Goal: Task Accomplishment & Management: Manage account settings

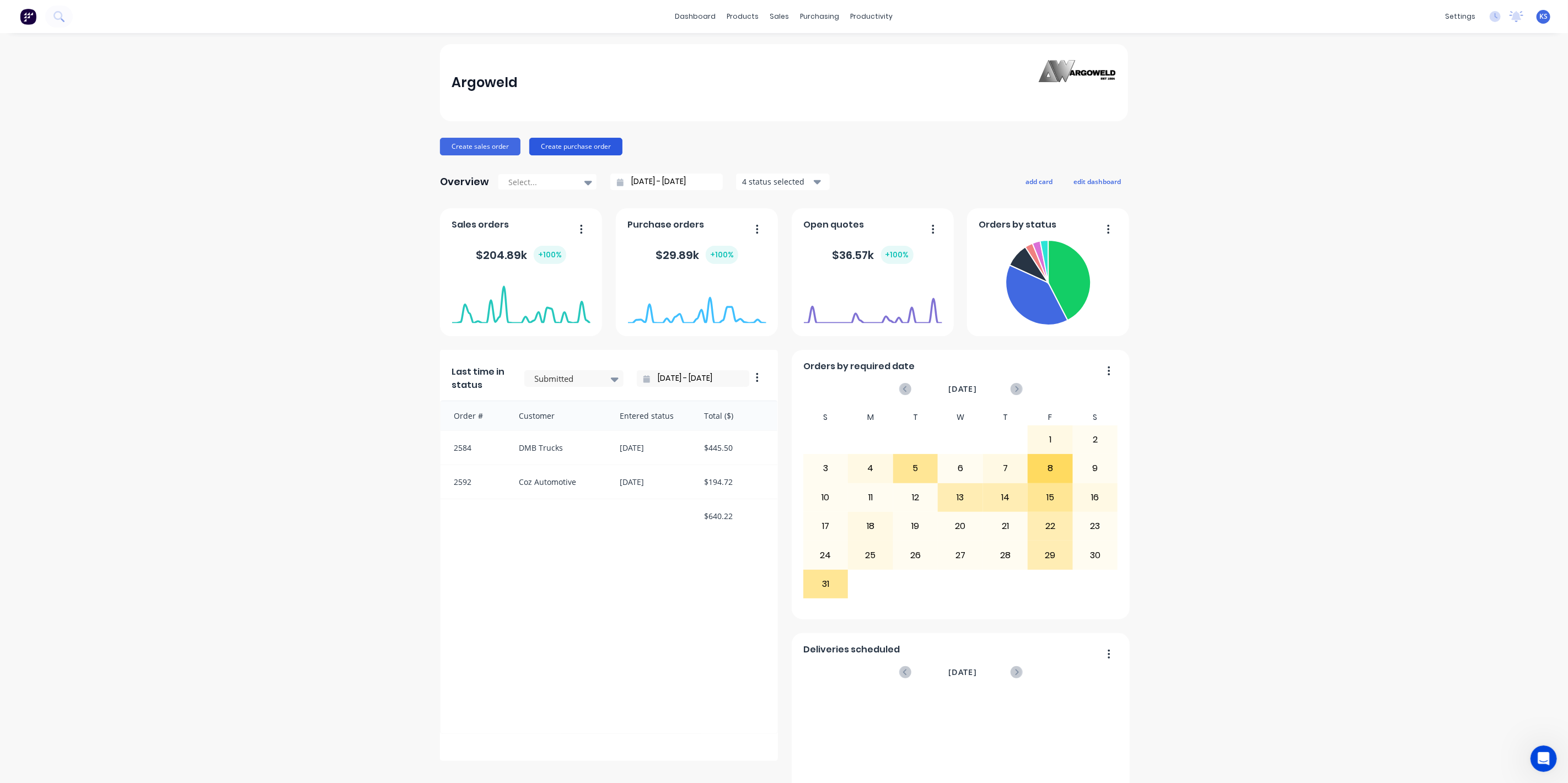
click at [574, 149] on button "Create purchase order" at bounding box center [575, 147] width 93 height 18
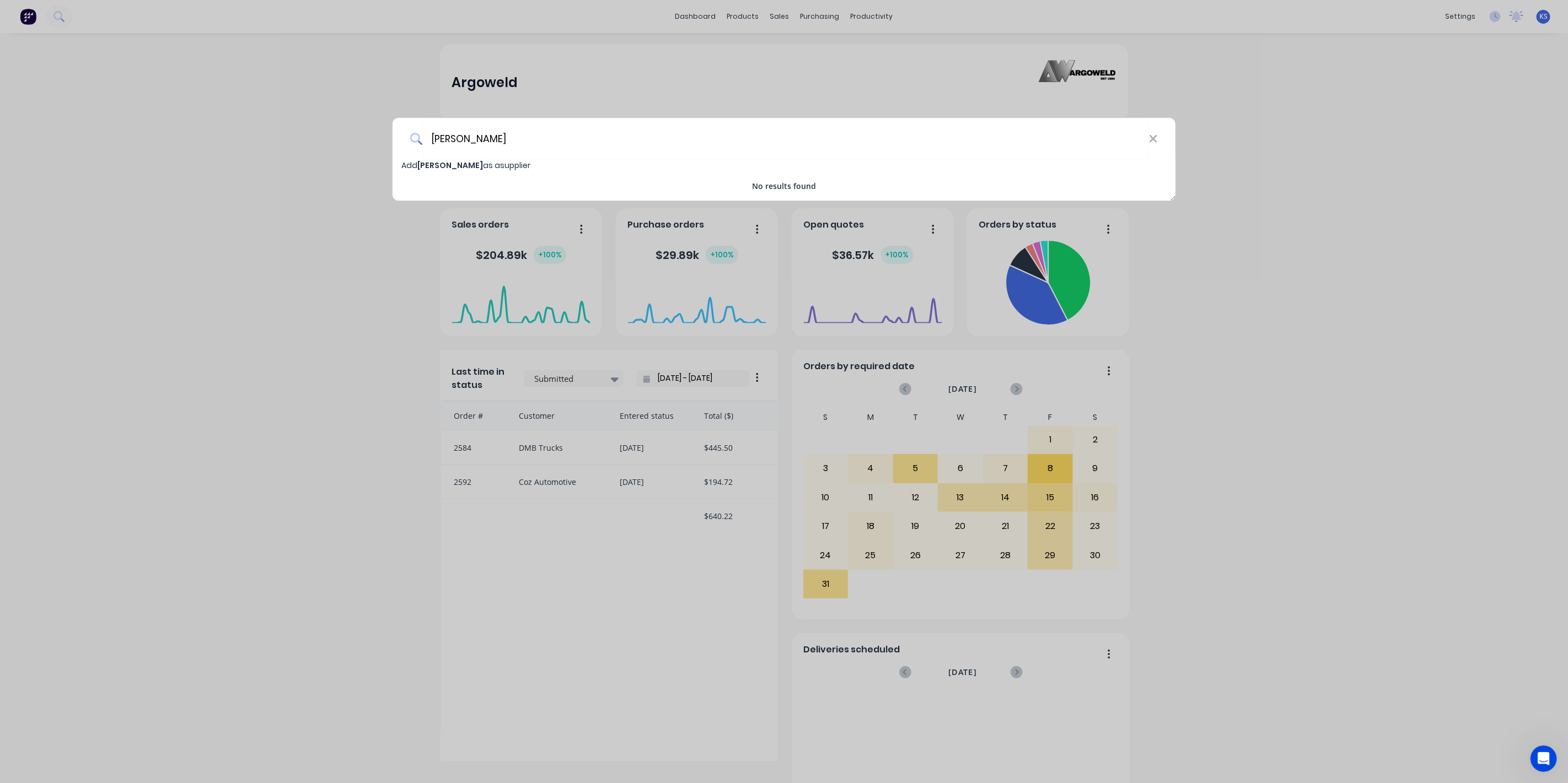
drag, startPoint x: 444, startPoint y: 150, endPoint x: -419, endPoint y: 153, distance: 863.0
click at [0, 153] on html "dashboard products sales purchasing productivity dashboard products Product Cat…" at bounding box center [784, 391] width 1568 height 783
type input "Warren Morrw"
click at [1159, 140] on div "Warren Morrw" at bounding box center [784, 138] width 783 height 41
click at [1155, 137] on icon at bounding box center [1152, 138] width 7 height 7
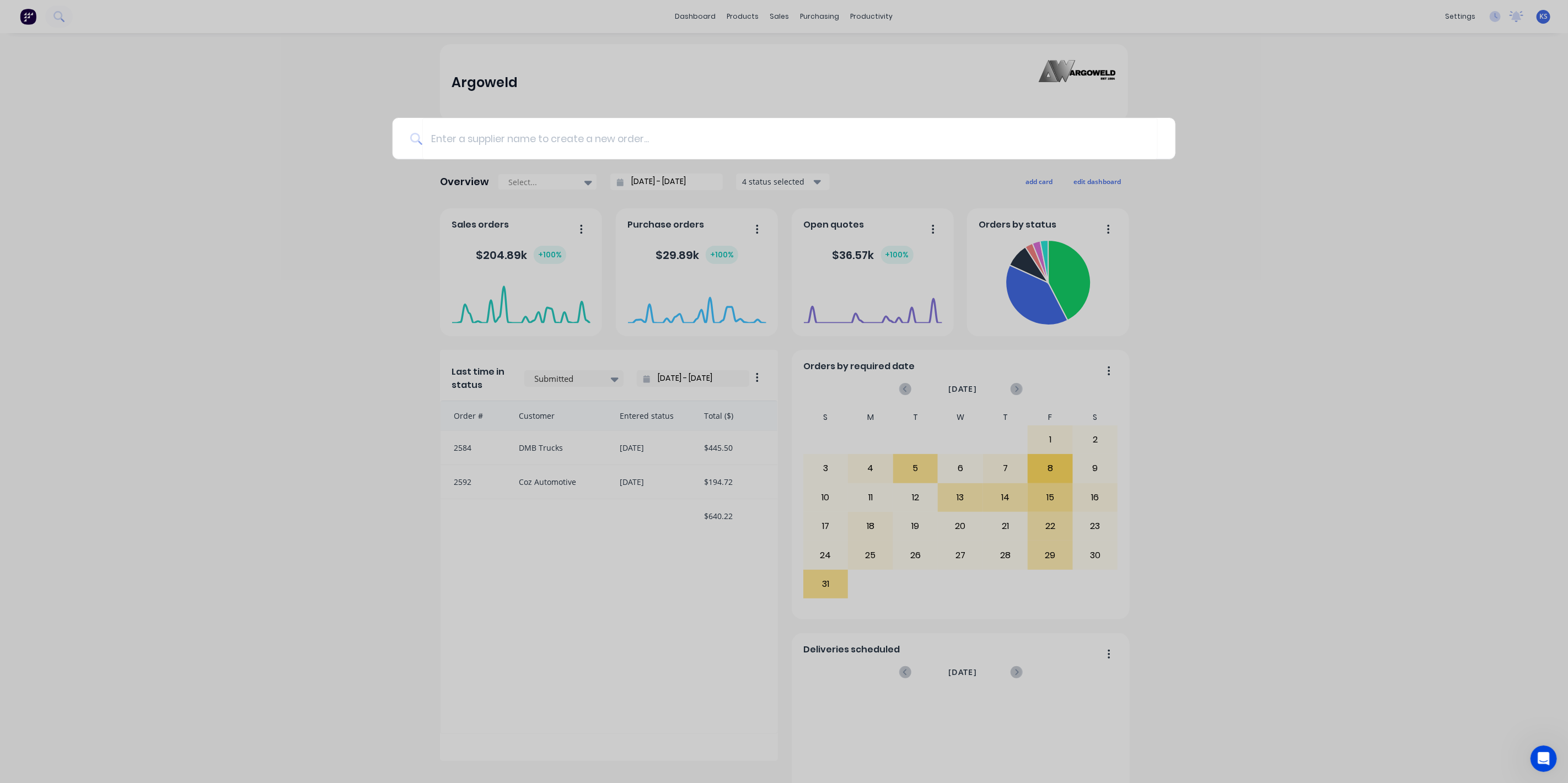
click at [320, 204] on div at bounding box center [784, 391] width 1568 height 783
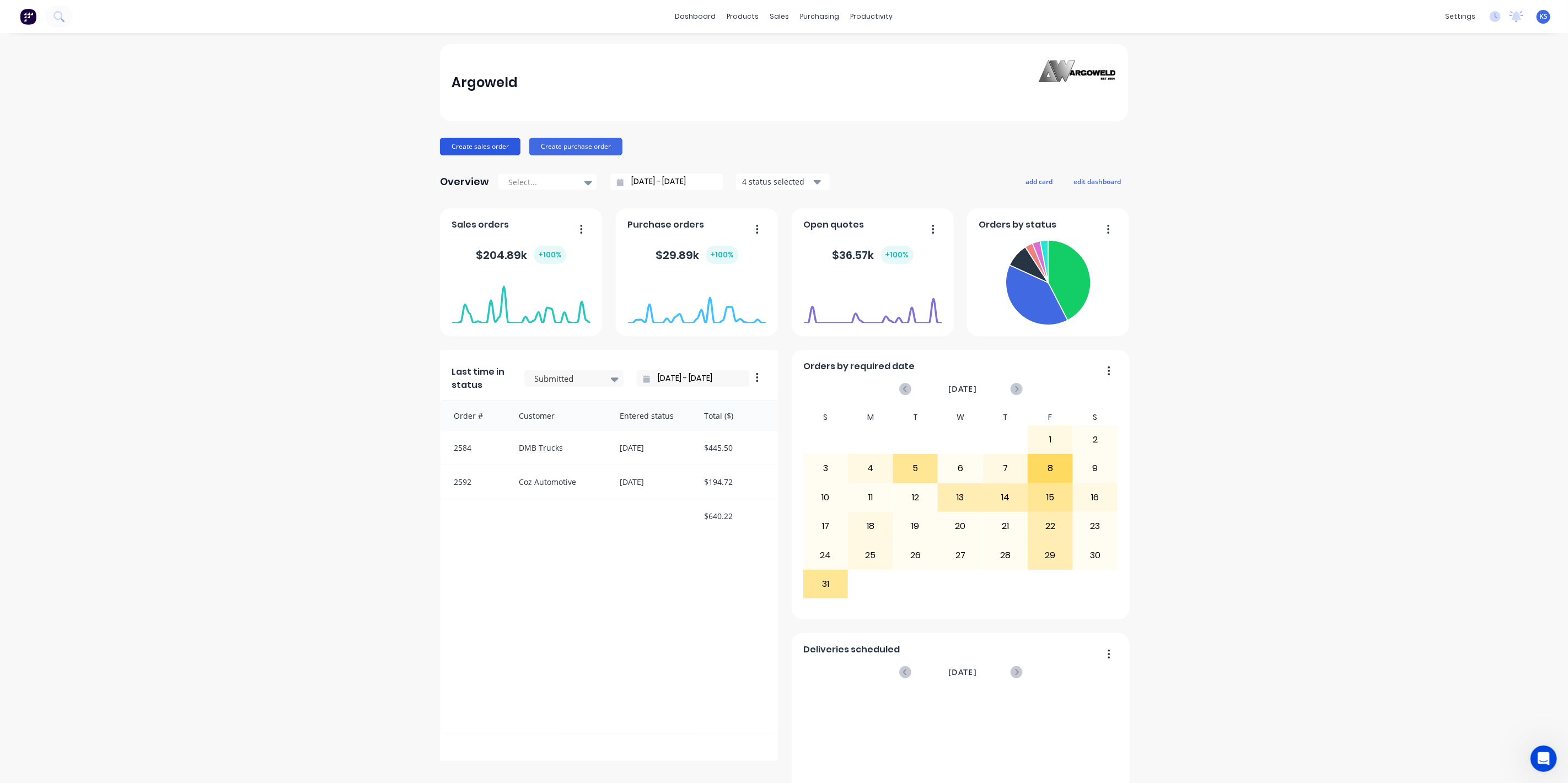
click at [469, 147] on button "Create sales order" at bounding box center [480, 147] width 80 height 18
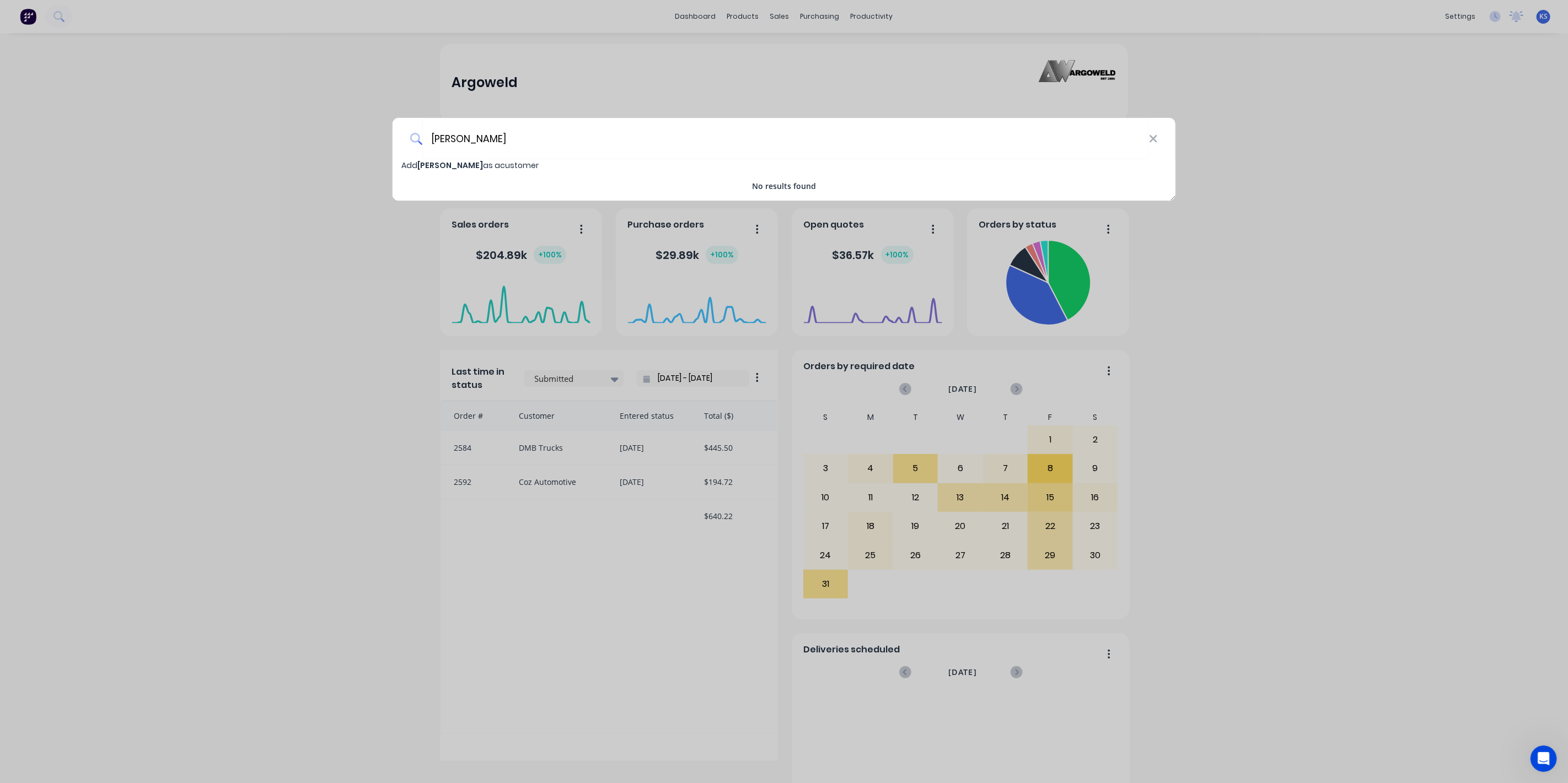
type input "[PERSON_NAME]"
click at [522, 169] on span "Add Warren Morrow as a customer" at bounding box center [470, 166] width 137 height 11
select select "AU"
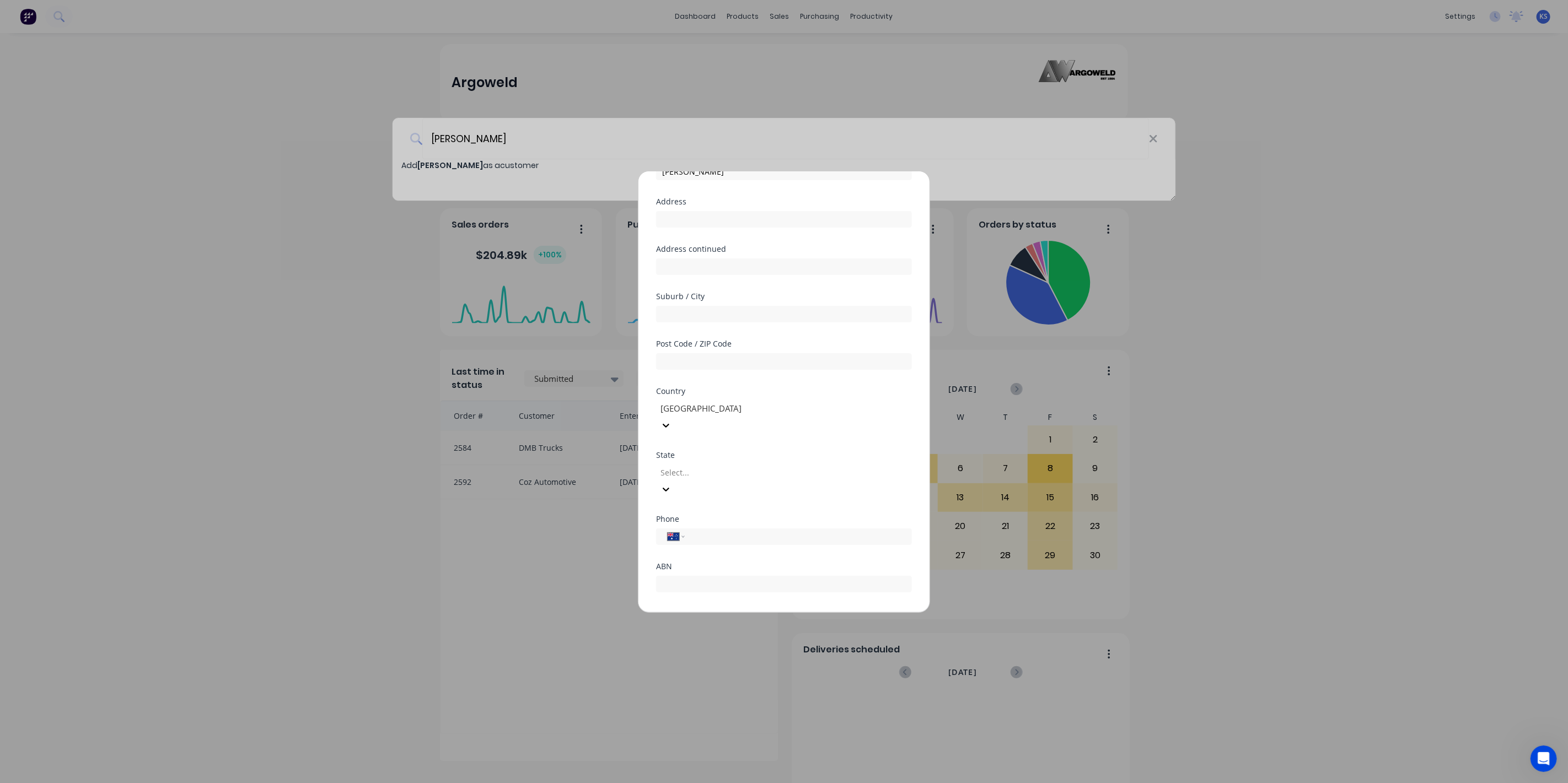
scroll to position [96, 0]
click at [660, 579] on div at bounding box center [660, 589] width 22 height 22
click at [678, 533] on div at bounding box center [739, 540] width 159 height 14
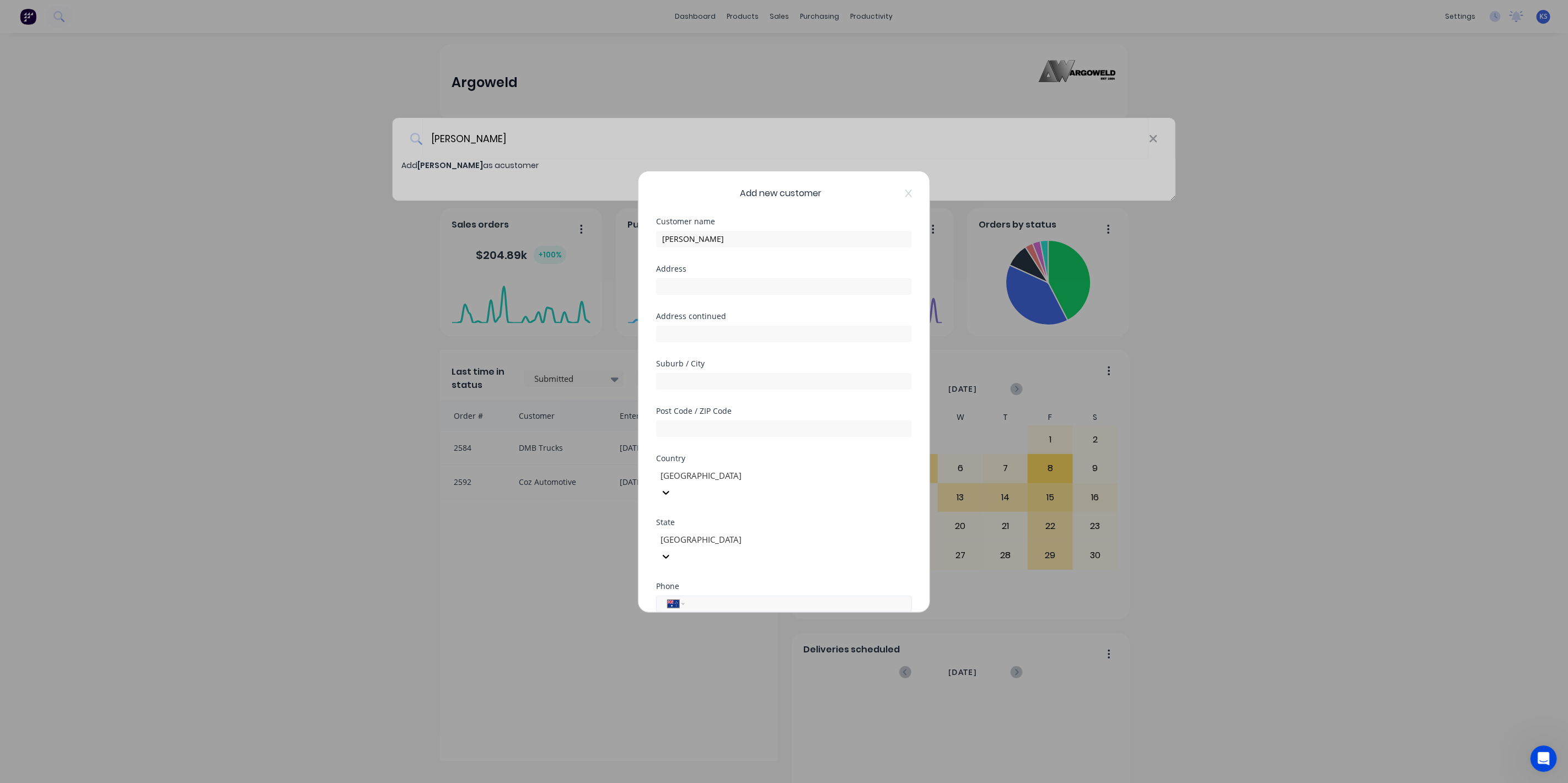
click at [700, 597] on input "tel" at bounding box center [796, 604] width 208 height 13
type input "0418 427 947"
click at [750, 613] on button "Save" at bounding box center [749, 622] width 61 height 18
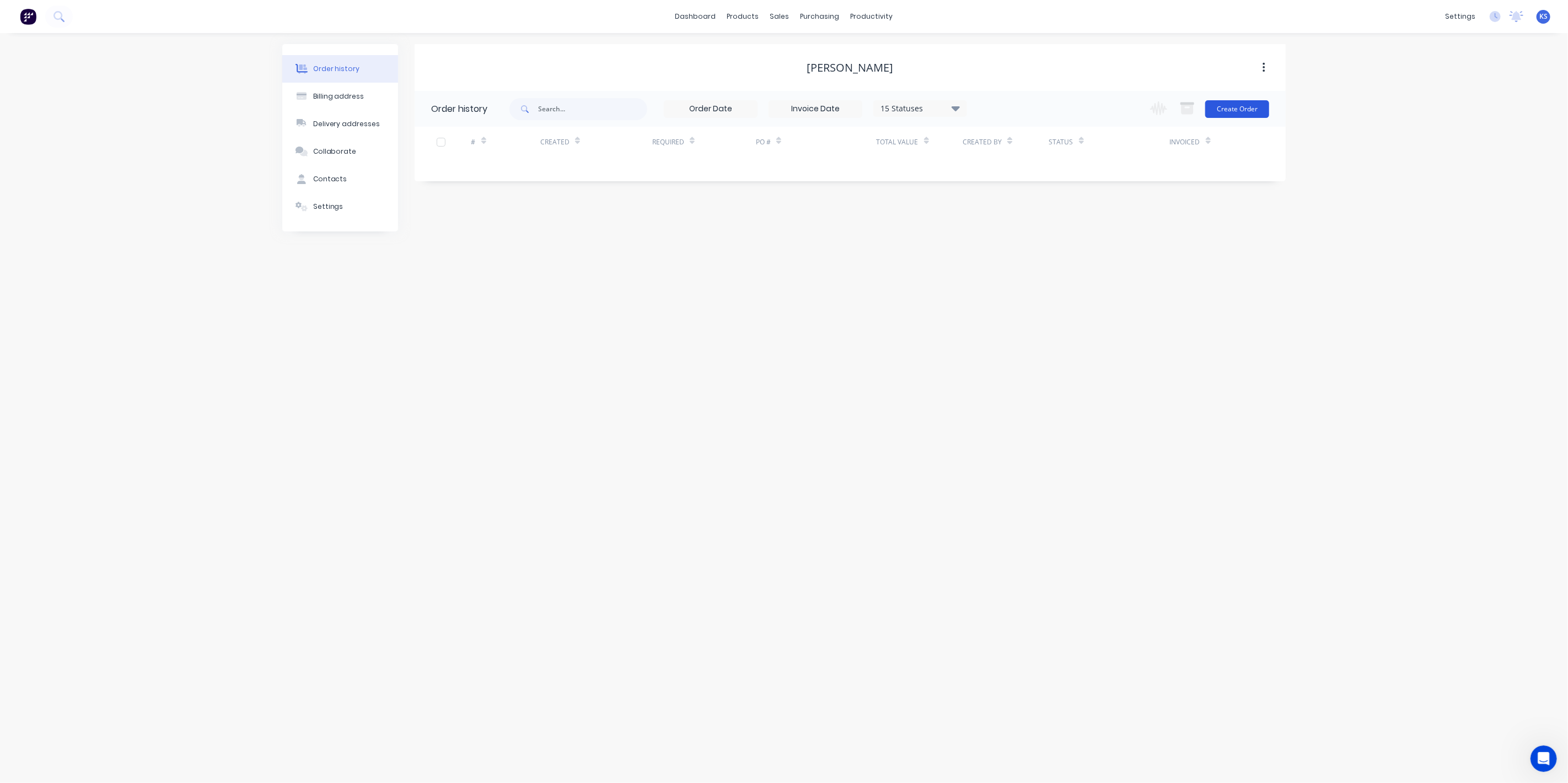
click at [1257, 112] on button "Create Order" at bounding box center [1237, 110] width 64 height 18
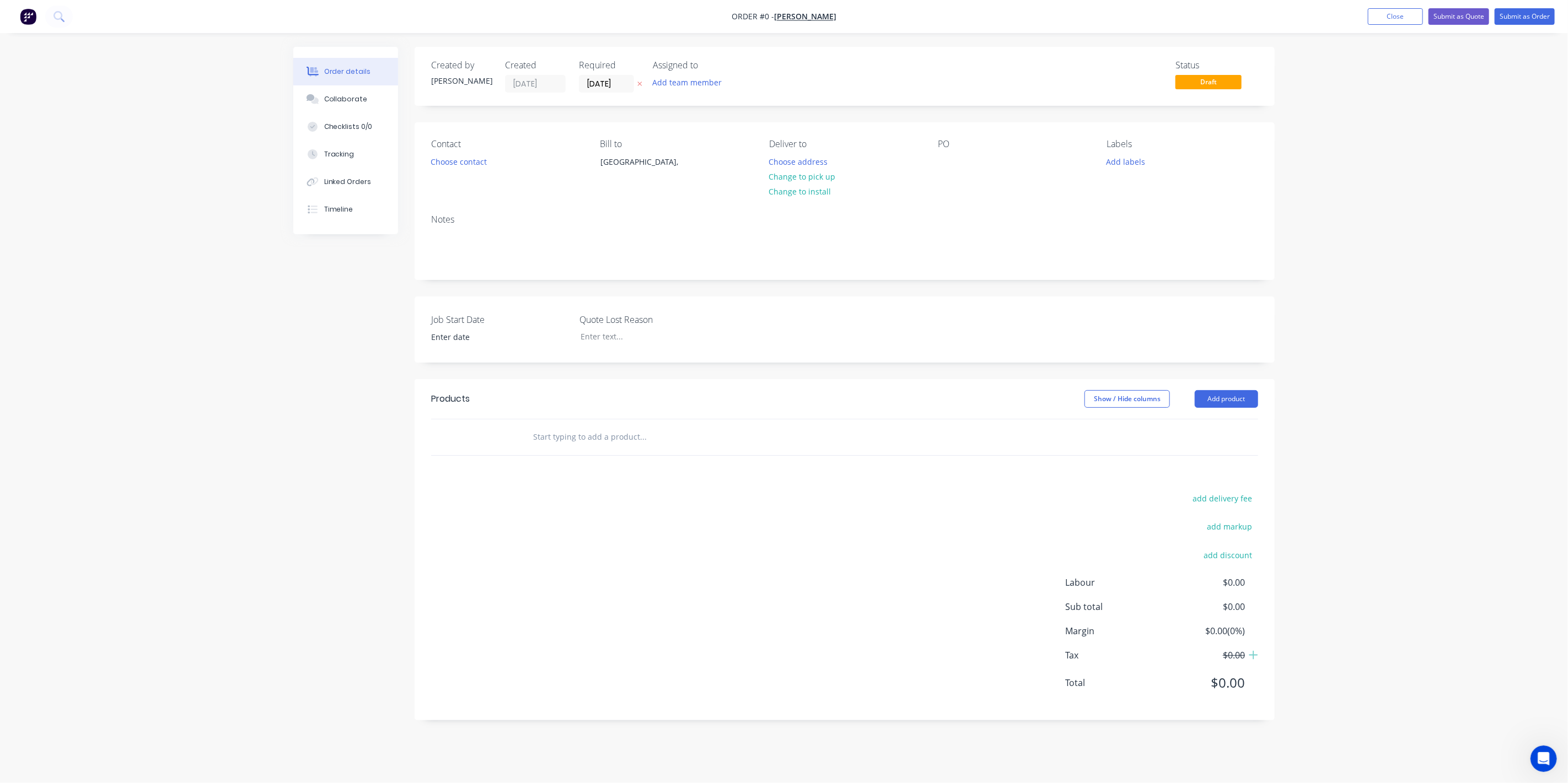
click at [539, 422] on div at bounding box center [717, 437] width 397 height 36
click at [539, 441] on input "text" at bounding box center [643, 437] width 221 height 22
click at [1239, 403] on button "Add product" at bounding box center [1226, 399] width 63 height 18
click at [1195, 470] on div "Product Kit" at bounding box center [1205, 471] width 85 height 16
click at [1247, 398] on button "Add product" at bounding box center [1226, 399] width 63 height 18
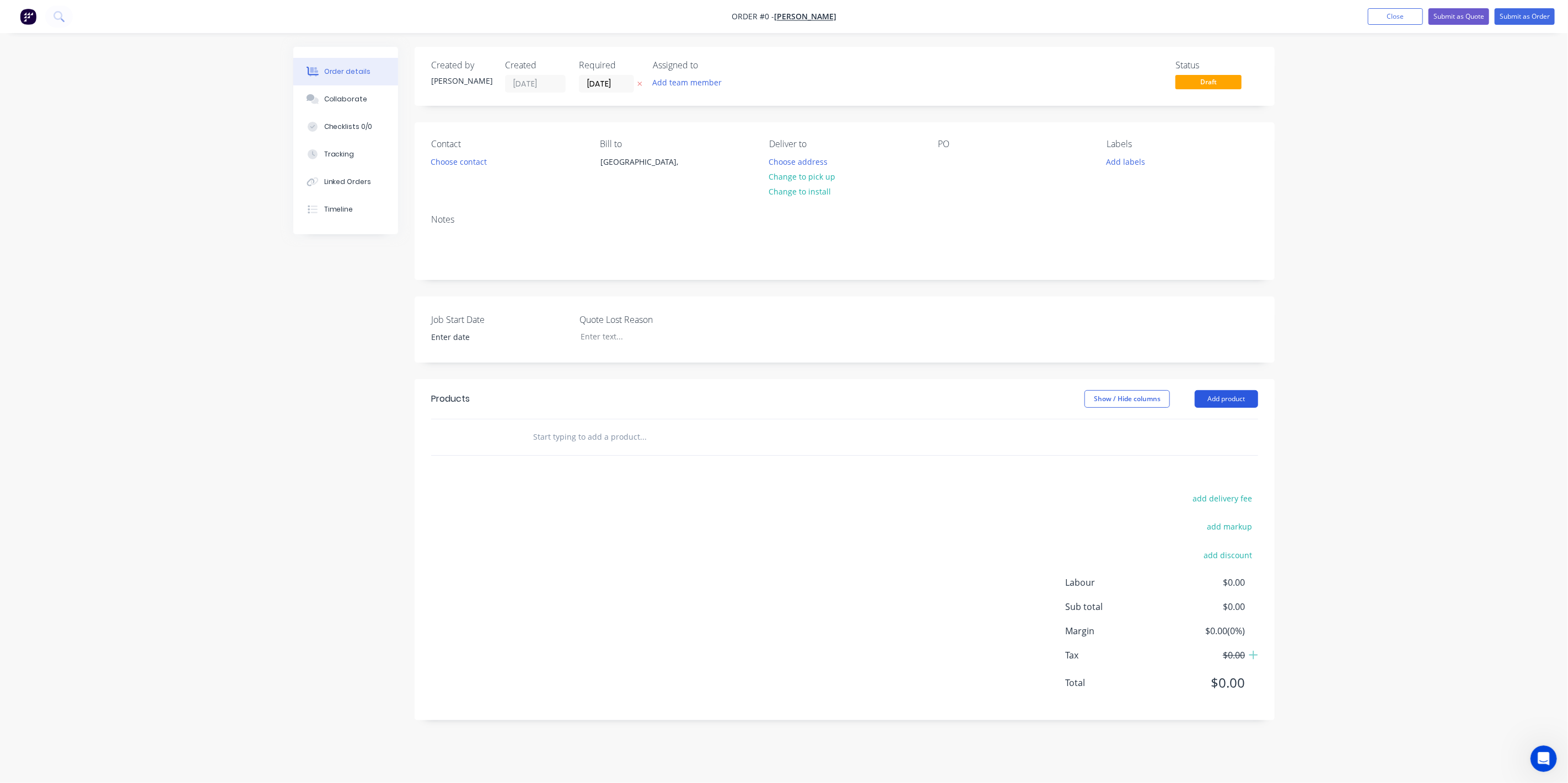
click at [1247, 398] on button "Add product" at bounding box center [1226, 399] width 63 height 18
click at [1390, 376] on div "Order details Collaborate Checklists 0/0 Tracking Linked Orders Timeline Order …" at bounding box center [784, 391] width 1568 height 783
click at [600, 442] on input "text" at bounding box center [643, 437] width 221 height 22
click at [1226, 394] on button "Add product" at bounding box center [1226, 399] width 63 height 18
click at [1182, 423] on div "Product kit type" at bounding box center [1205, 428] width 85 height 15
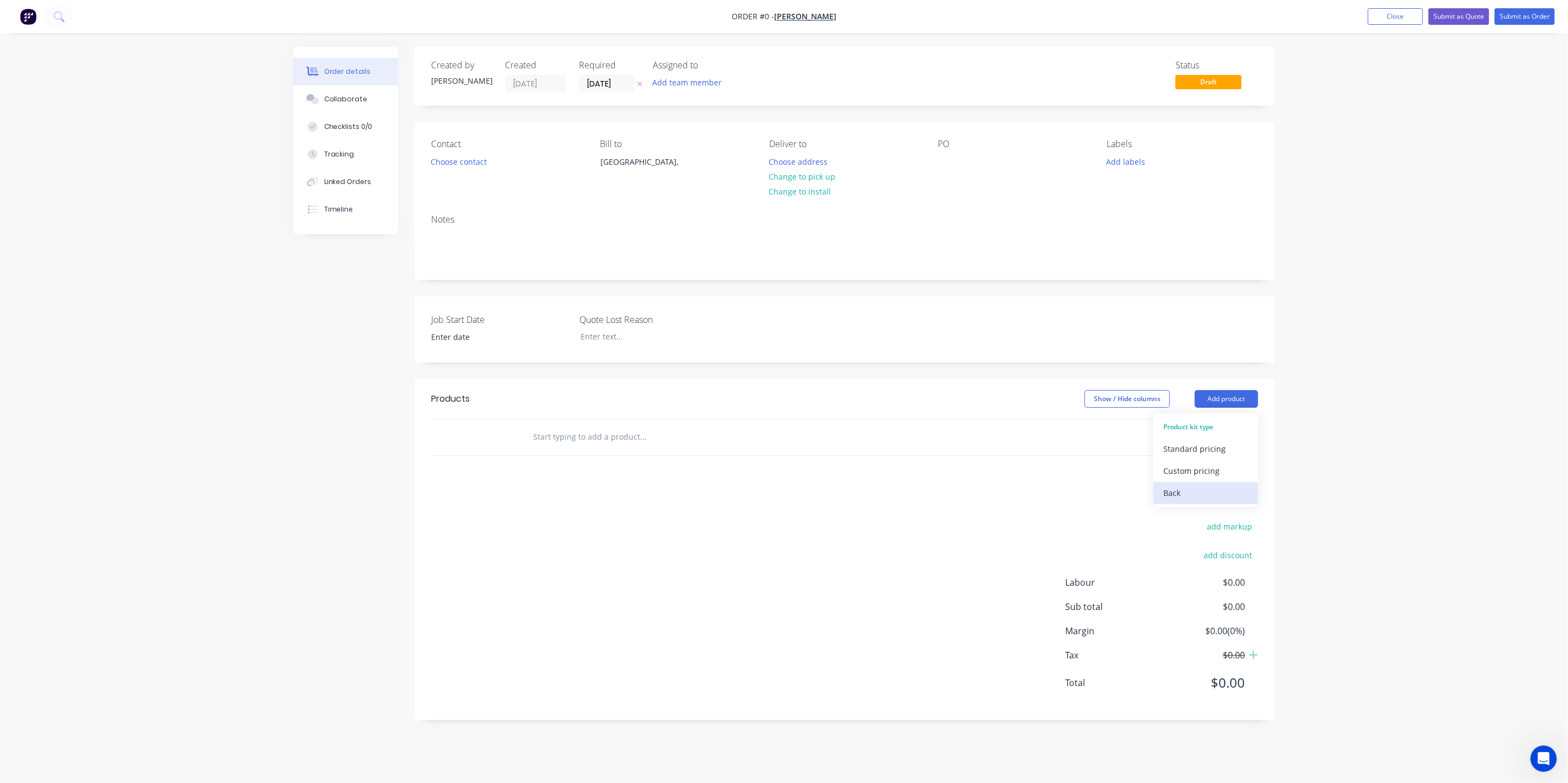
click at [1170, 495] on div "Back" at bounding box center [1205, 493] width 85 height 16
click at [1198, 423] on div "Product catalogue" at bounding box center [1205, 427] width 85 height 16
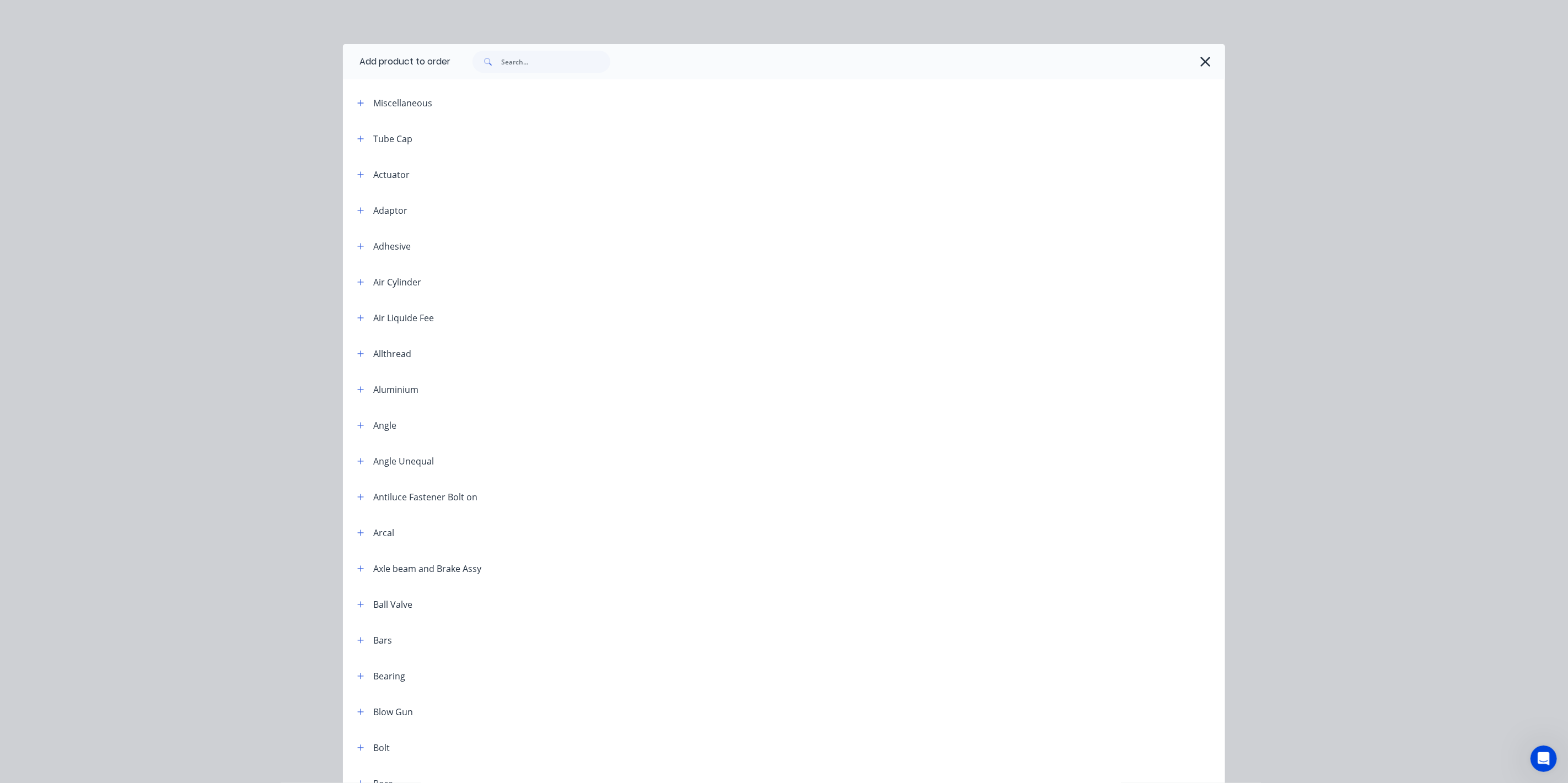
click at [476, 65] on span at bounding box center [486, 62] width 28 height 22
click at [513, 62] on input "text" at bounding box center [556, 62] width 110 height 22
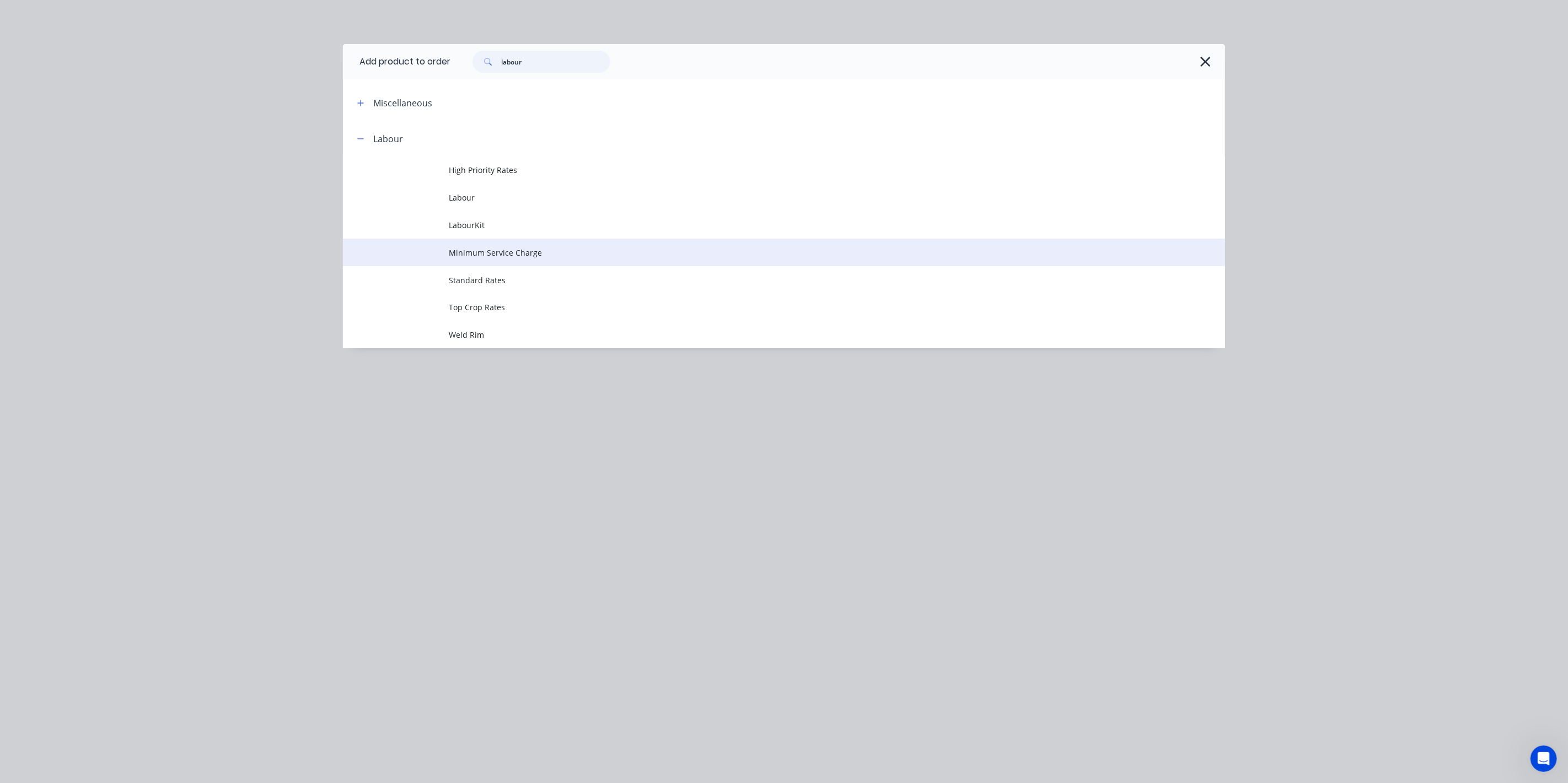
type input "labour"
click at [469, 256] on span "Minimum Service Charge" at bounding box center [759, 252] width 621 height 11
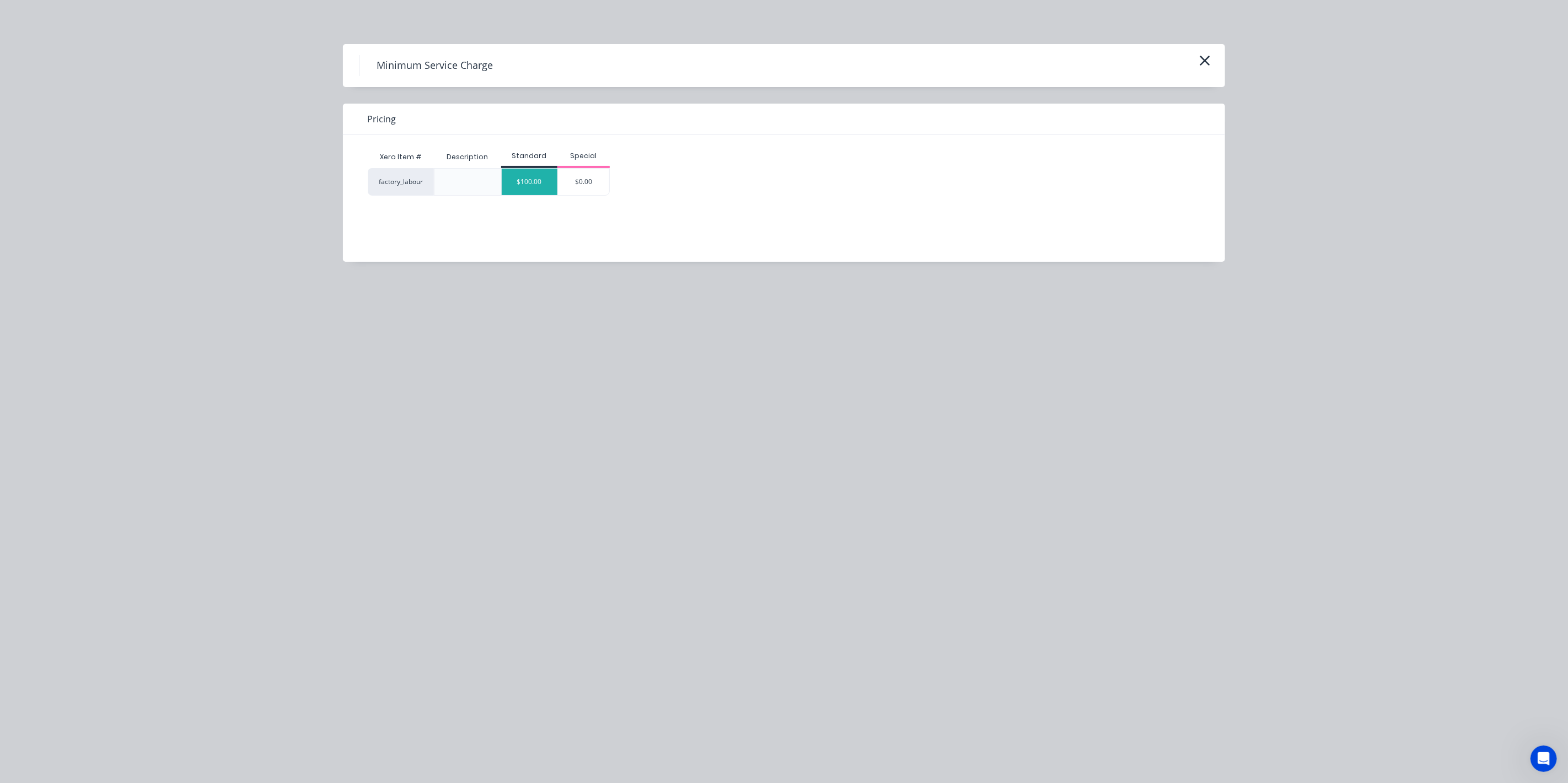
click at [513, 188] on div "$100.00" at bounding box center [529, 182] width 56 height 27
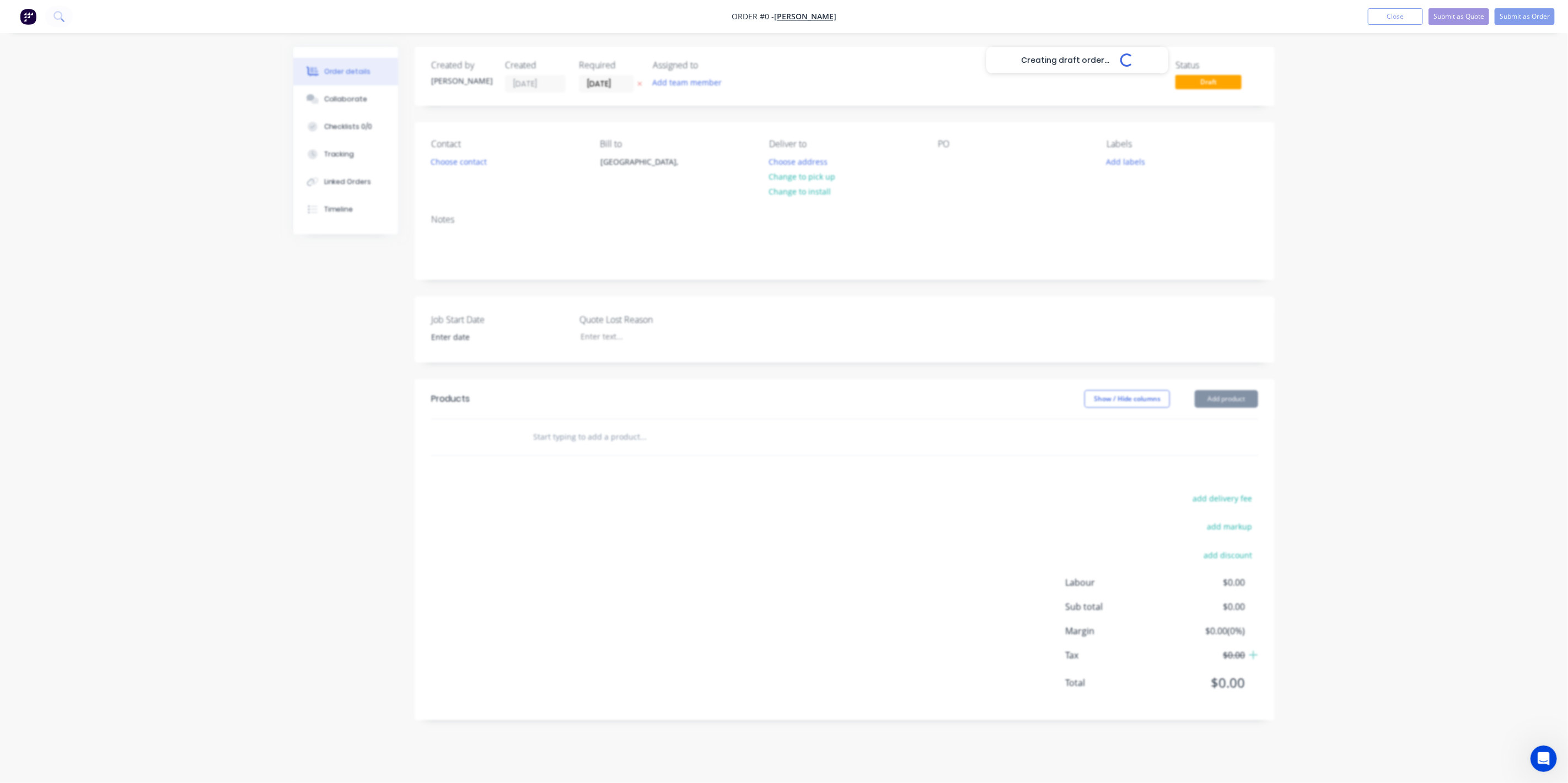
click at [513, 187] on div "Creating draft order... Loading..." at bounding box center [1077, 438] width 1568 height 783
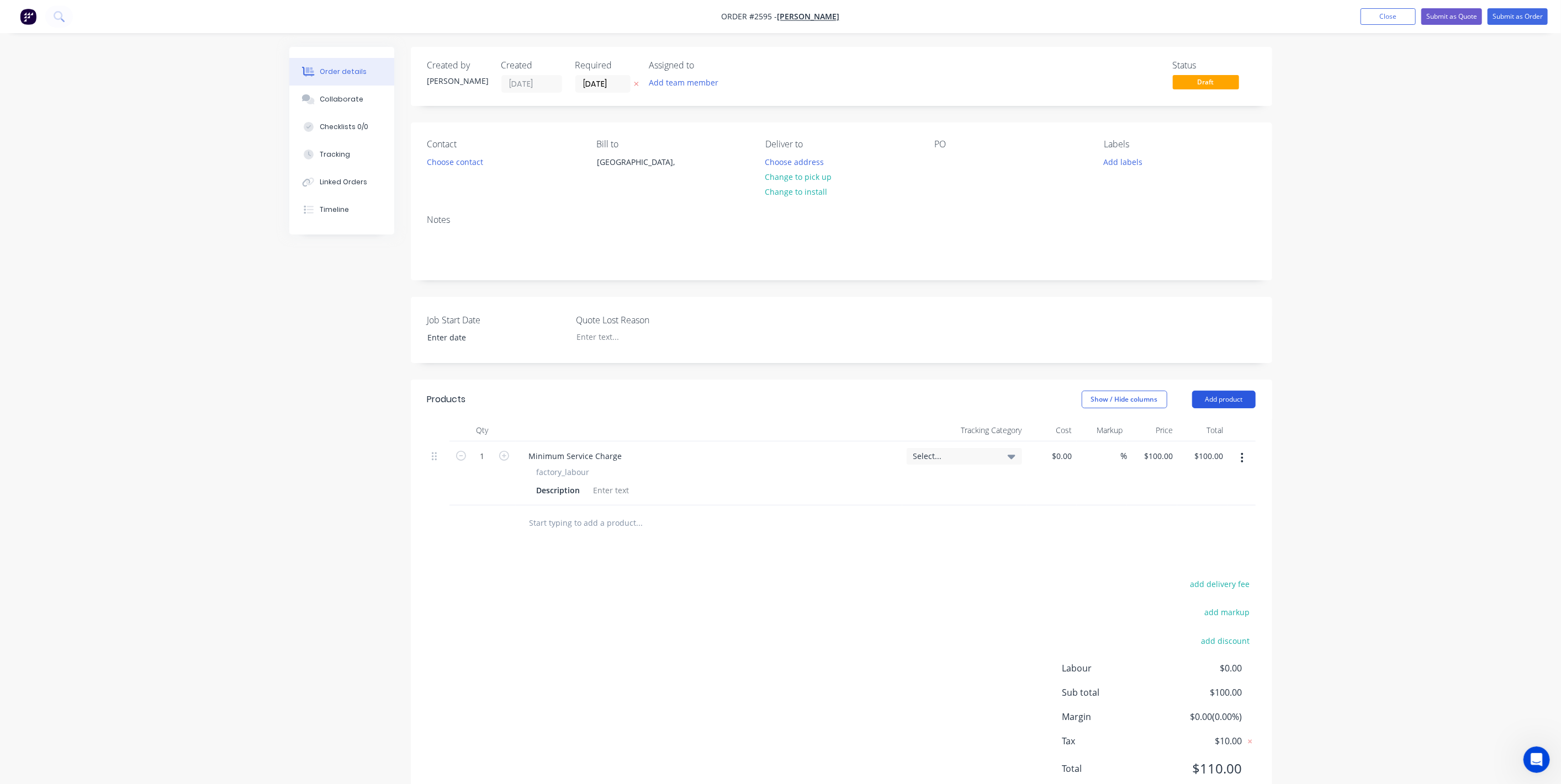
click at [1230, 399] on button "Add product" at bounding box center [1224, 400] width 63 height 18
click at [1178, 584] on div "Notes (External)" at bounding box center [1203, 583] width 85 height 16
drag, startPoint x: 435, startPoint y: 519, endPoint x: 431, endPoint y: 450, distance: 69.1
click at [431, 450] on div "1 Minimum Service Charge factory_labour Description Select... $0.00 $0.00 % $10…" at bounding box center [841, 490] width 828 height 98
click at [561, 453] on div at bounding box center [560, 457] width 80 height 16
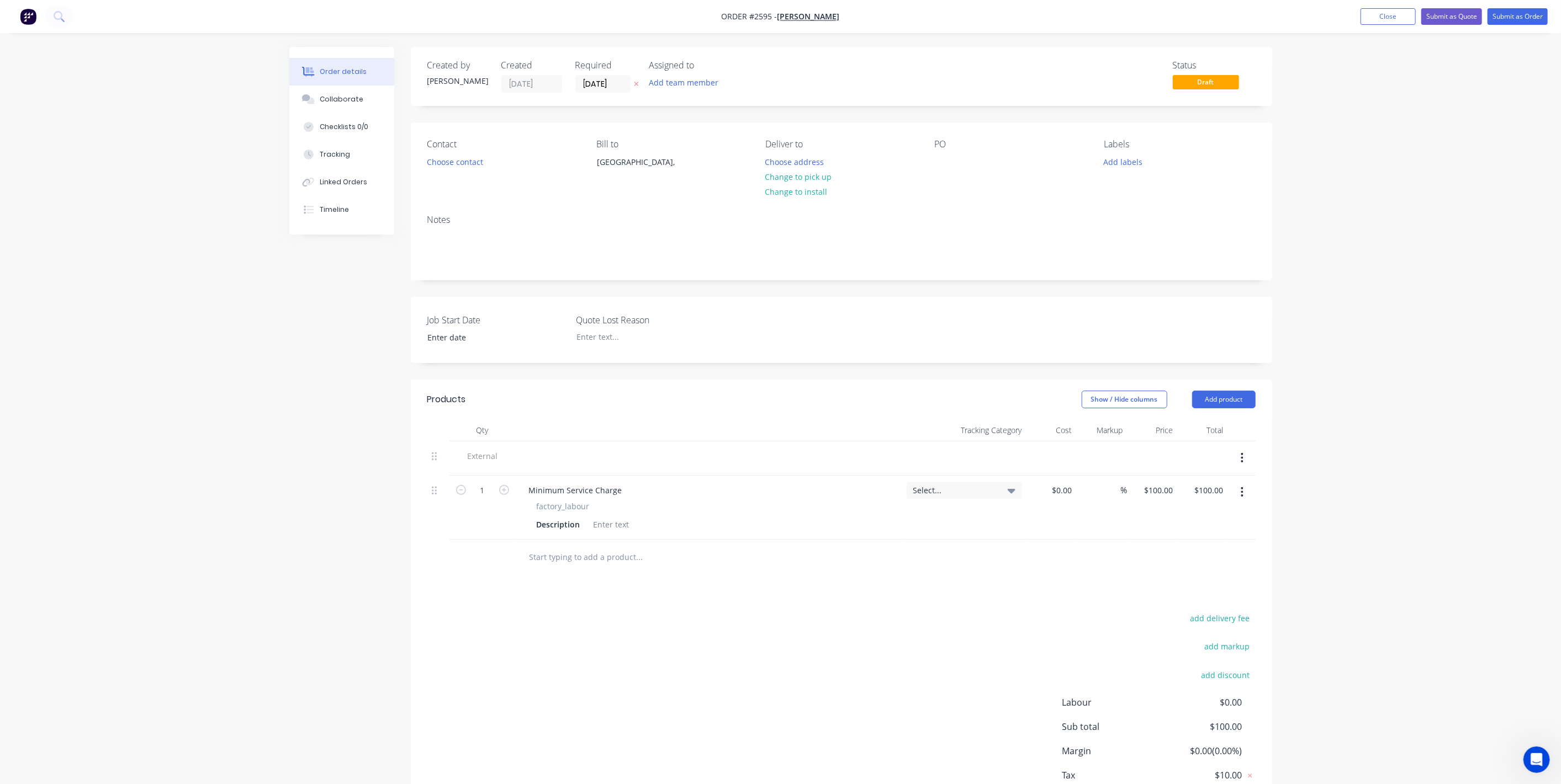
click at [551, 507] on span "factory_labour" at bounding box center [562, 506] width 53 height 11
click at [604, 521] on div at bounding box center [611, 525] width 45 height 16
click at [1347, 513] on div "Order details Collaborate Checklists 0/0 Tracking Linked Orders Timeline Order …" at bounding box center [780, 428] width 1561 height 857
click at [453, 336] on input at bounding box center [488, 338] width 137 height 16
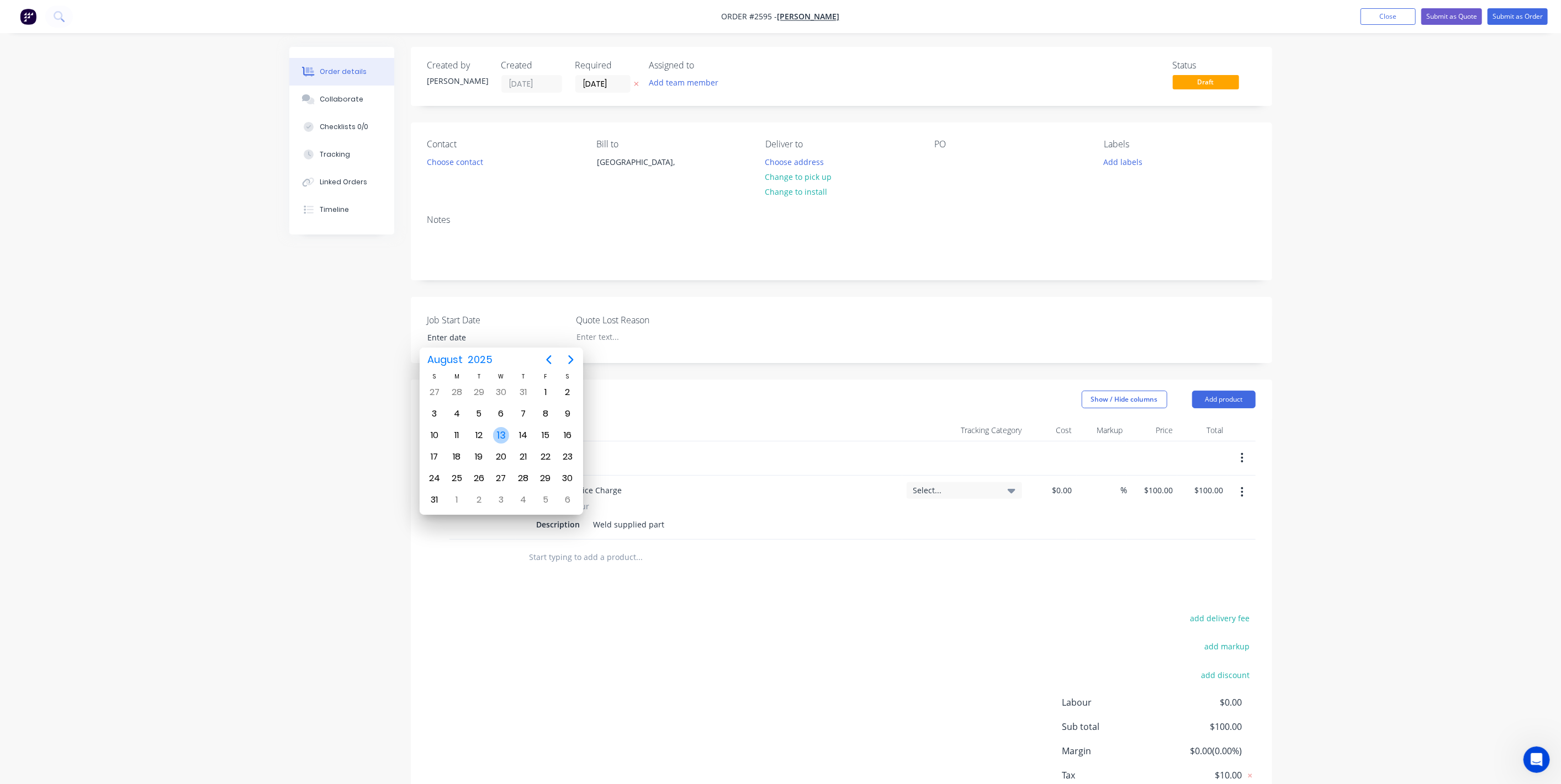
click at [503, 433] on div "13" at bounding box center [501, 435] width 16 height 16
type input "13/08/2025"
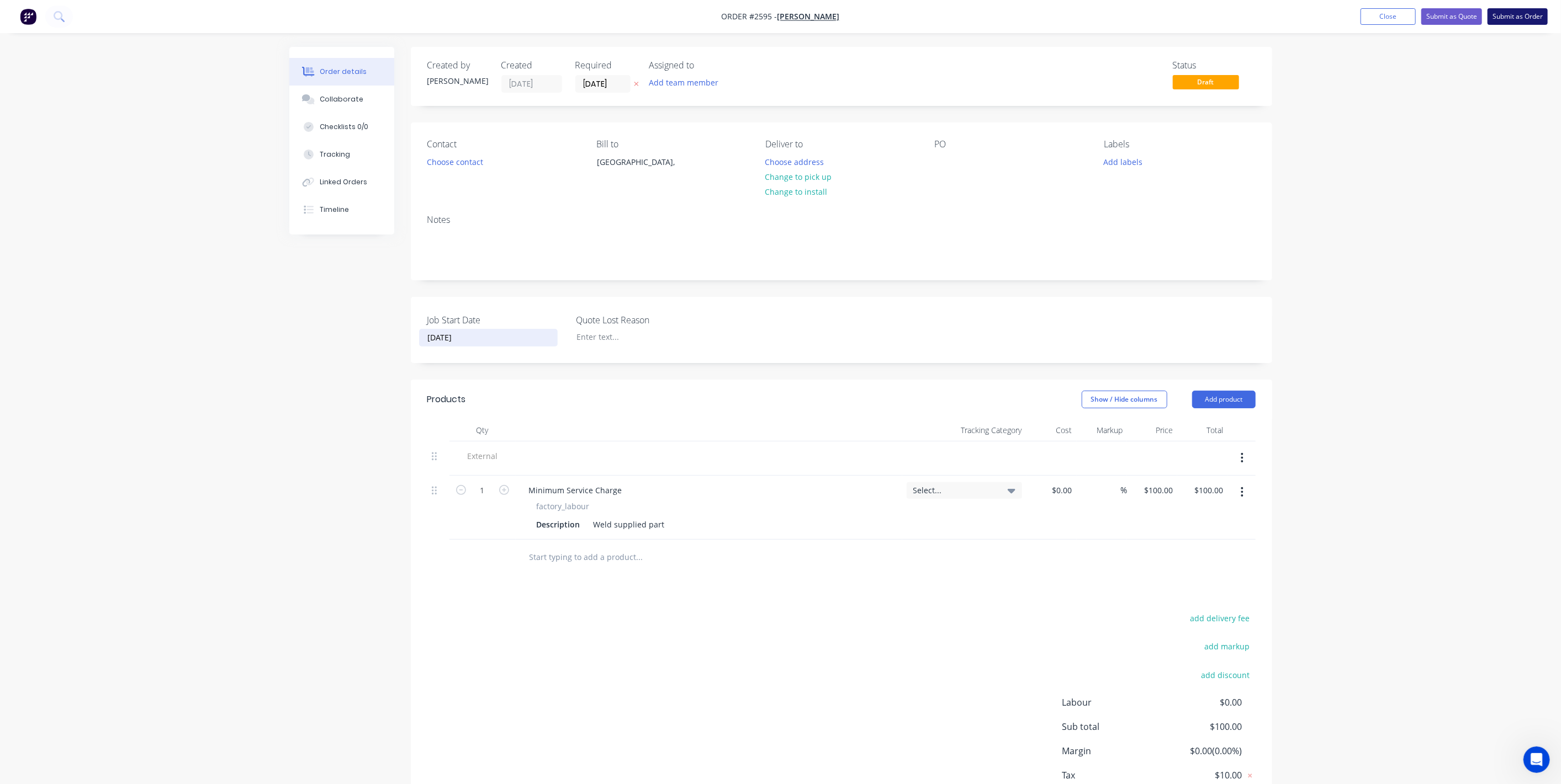
click at [1533, 19] on button "Submit as Order" at bounding box center [1517, 16] width 60 height 16
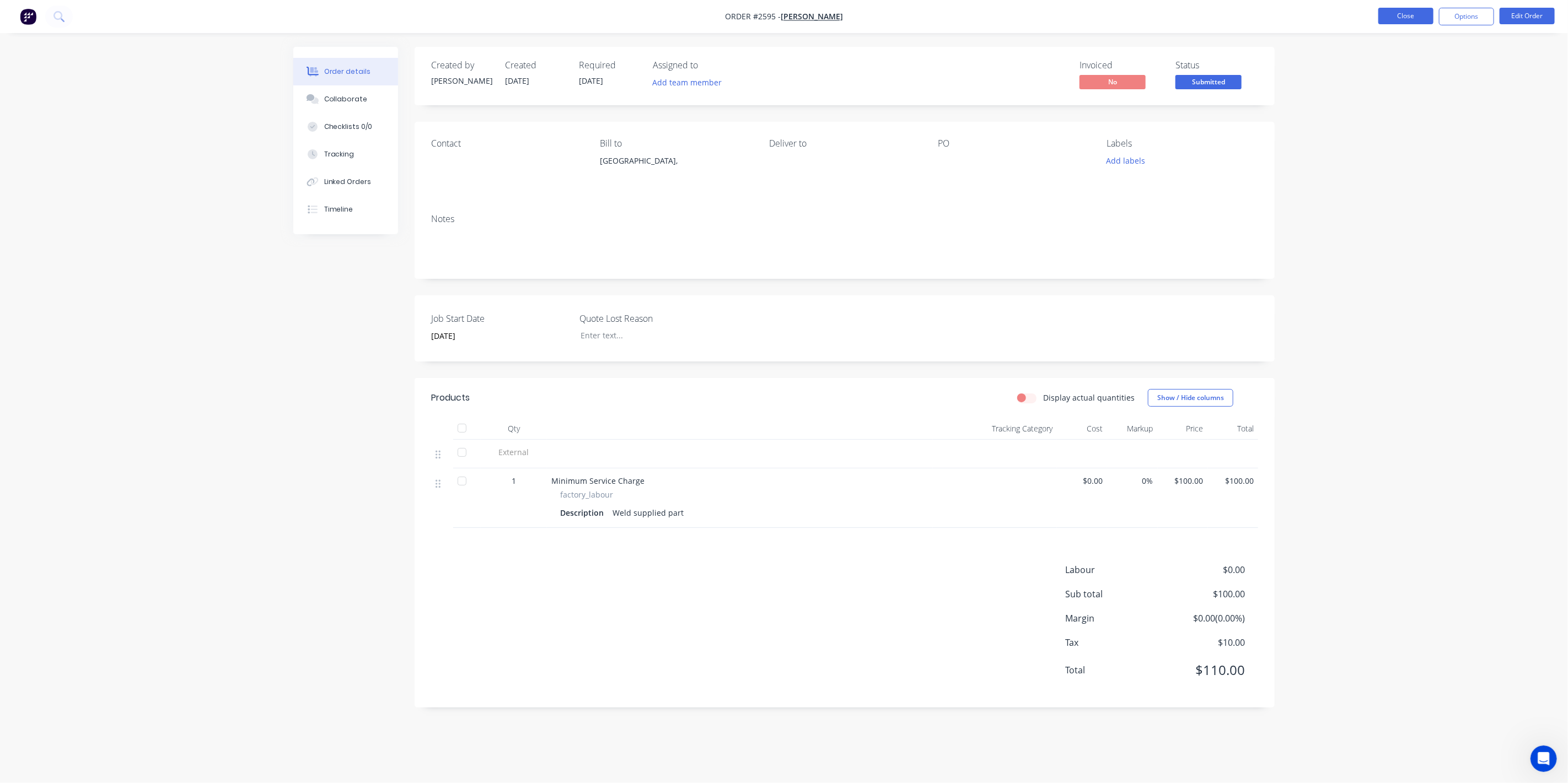
click at [1398, 19] on button "Close" at bounding box center [1406, 16] width 55 height 16
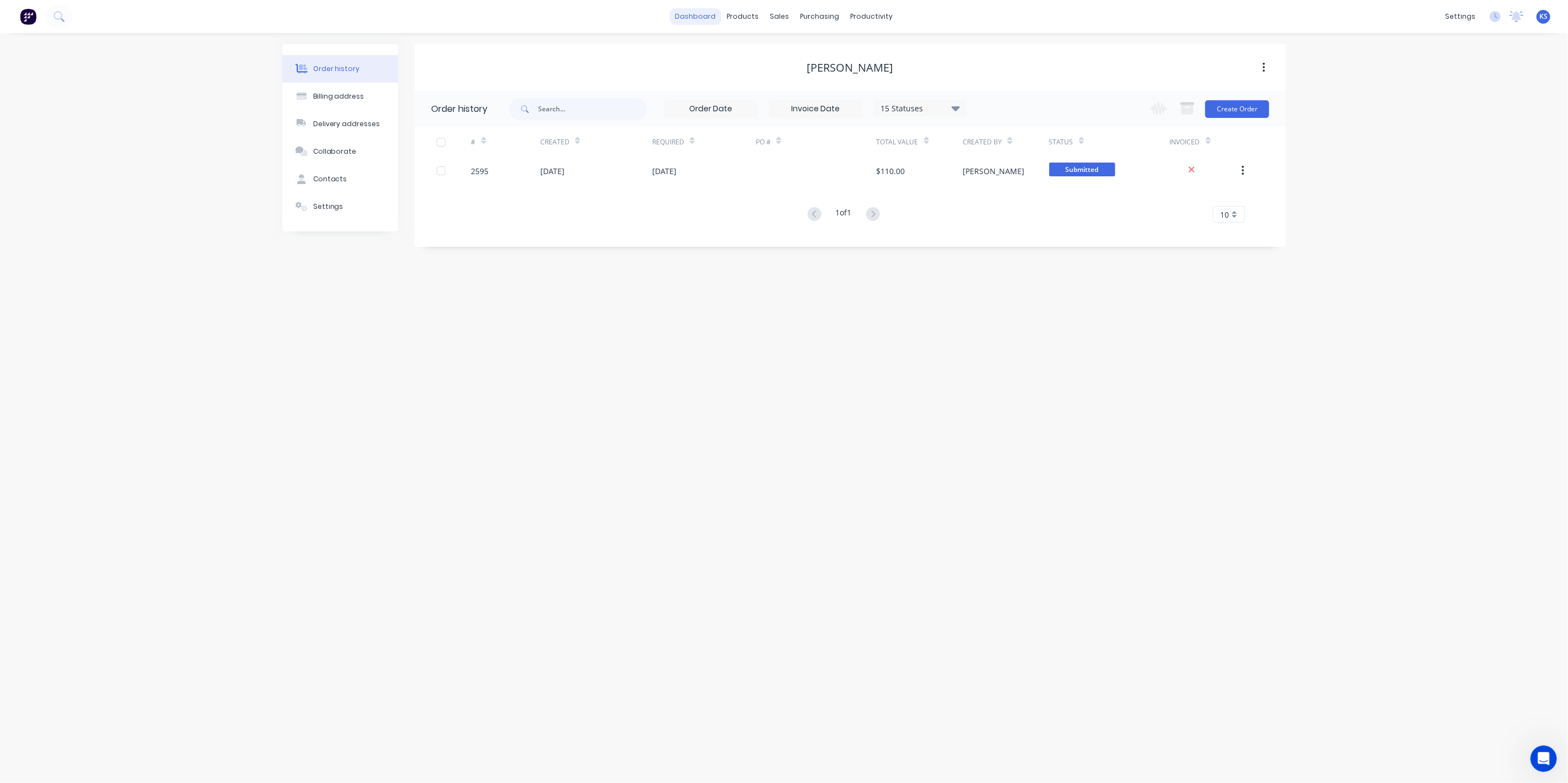
drag, startPoint x: 707, startPoint y: 4, endPoint x: 696, endPoint y: 19, distance: 18.6
click at [872, 113] on link "Timesheets" at bounding box center [915, 119] width 146 height 22
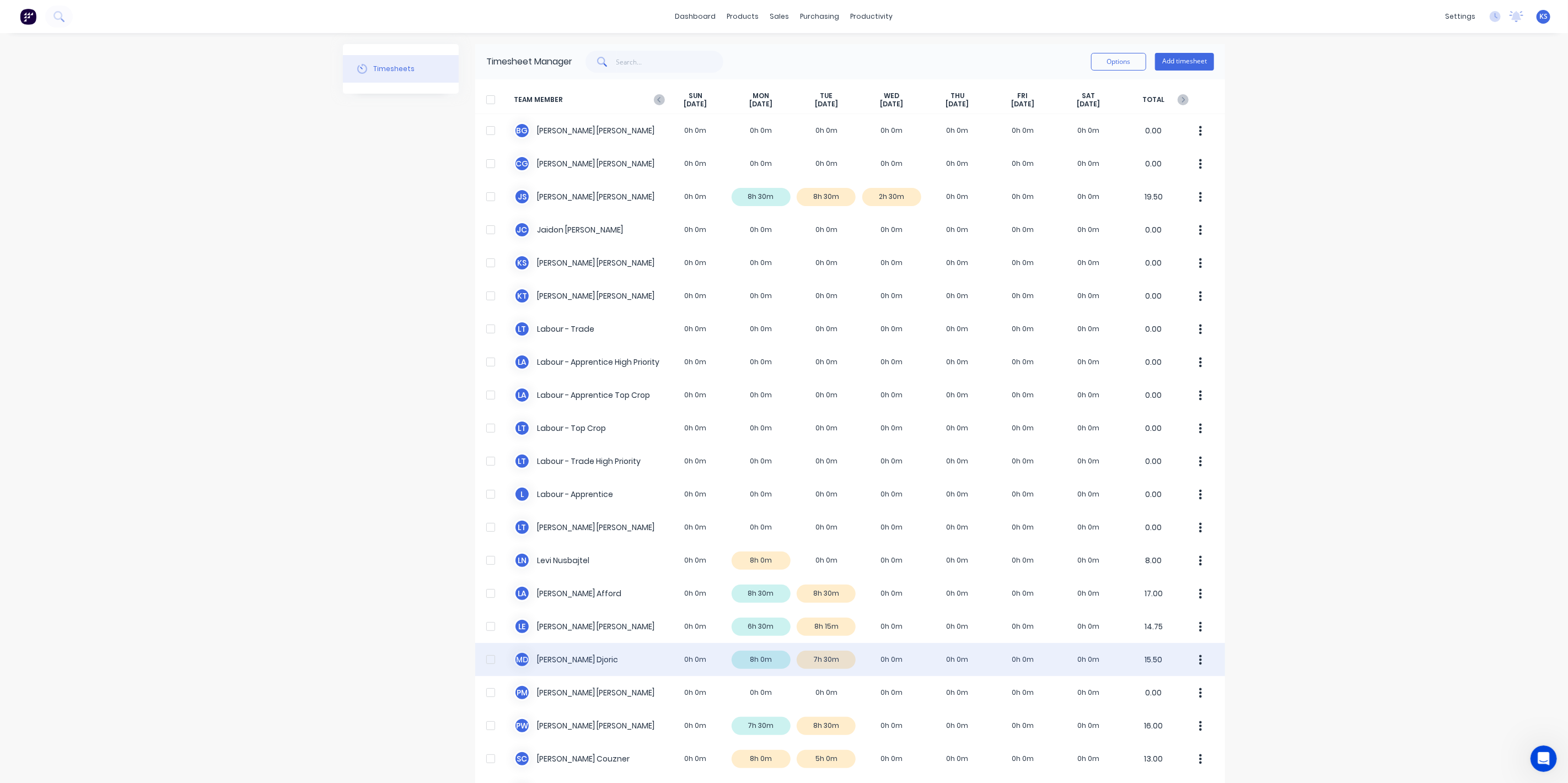
click at [525, 659] on div "M D Micheal Djoric 0h 0m 8h 0m 7h 30m 0h 0m 0h 0m 0h 0m 0h 0m 15.50" at bounding box center [851, 660] width 750 height 33
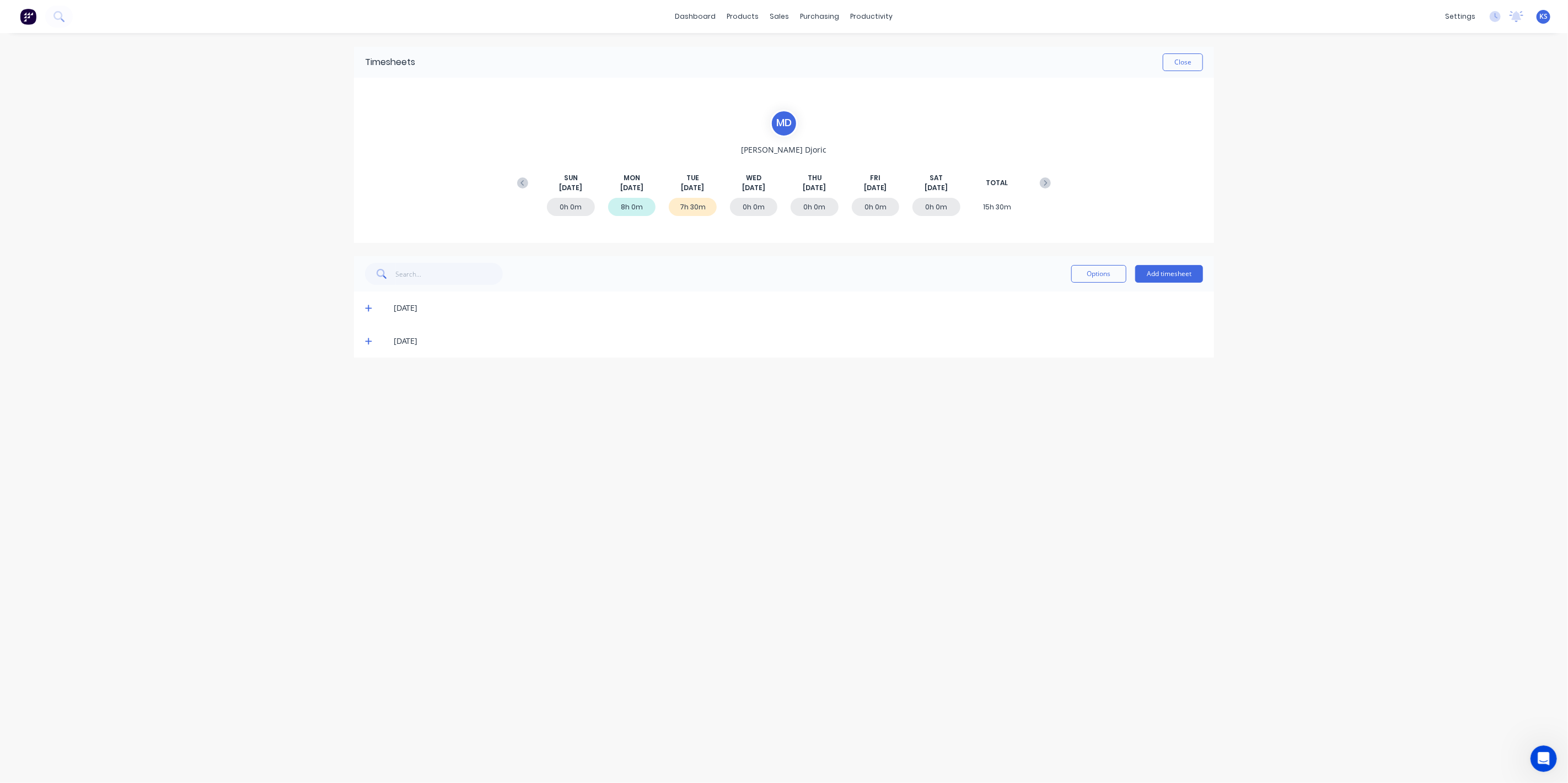
click at [365, 345] on icon at bounding box center [368, 342] width 7 height 8
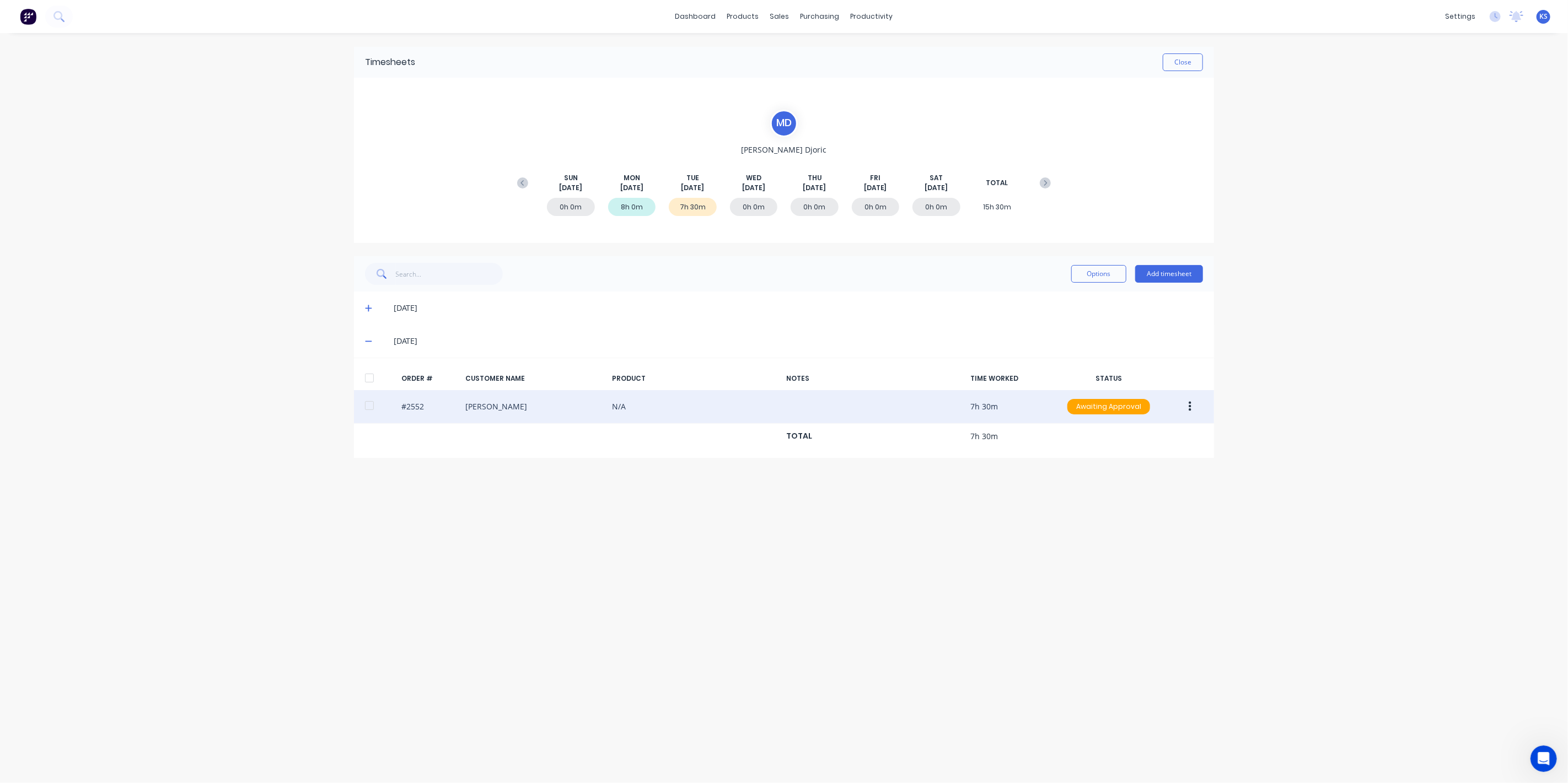
click at [367, 400] on div at bounding box center [369, 405] width 22 height 22
click at [1199, 405] on button "button" at bounding box center [1190, 407] width 26 height 19
click at [1124, 480] on div "Edit" at bounding box center [1151, 480] width 85 height 16
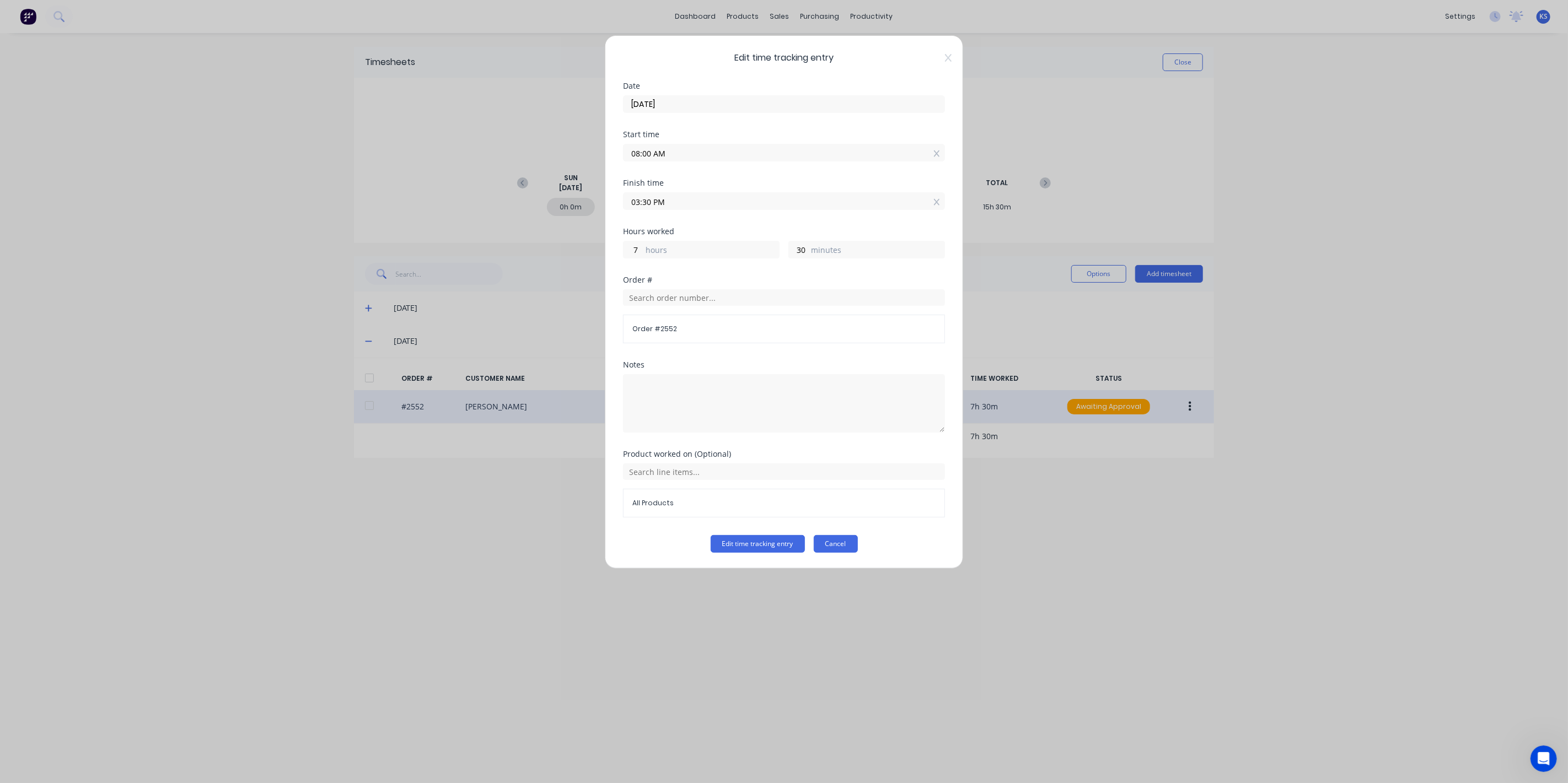
click at [827, 545] on button "Cancel" at bounding box center [836, 544] width 44 height 18
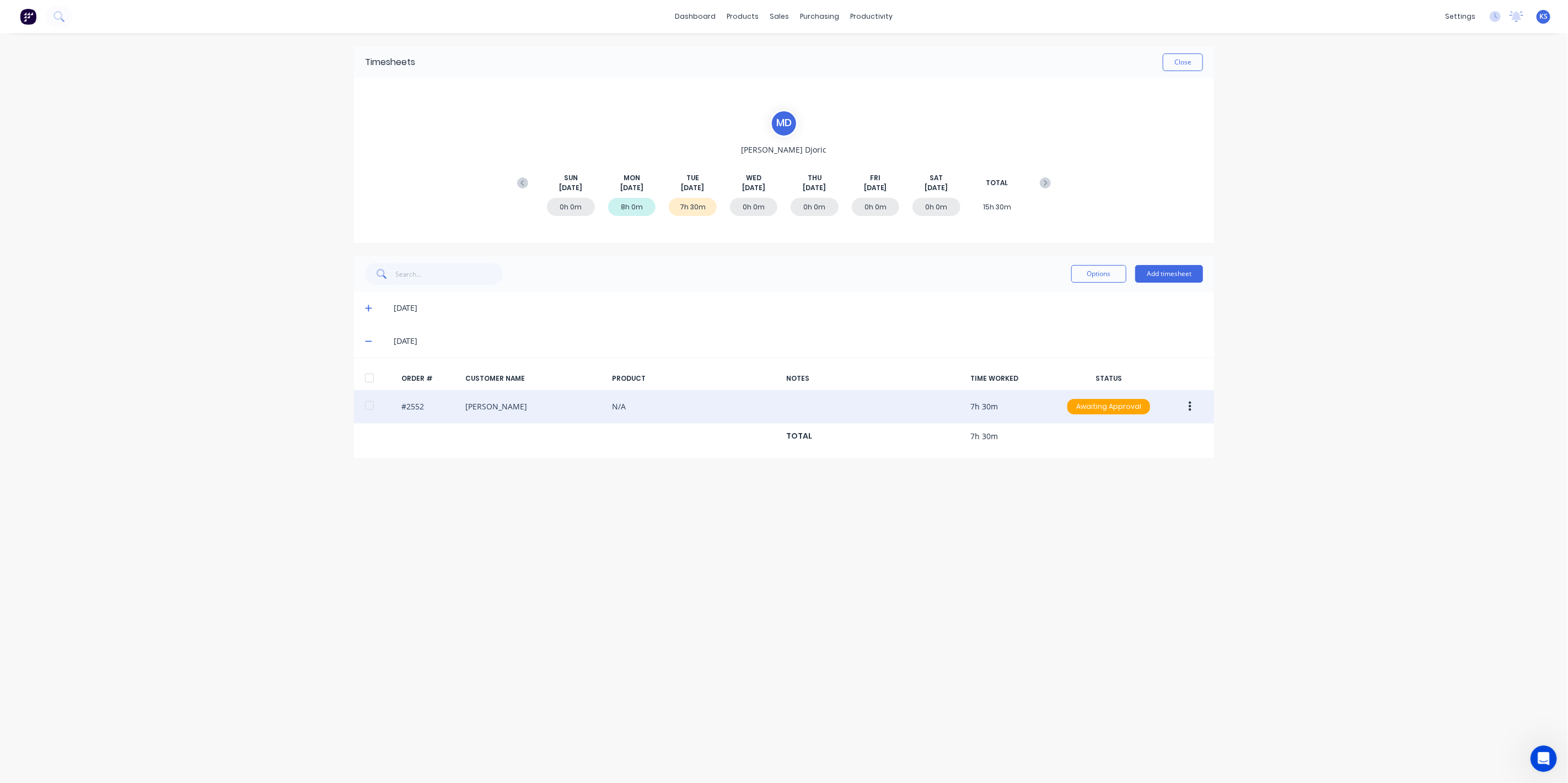
click at [1182, 405] on button "button" at bounding box center [1190, 407] width 26 height 19
click at [1135, 439] on div "Approve" at bounding box center [1151, 436] width 85 height 16
click at [1200, 65] on button "Close" at bounding box center [1183, 62] width 41 height 18
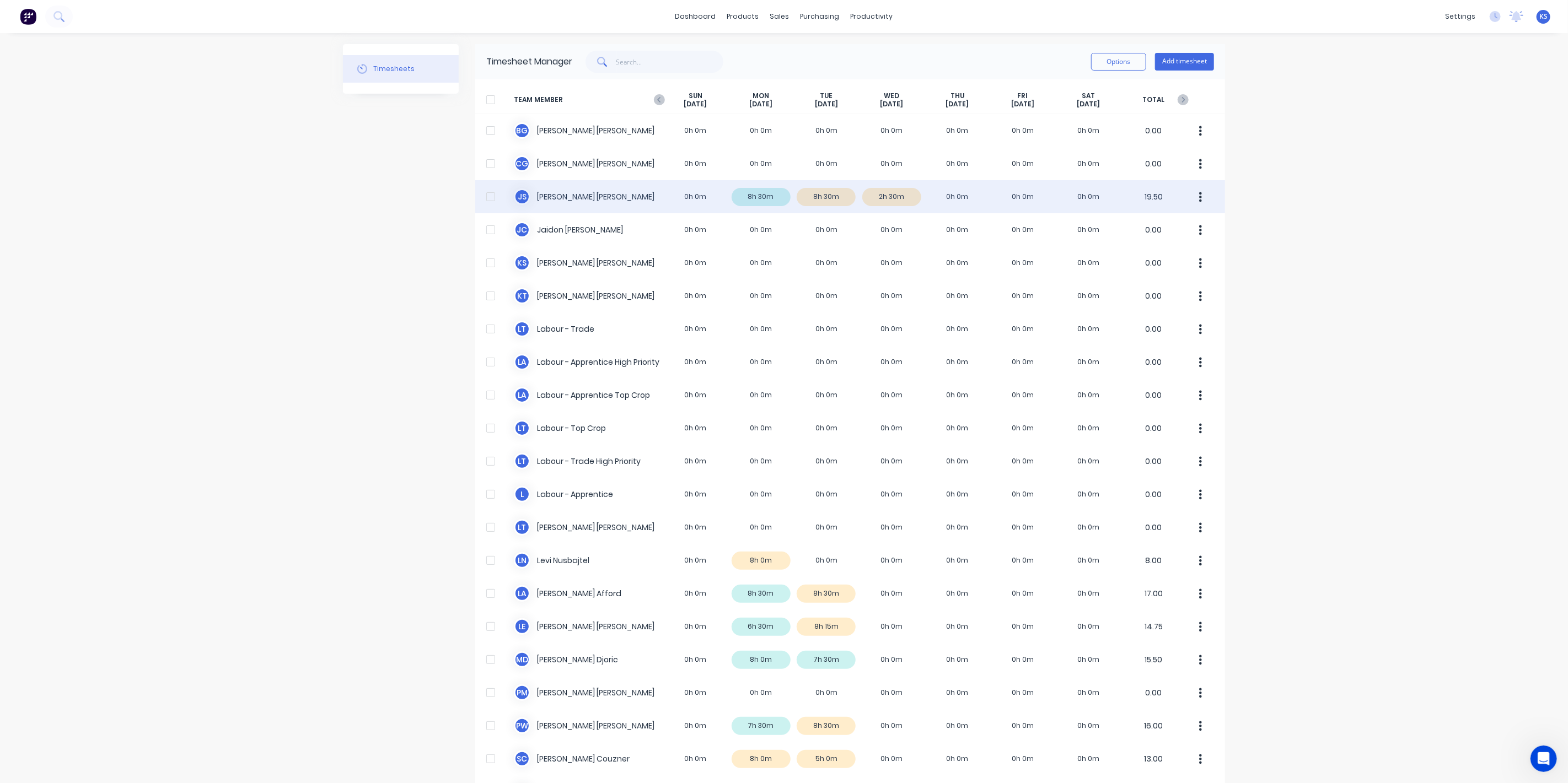
click at [528, 200] on div "J S Jacob Swann 0h 0m 8h 30m 8h 30m 2h 30m 0h 0m 0h 0m 0h 0m 19.50" at bounding box center [851, 196] width 750 height 33
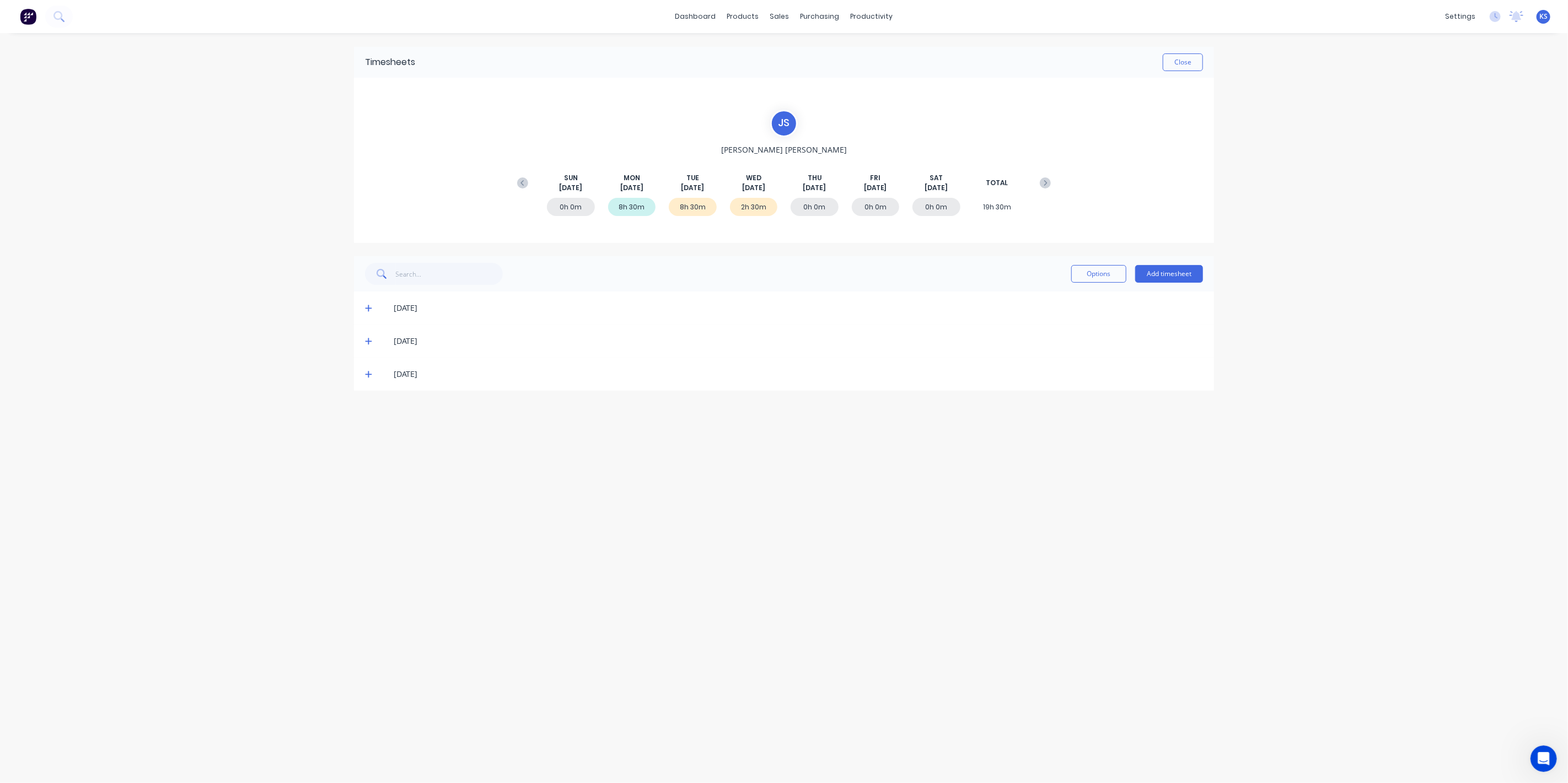
click at [372, 371] on icon at bounding box center [368, 375] width 7 height 8
click at [364, 346] on div "12/08/25" at bounding box center [784, 341] width 860 height 33
click at [366, 342] on icon at bounding box center [368, 342] width 7 height 8
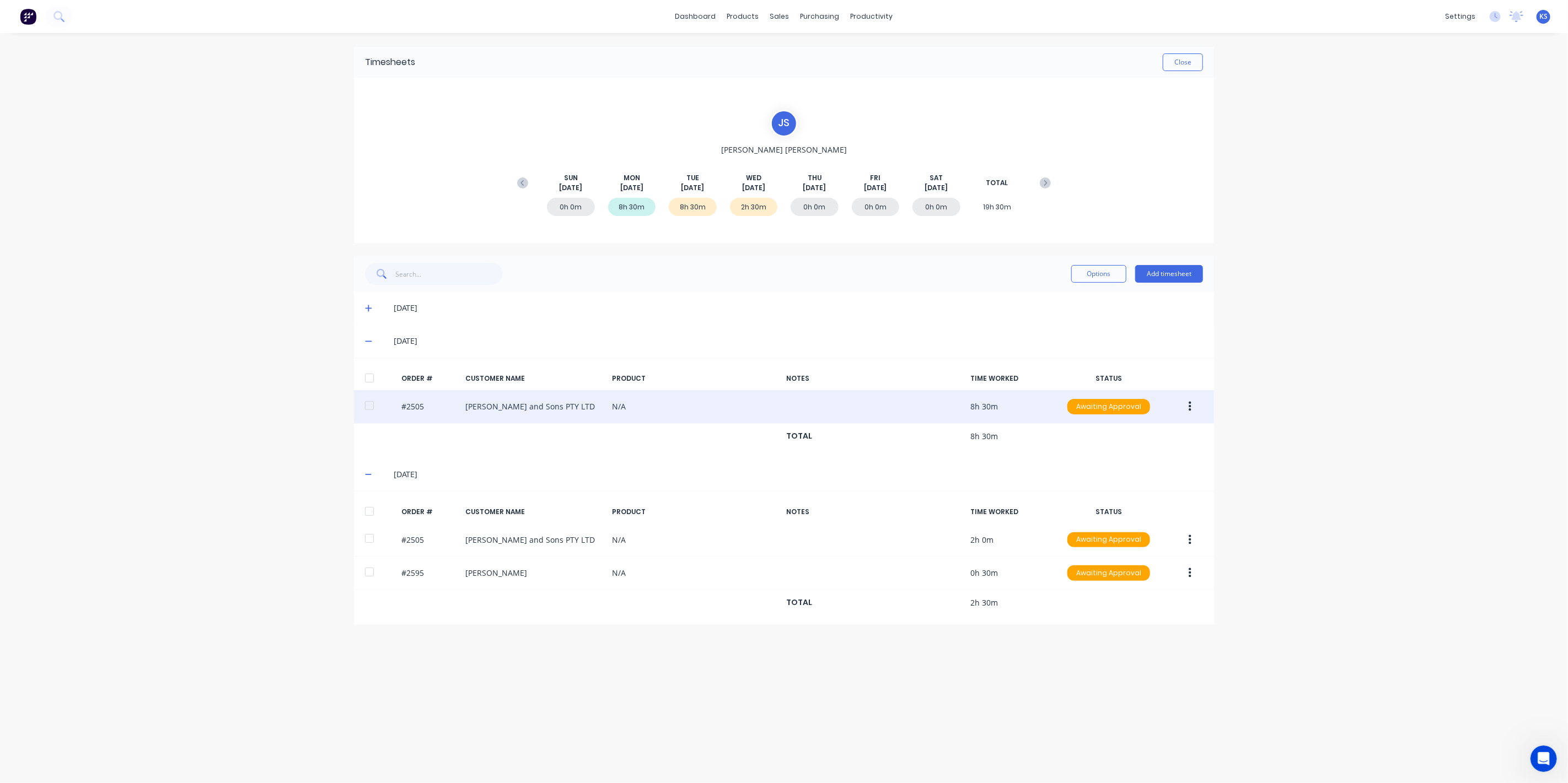
click at [368, 401] on div at bounding box center [369, 405] width 22 height 22
click at [1180, 403] on button "button" at bounding box center [1190, 407] width 26 height 19
click at [1158, 432] on div "Approve" at bounding box center [1151, 436] width 85 height 16
click at [1191, 75] on div "Timesheets Close" at bounding box center [784, 62] width 860 height 31
click at [1192, 59] on button "Close" at bounding box center [1183, 62] width 41 height 18
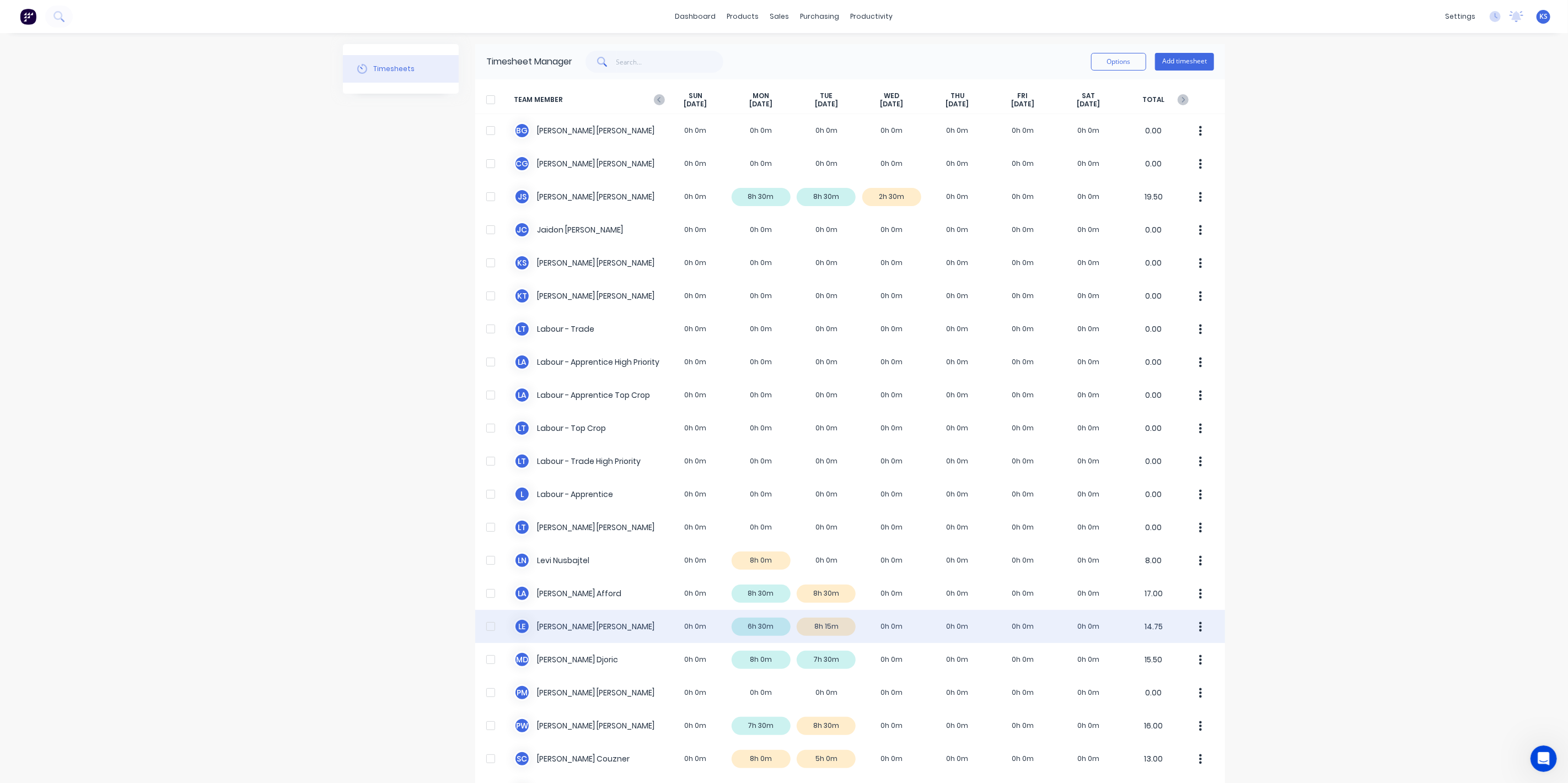
click at [539, 629] on div "L E Luke Ellis 0h 0m 6h 30m 8h 15m 0h 0m 0h 0m 0h 0m 0h 0m 14.75" at bounding box center [851, 626] width 750 height 33
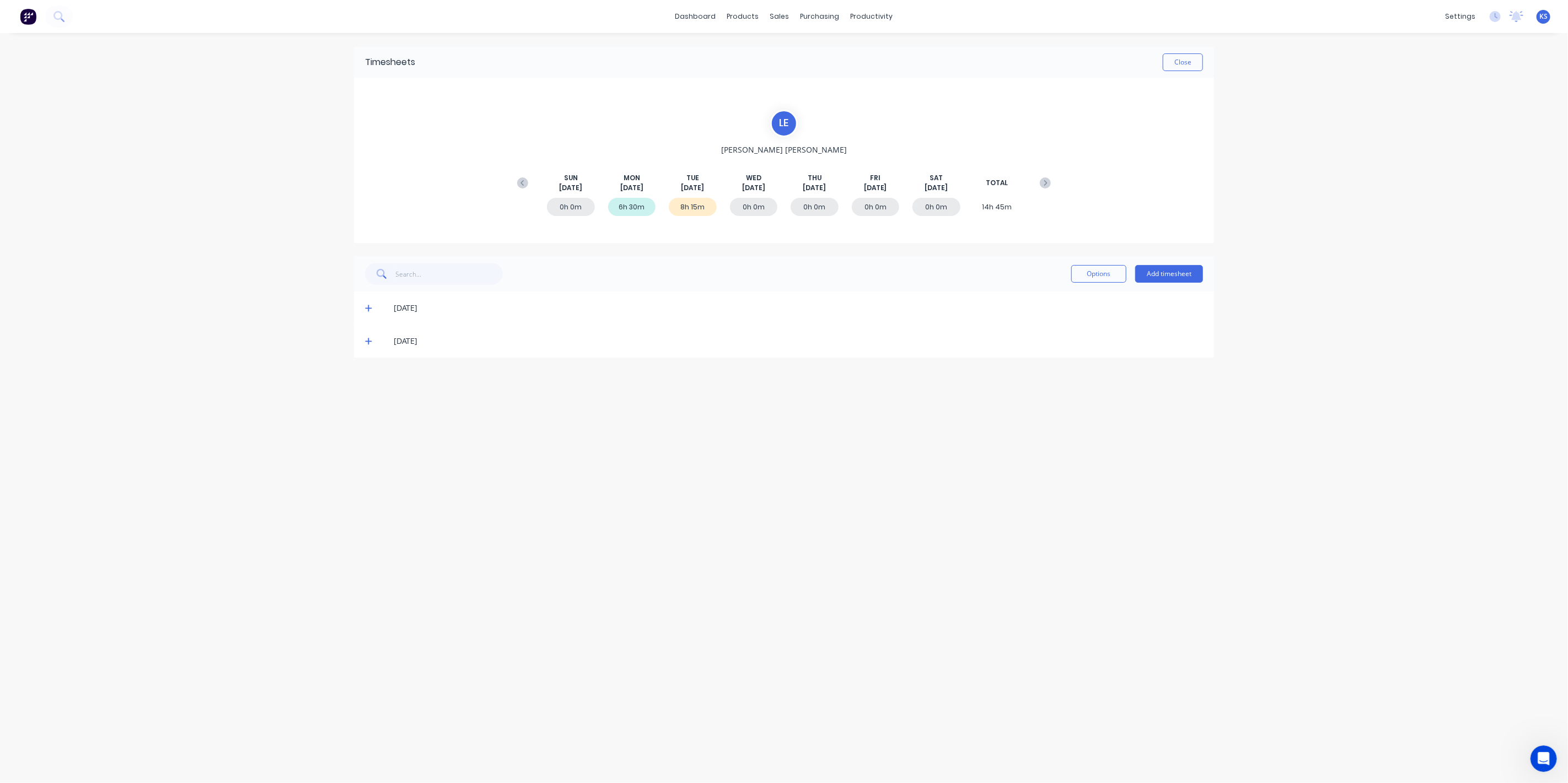
click at [368, 308] on icon at bounding box center [368, 308] width 6 height 6
click at [368, 441] on icon at bounding box center [368, 441] width 6 height 6
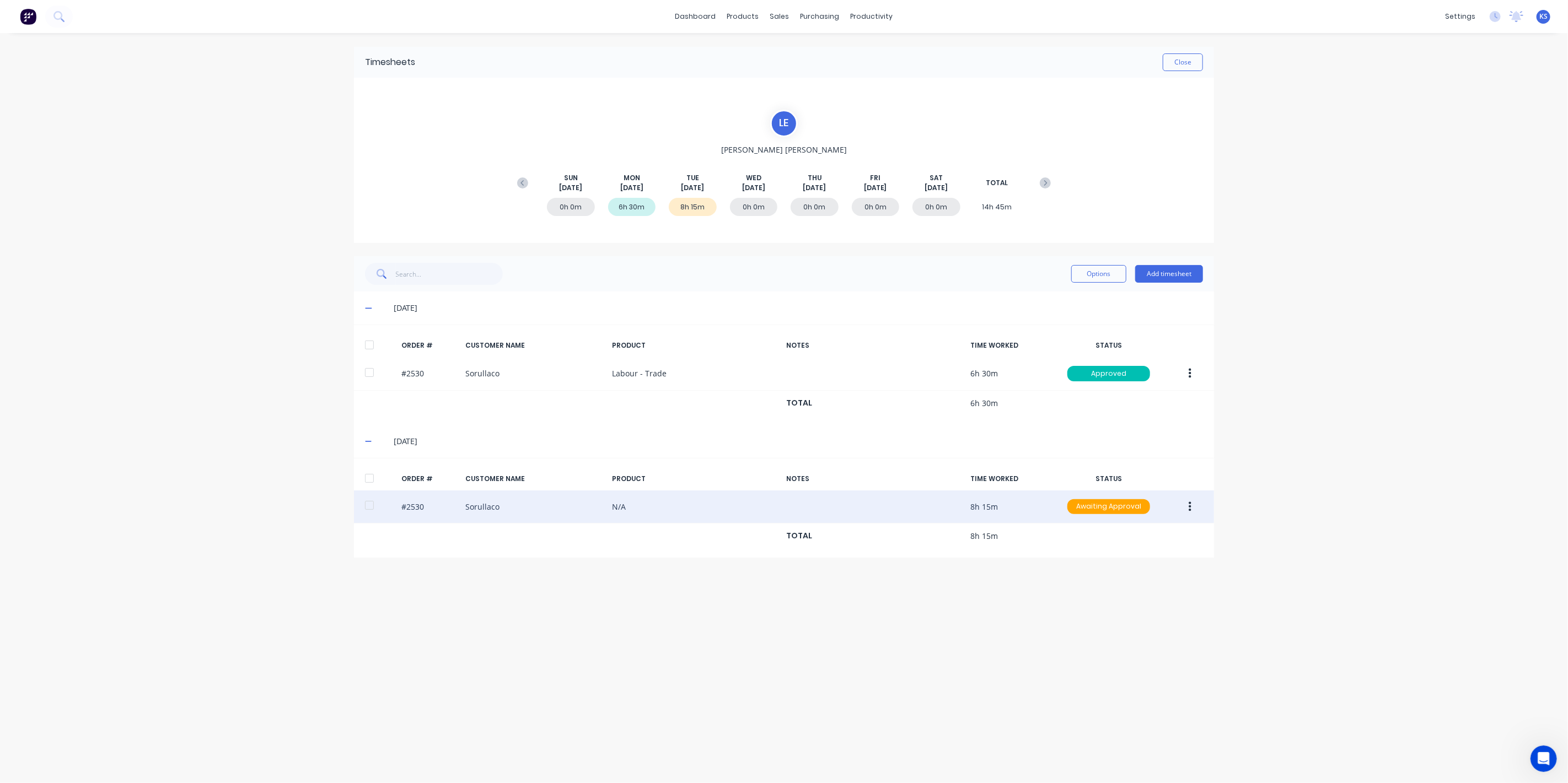
click at [374, 506] on div at bounding box center [369, 505] width 22 height 22
click at [1203, 510] on button "button" at bounding box center [1190, 507] width 26 height 19
click at [1129, 574] on div "Edit" at bounding box center [1151, 580] width 85 height 16
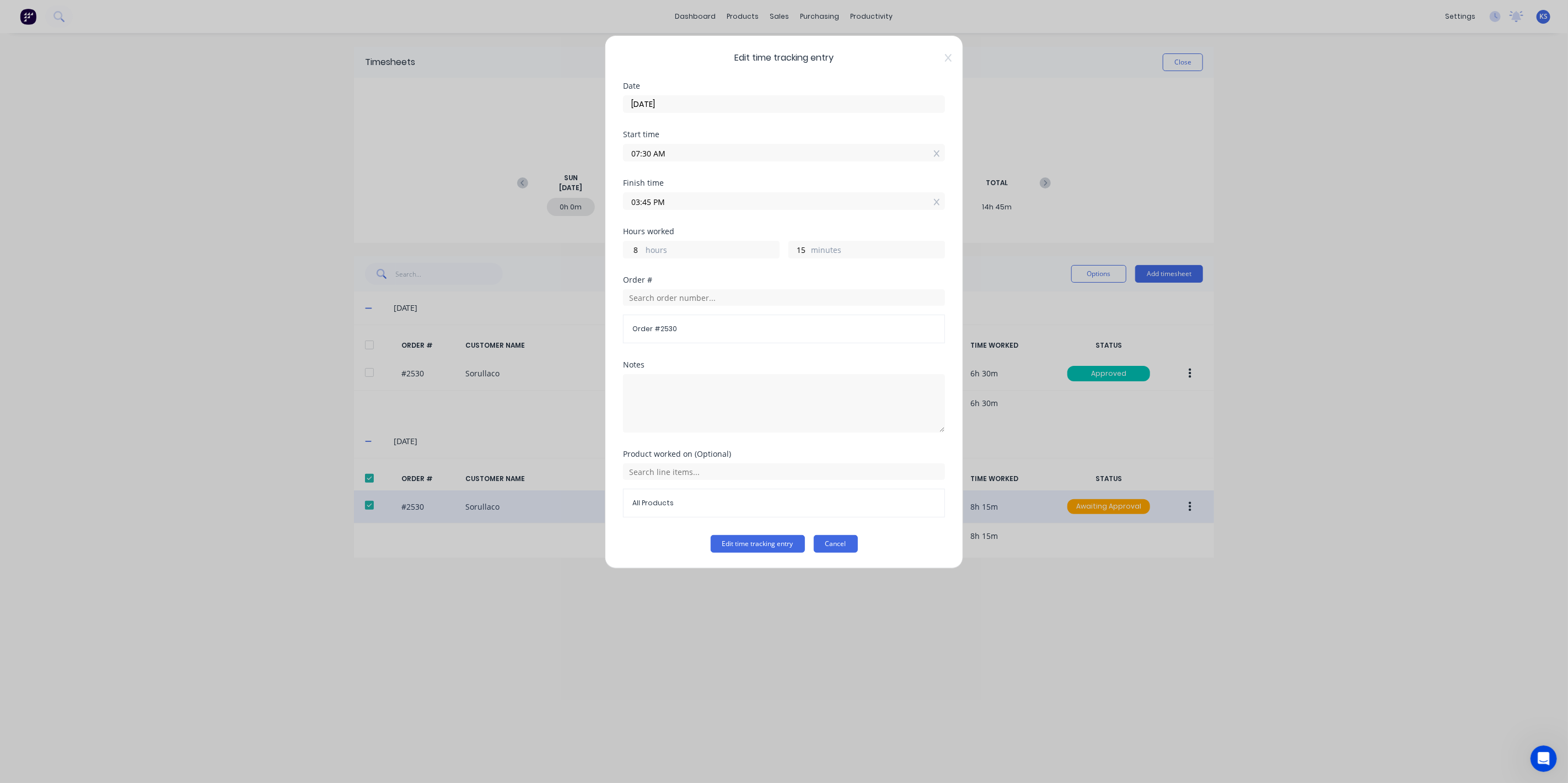
click at [829, 537] on button "Cancel" at bounding box center [836, 544] width 44 height 18
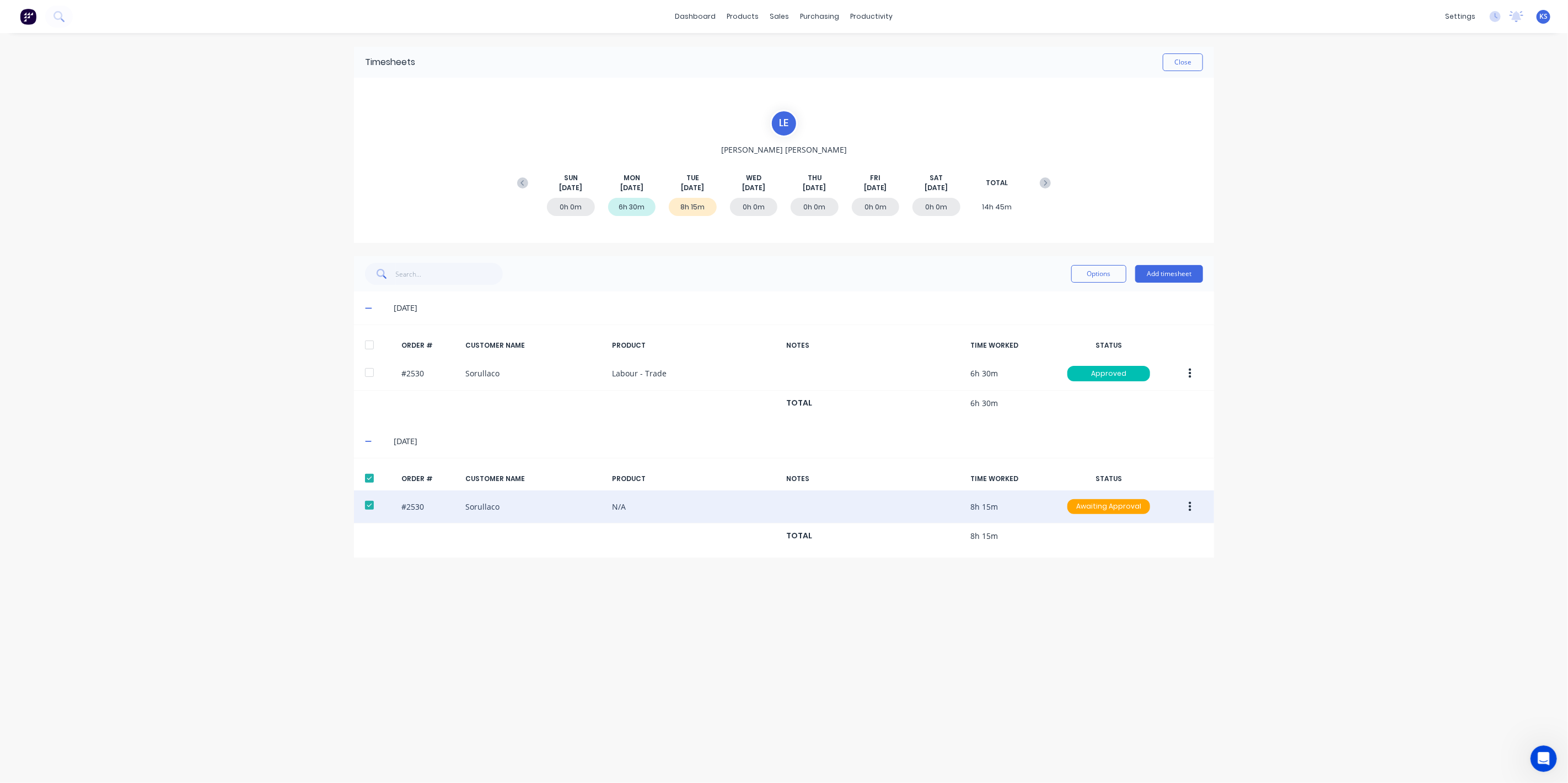
click at [1185, 508] on button "button" at bounding box center [1190, 507] width 26 height 19
click at [1152, 537] on div "Approve" at bounding box center [1151, 536] width 85 height 16
click at [1166, 58] on button "Close" at bounding box center [1183, 62] width 41 height 18
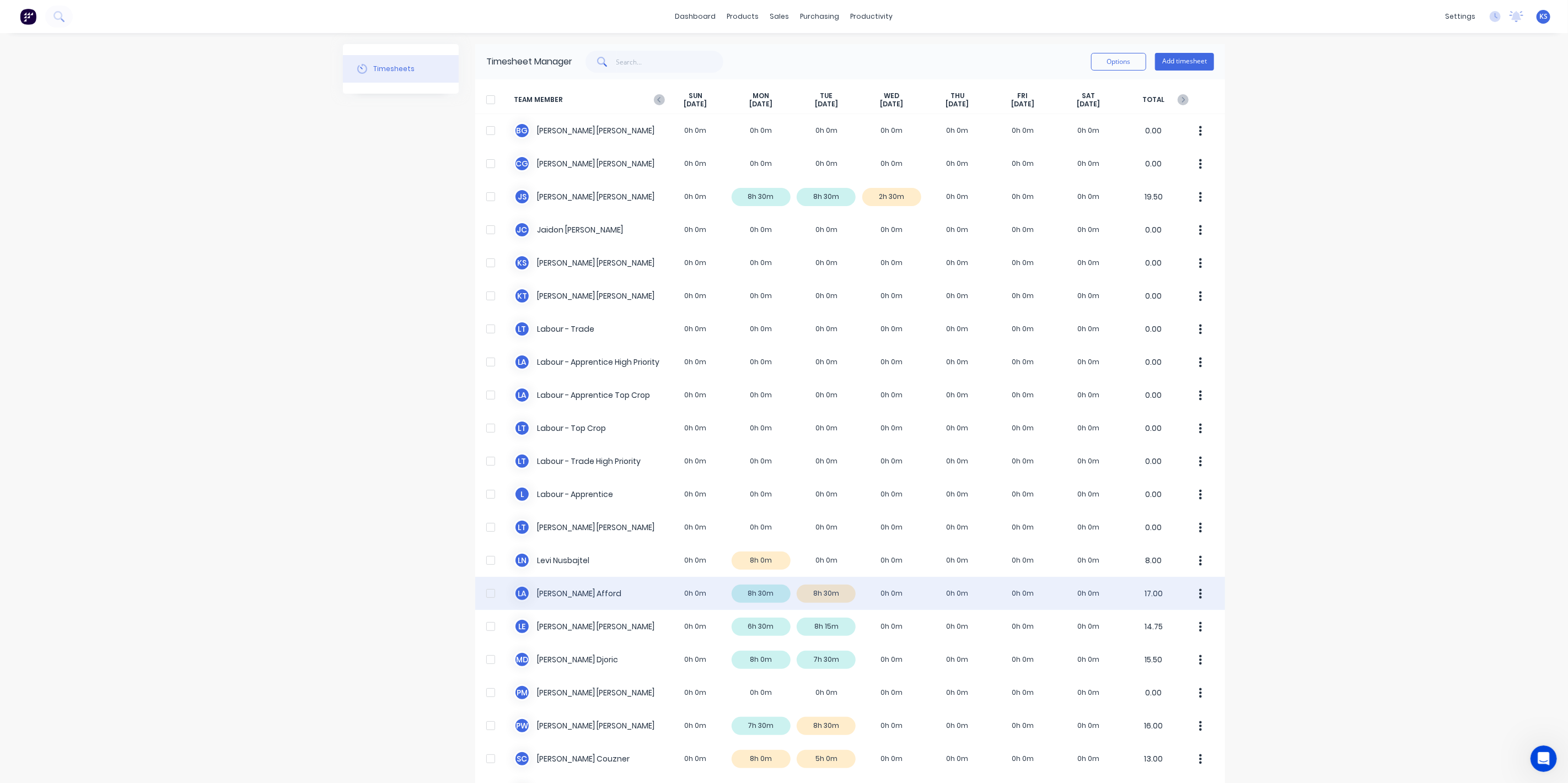
click at [552, 593] on div "L A Lloyd Afford 0h 0m 8h 30m 8h 30m 0h 0m 0h 0m 0h 0m 0h 0m 17.00" at bounding box center [851, 593] width 750 height 33
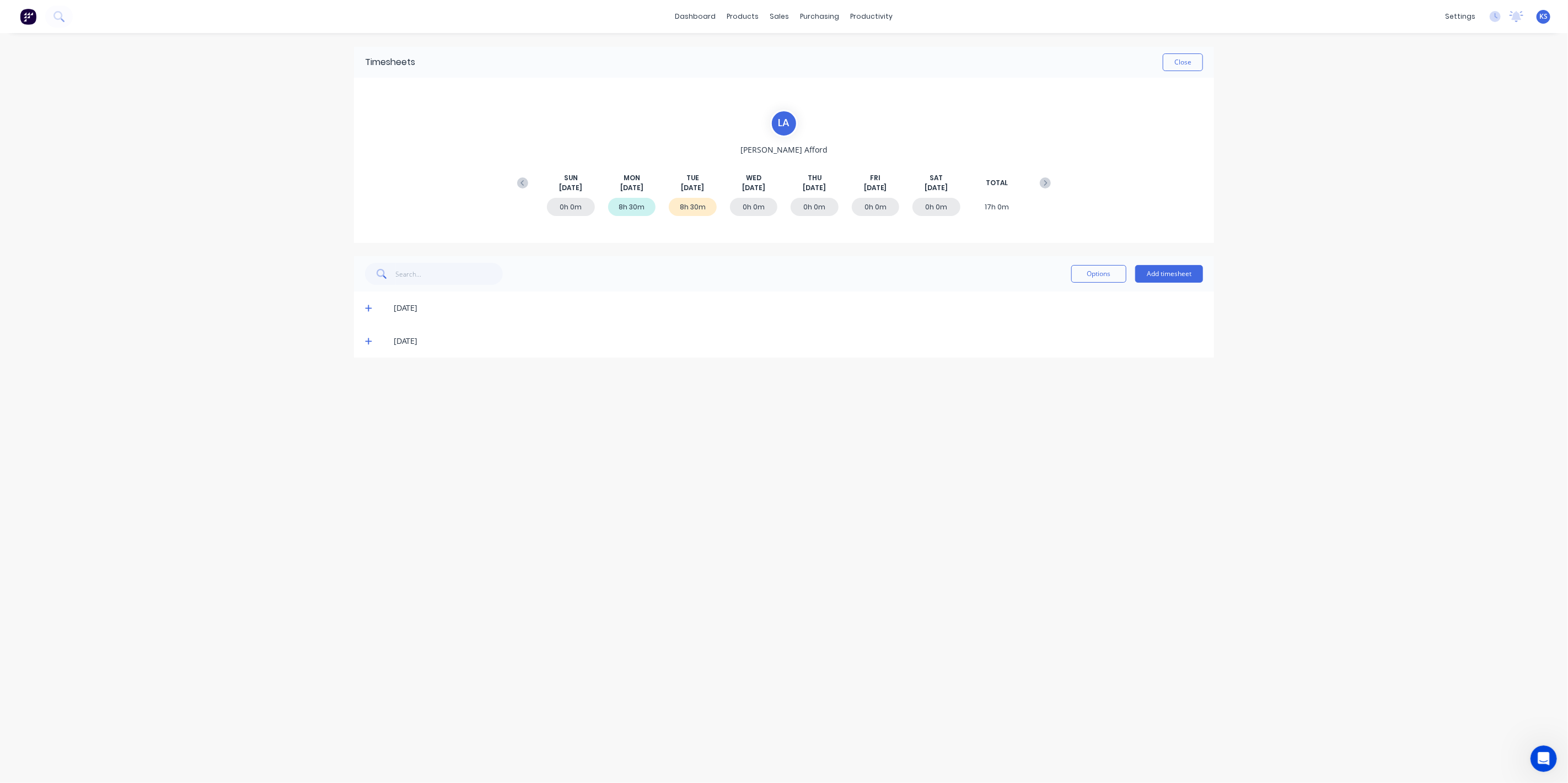
click at [369, 312] on span at bounding box center [371, 308] width 11 height 11
click at [359, 437] on div "12/08/25" at bounding box center [784, 441] width 860 height 33
click at [368, 432] on div "12/08/25" at bounding box center [784, 441] width 860 height 33
click at [369, 437] on icon at bounding box center [368, 441] width 7 height 8
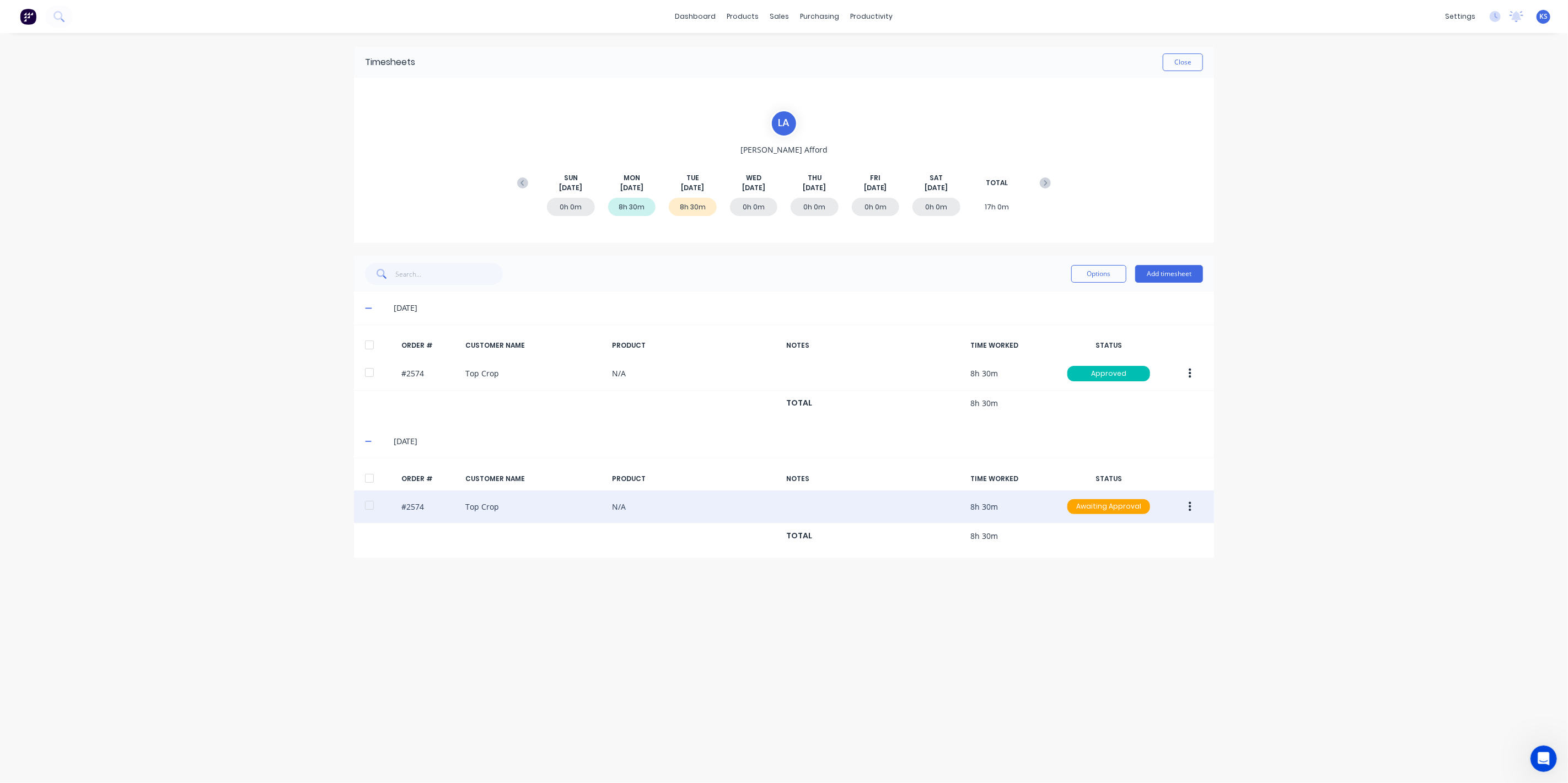
click at [360, 501] on div at bounding box center [369, 505] width 22 height 22
click at [1198, 510] on button "button" at bounding box center [1190, 507] width 26 height 19
click at [1148, 533] on div "Approve" at bounding box center [1151, 536] width 85 height 16
click at [1187, 68] on div "Timesheets Close" at bounding box center [784, 62] width 860 height 31
click at [1191, 59] on button "Close" at bounding box center [1183, 62] width 41 height 18
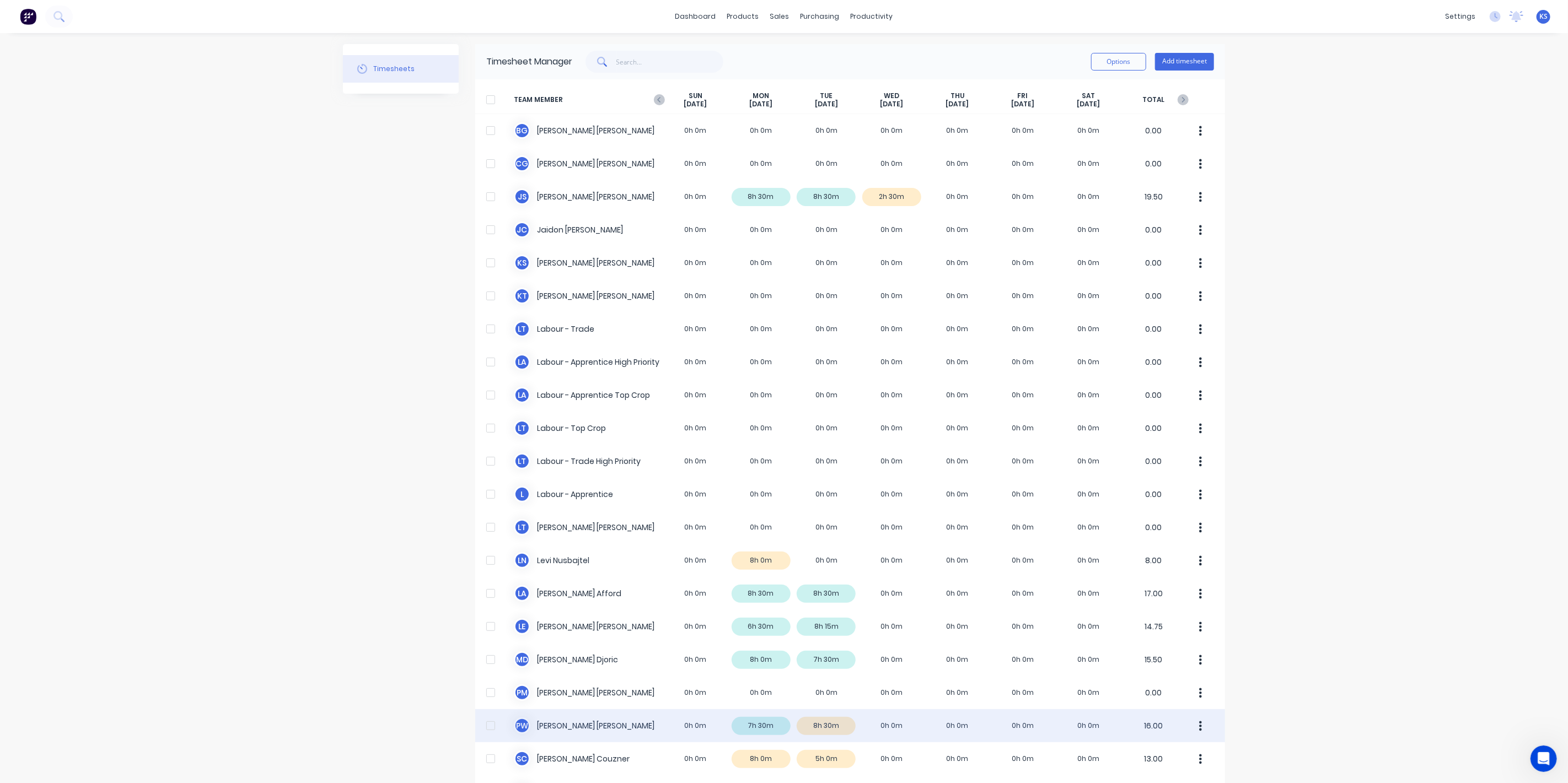
click at [534, 726] on div "P W Paul Wieczorek 0h 0m 7h 30m 8h 30m 0h 0m 0h 0m 0h 0m 0h 0m 16.00" at bounding box center [851, 725] width 750 height 33
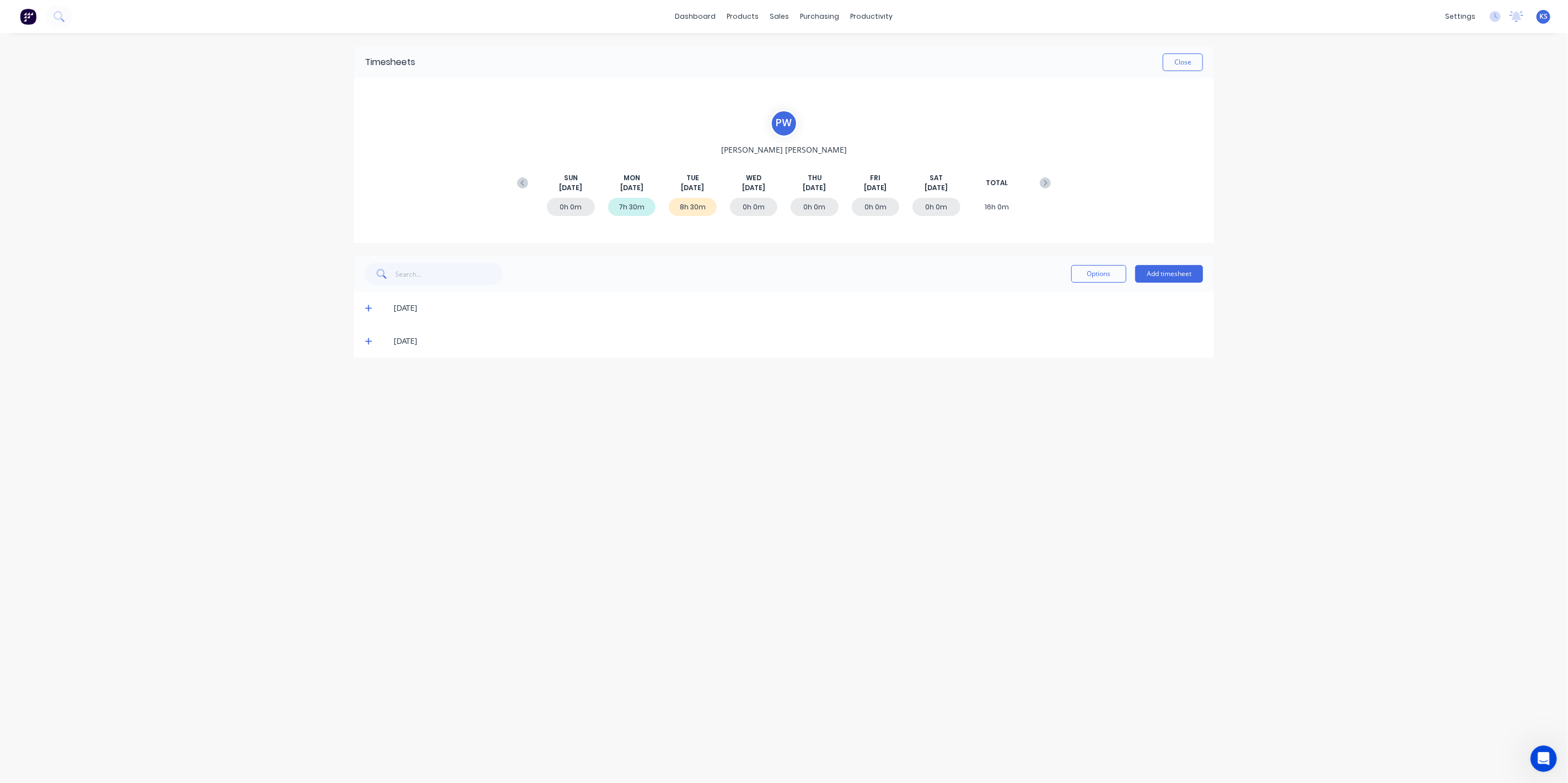
click at [368, 338] on icon at bounding box center [368, 342] width 7 height 8
click at [368, 317] on div "11/08/25" at bounding box center [784, 308] width 860 height 33
click at [367, 310] on icon at bounding box center [368, 308] width 7 height 8
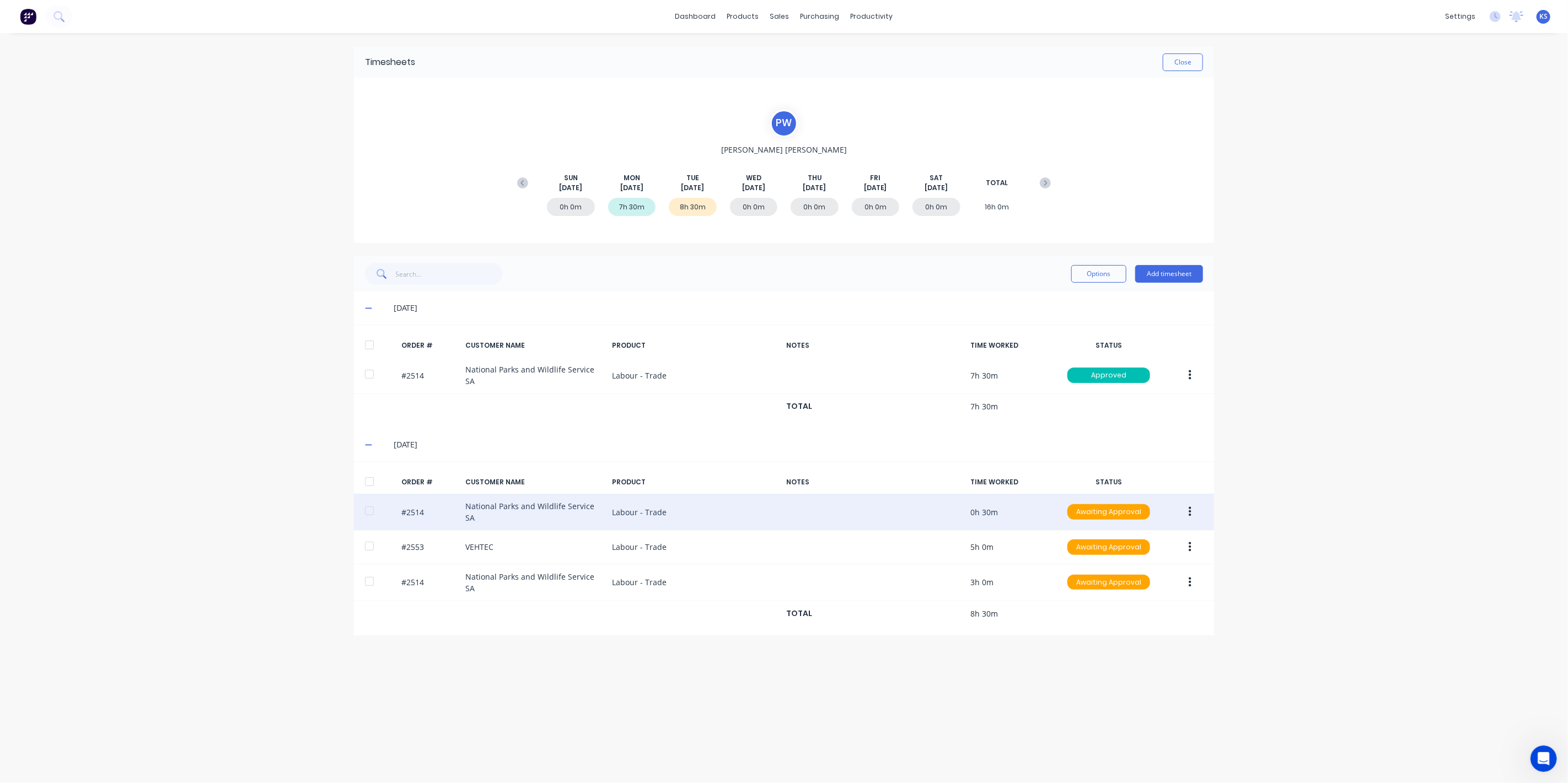
click at [1189, 506] on icon "button" at bounding box center [1190, 512] width 2 height 12
click at [1109, 578] on div "Edit" at bounding box center [1151, 585] width 85 height 16
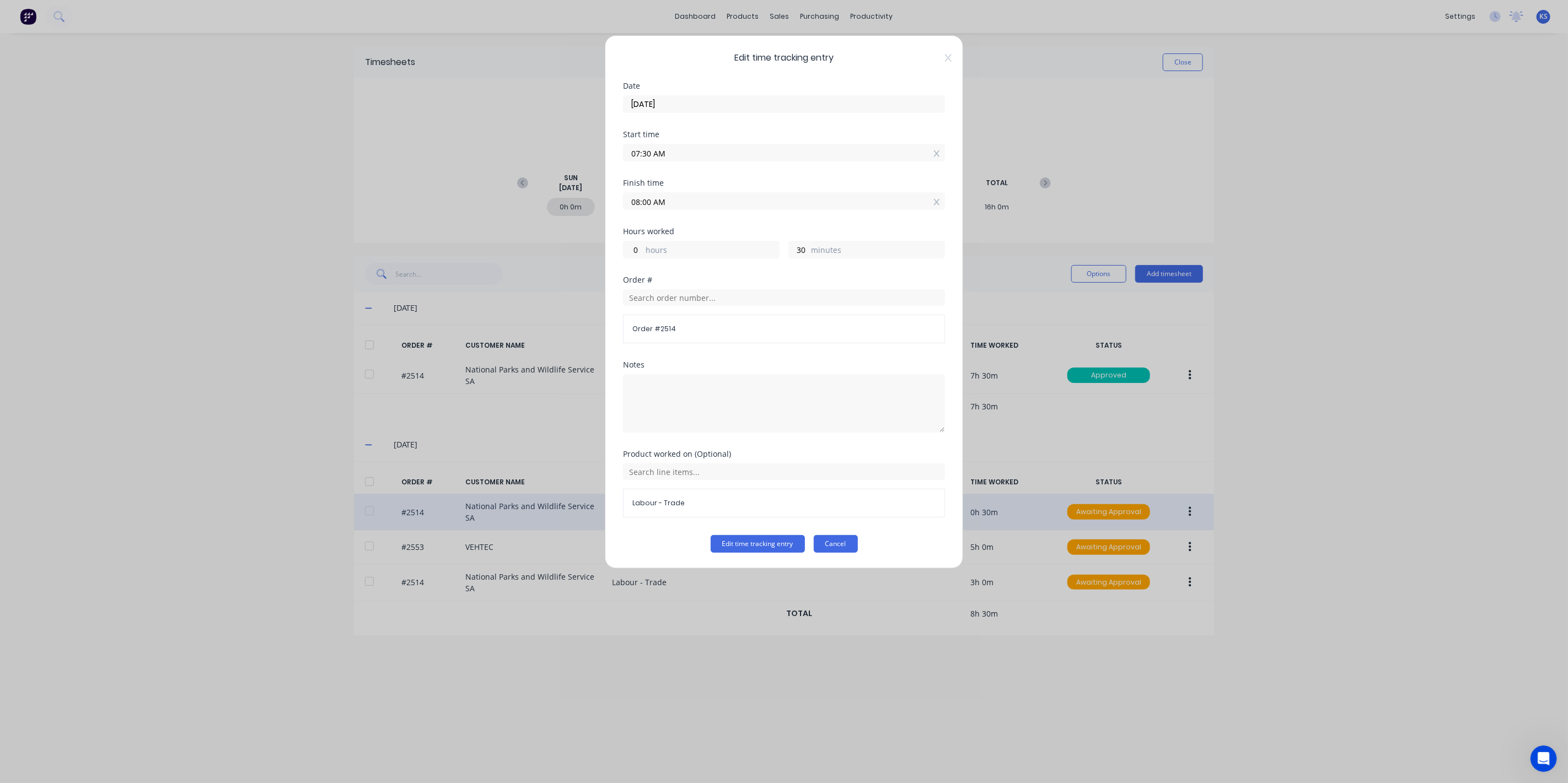
click at [852, 544] on button "Cancel" at bounding box center [836, 544] width 44 height 18
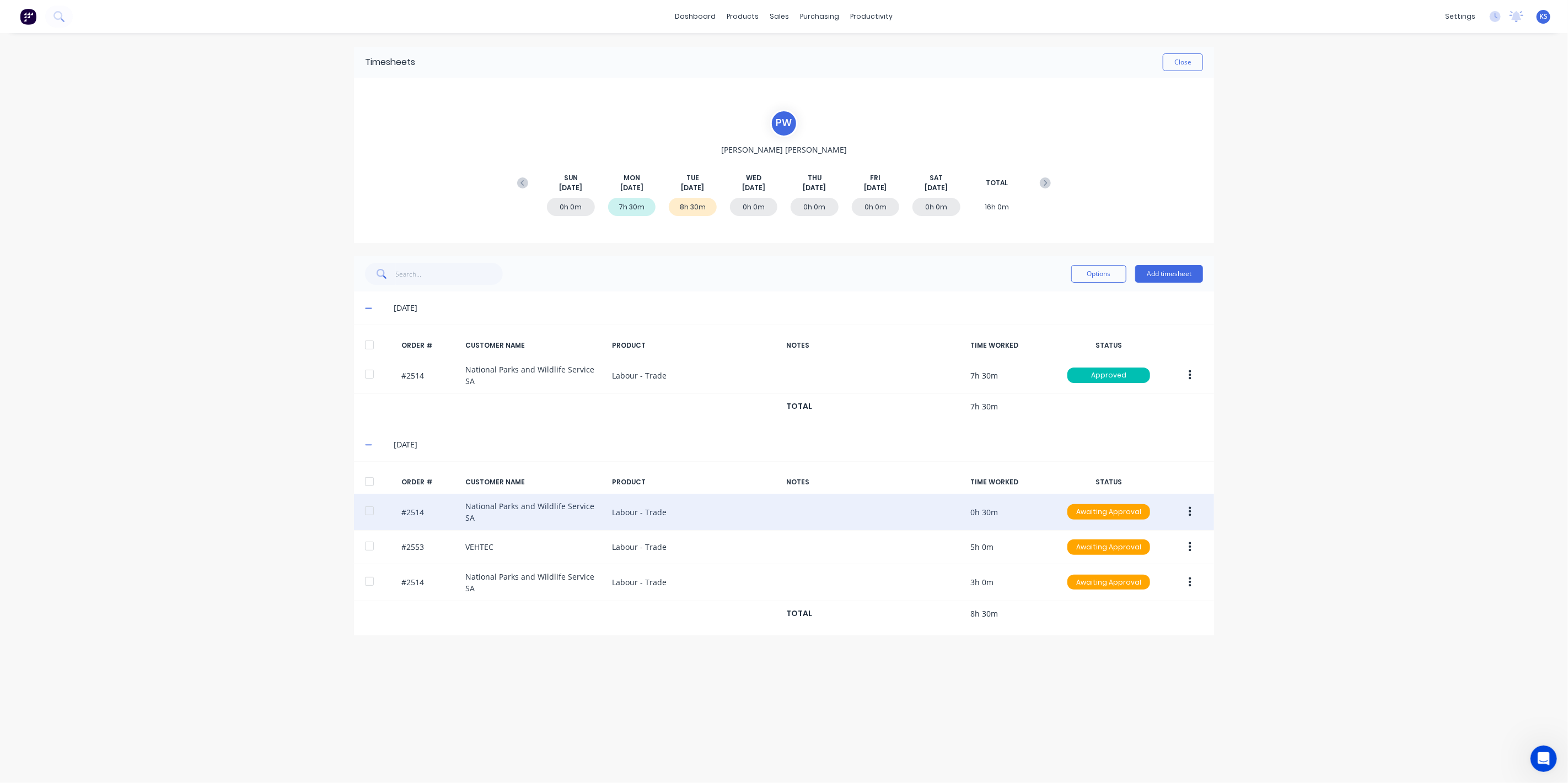
click at [1203, 506] on button "button" at bounding box center [1190, 512] width 26 height 19
click at [1123, 533] on div "Approve" at bounding box center [1151, 541] width 85 height 16
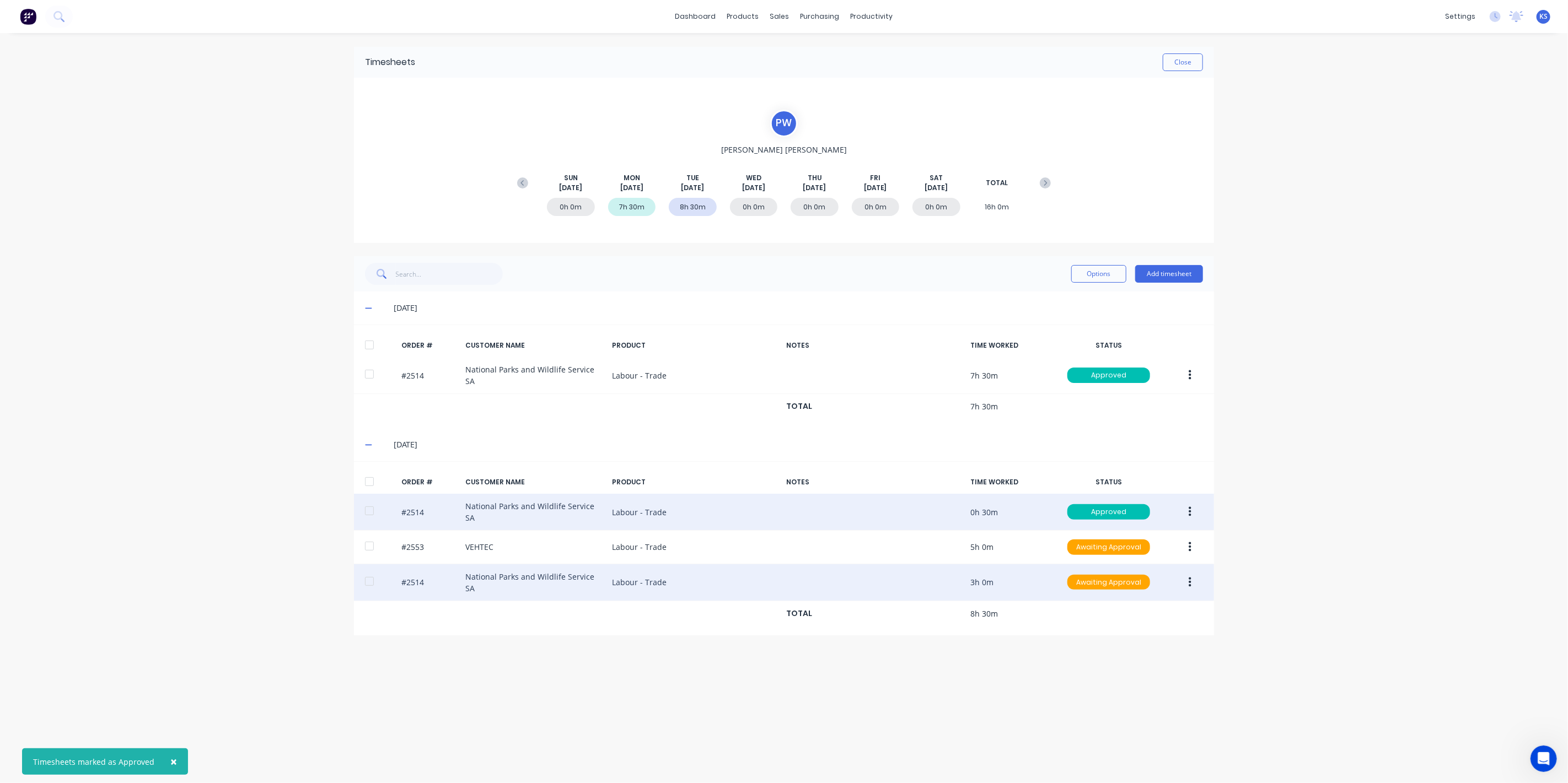
click at [368, 573] on div at bounding box center [369, 581] width 22 height 22
click at [1193, 575] on button "button" at bounding box center [1190, 583] width 26 height 19
click at [1146, 604] on div "Approve" at bounding box center [1151, 612] width 85 height 16
click at [1191, 577] on icon "button" at bounding box center [1190, 583] width 2 height 12
click at [1118, 644] on button "Edit" at bounding box center [1150, 655] width 105 height 22
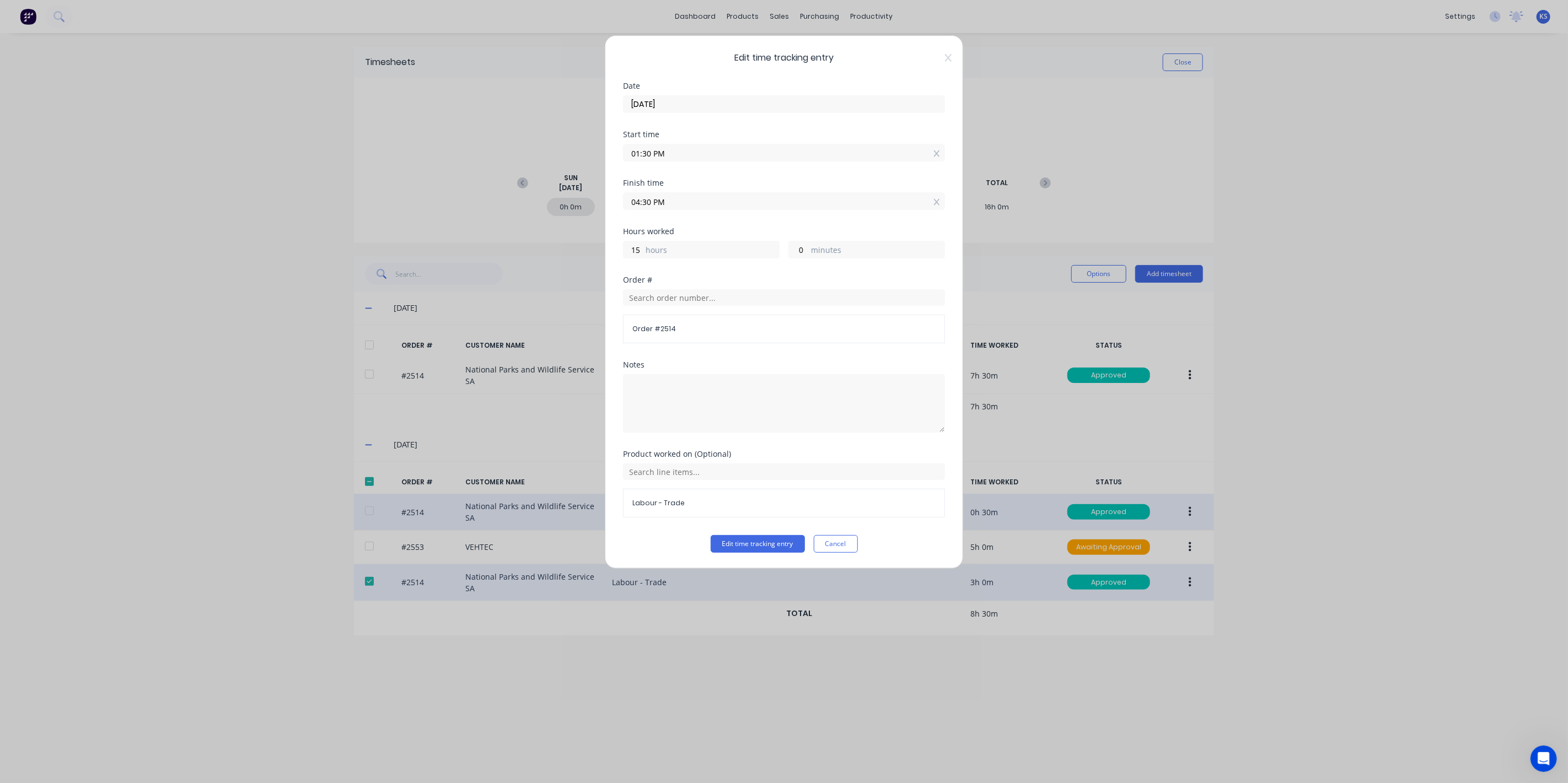
click at [825, 531] on div "Product worked on (Optional) Labour - Trade" at bounding box center [784, 493] width 322 height 85
click at [840, 544] on button "Cancel" at bounding box center [836, 544] width 44 height 18
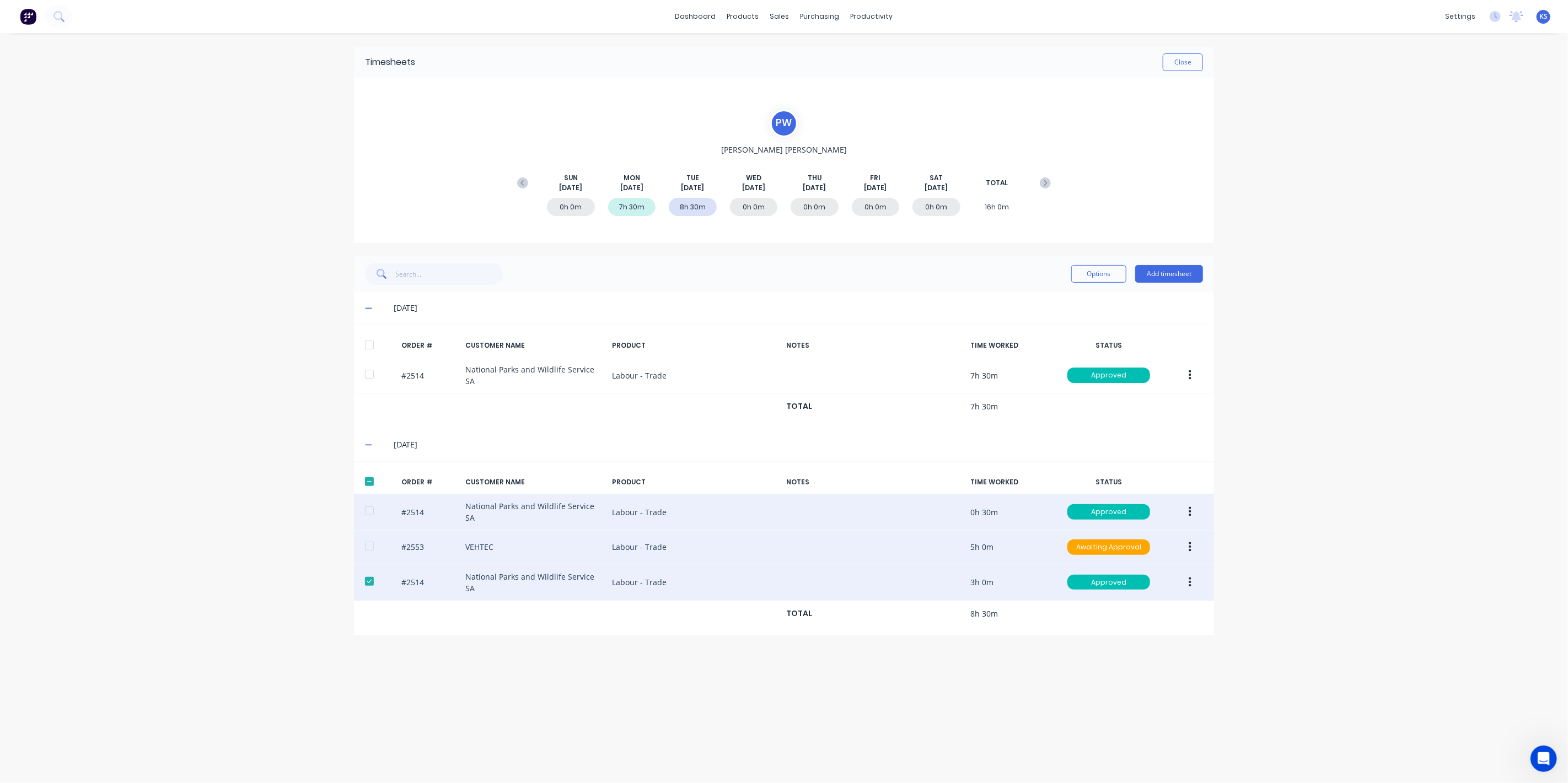
click at [366, 541] on div at bounding box center [369, 546] width 22 height 22
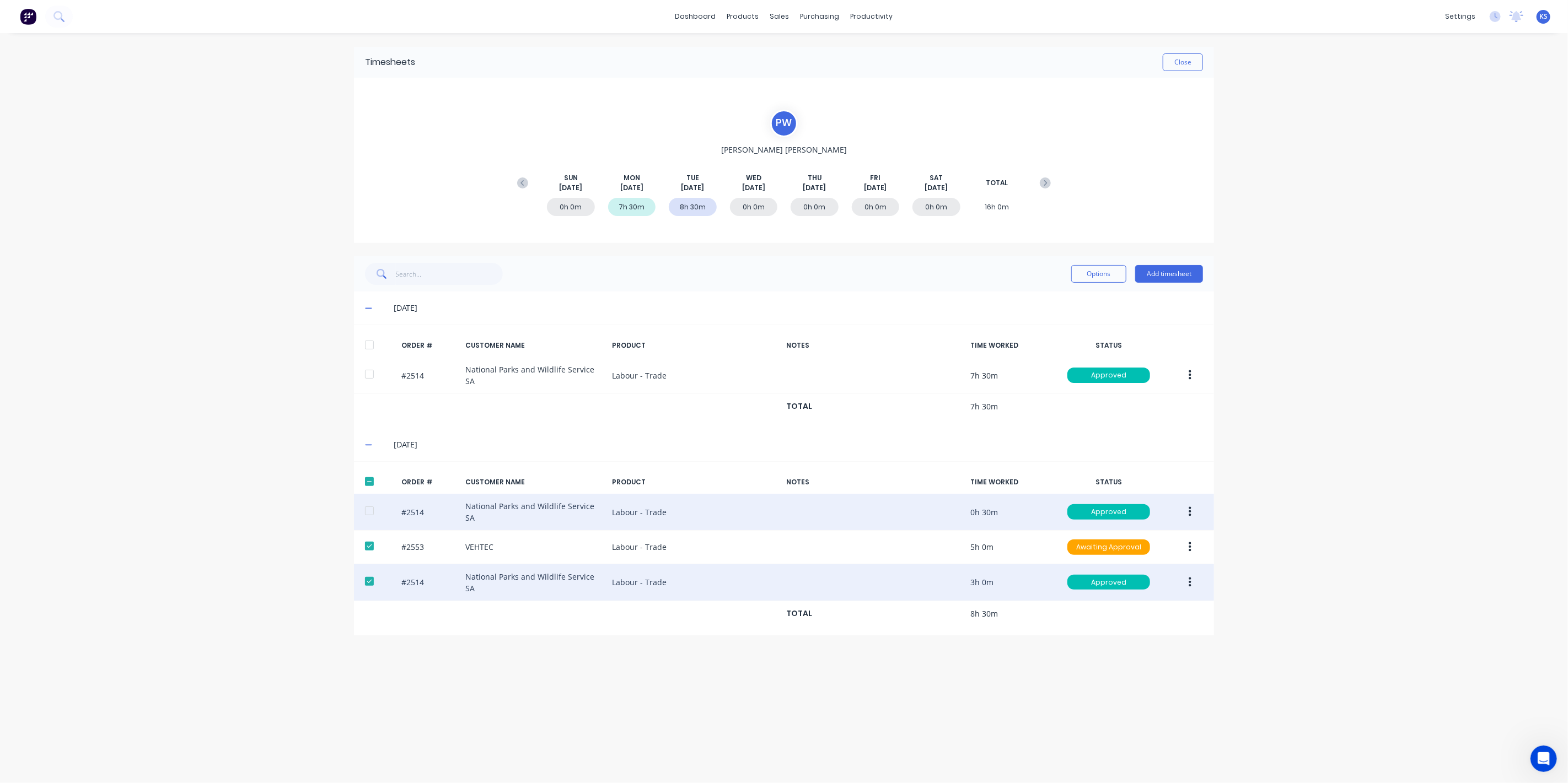
click at [367, 570] on div at bounding box center [369, 581] width 22 height 22
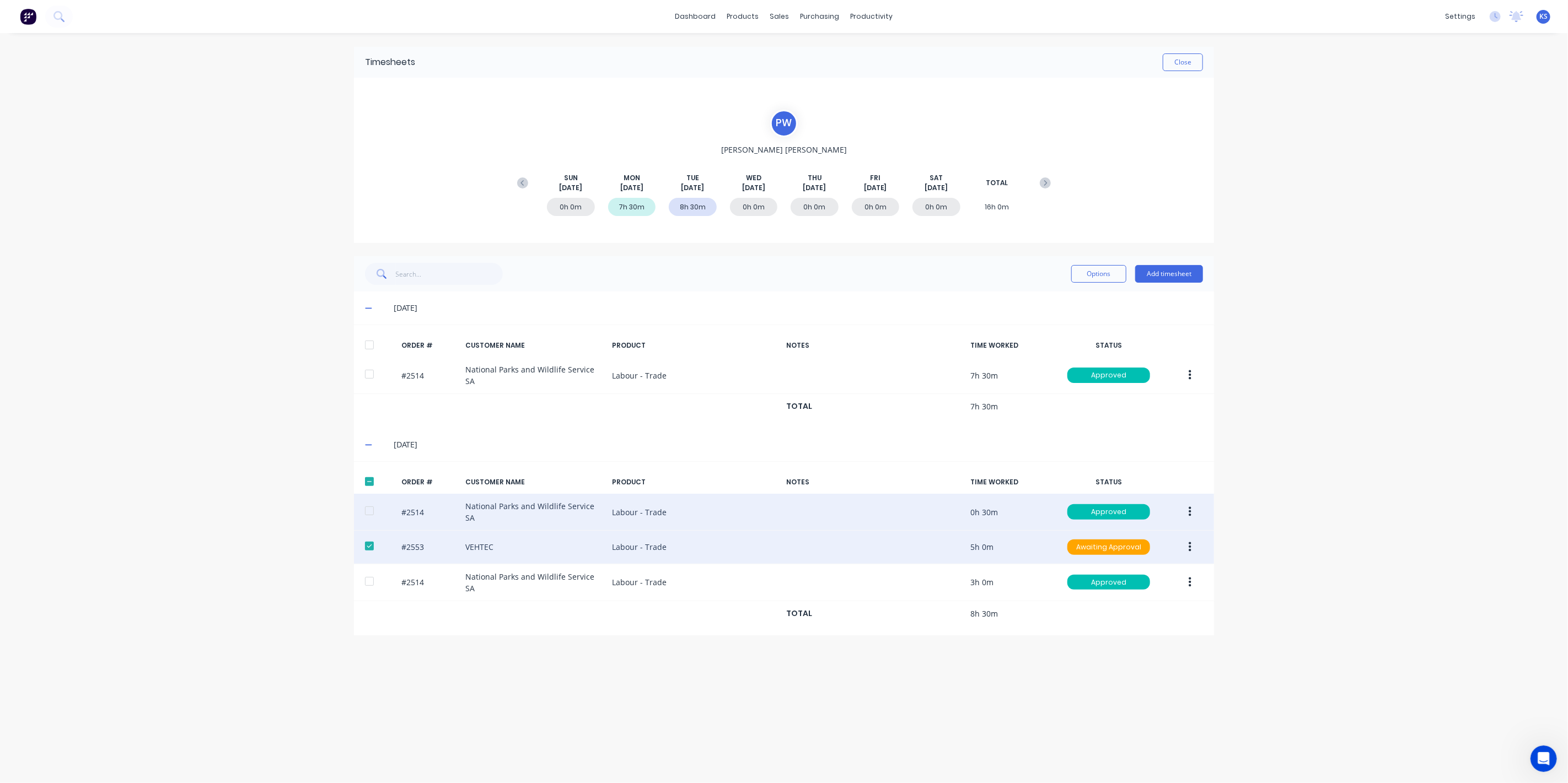
click at [1194, 539] on button "button" at bounding box center [1190, 547] width 26 height 19
click at [1131, 617] on div "Edit" at bounding box center [1151, 621] width 85 height 16
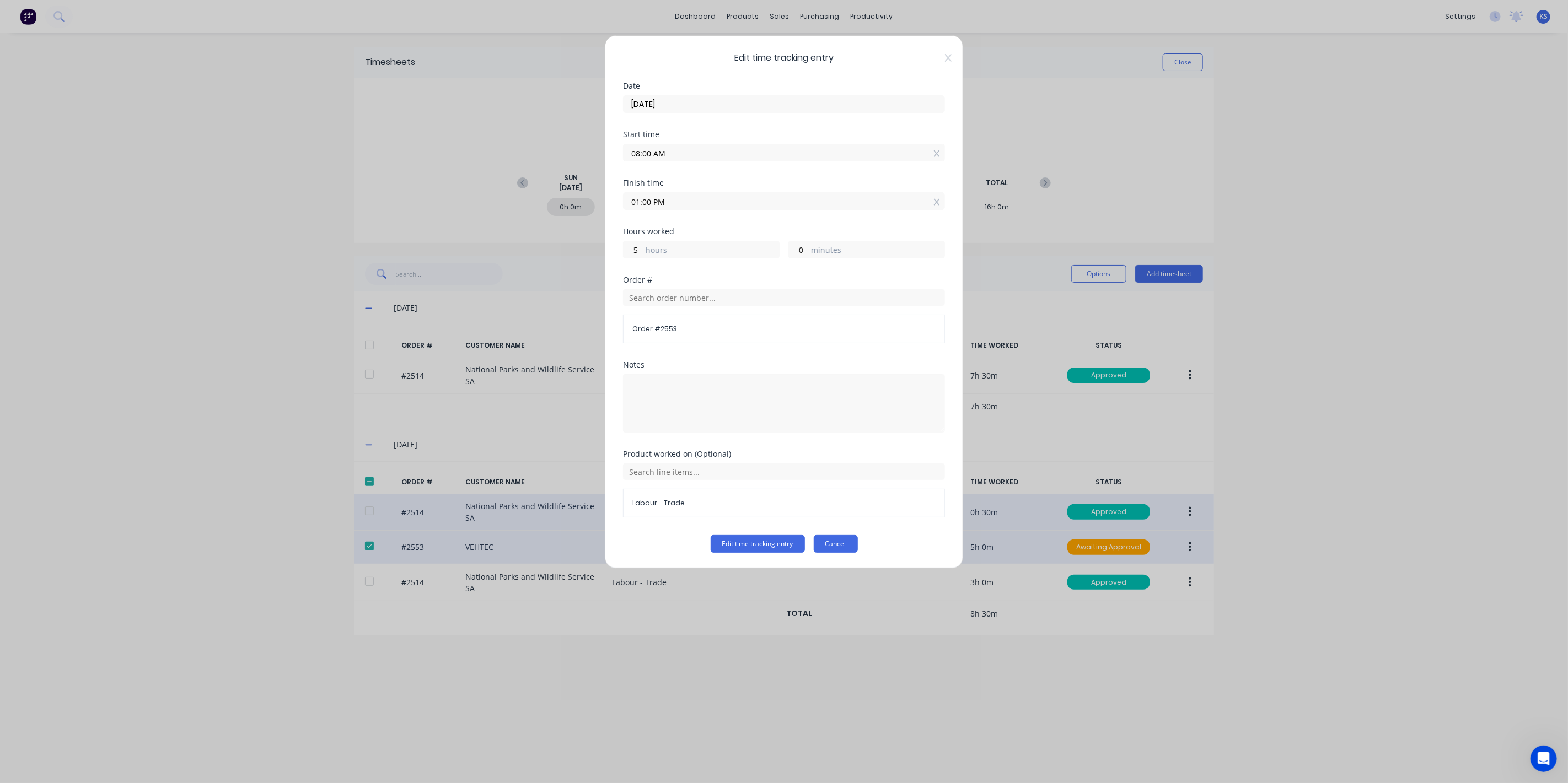
click at [831, 536] on button "Cancel" at bounding box center [836, 544] width 44 height 18
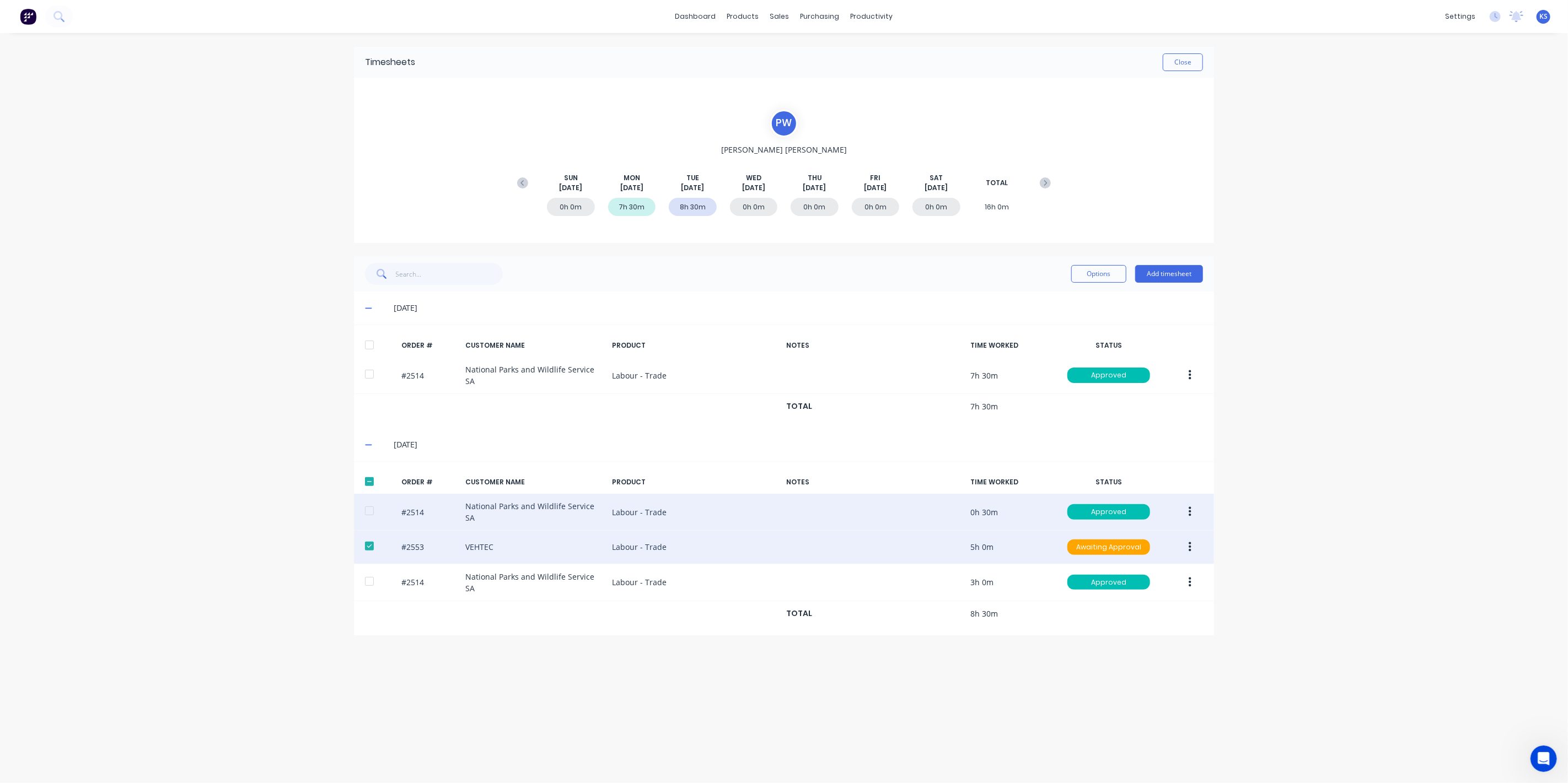
click at [1192, 541] on button "button" at bounding box center [1190, 547] width 26 height 19
click at [1165, 568] on div "Approve" at bounding box center [1151, 576] width 85 height 16
click at [1181, 65] on button "Close" at bounding box center [1183, 62] width 41 height 18
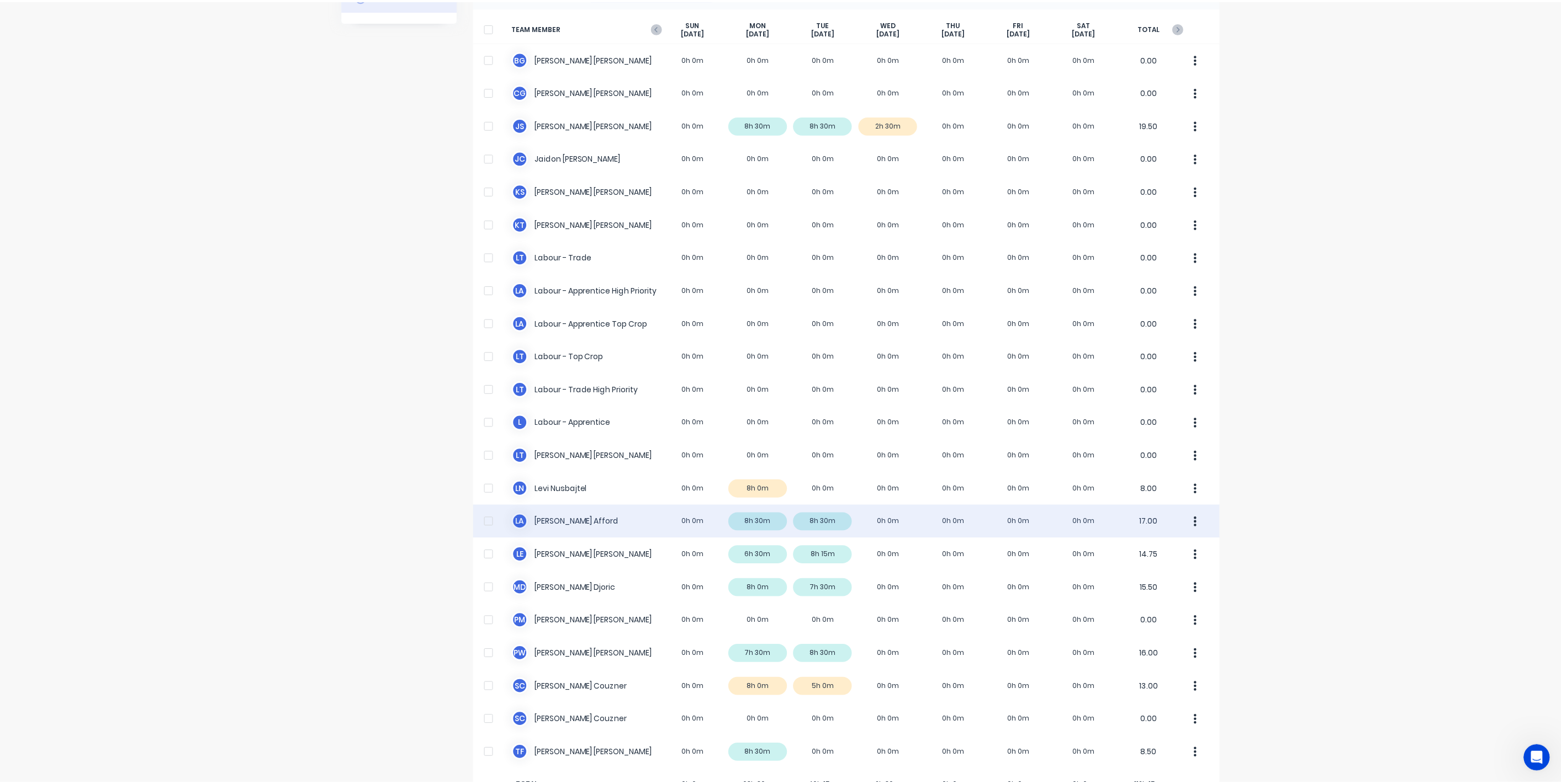
scroll to position [109, 0]
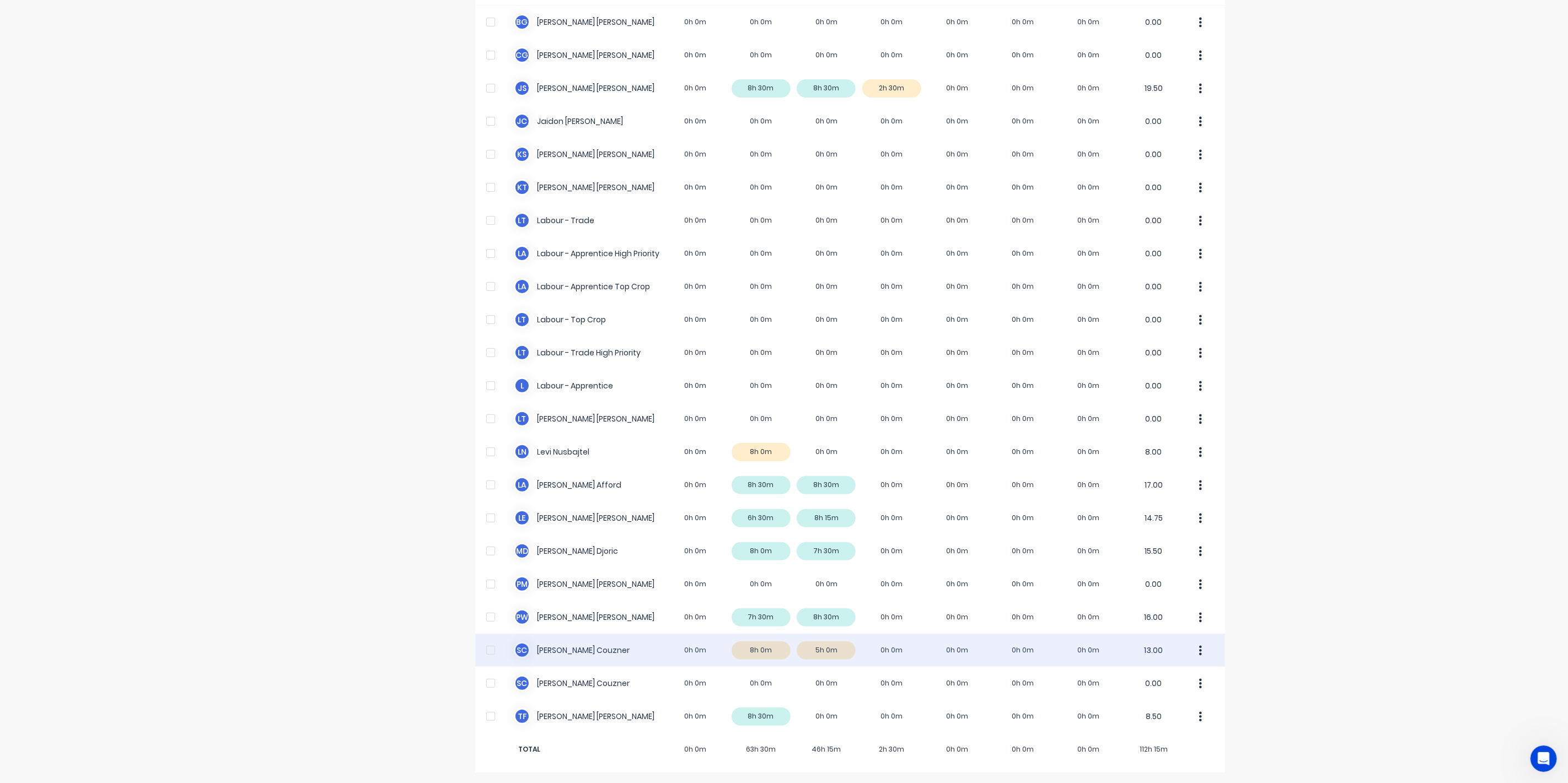
click at [549, 653] on div "S C Scott Couzner 0h 0m 8h 0m 5h 0m 0h 0m 0h 0m 0h 0m 0h 0m 13.00" at bounding box center [851, 650] width 750 height 33
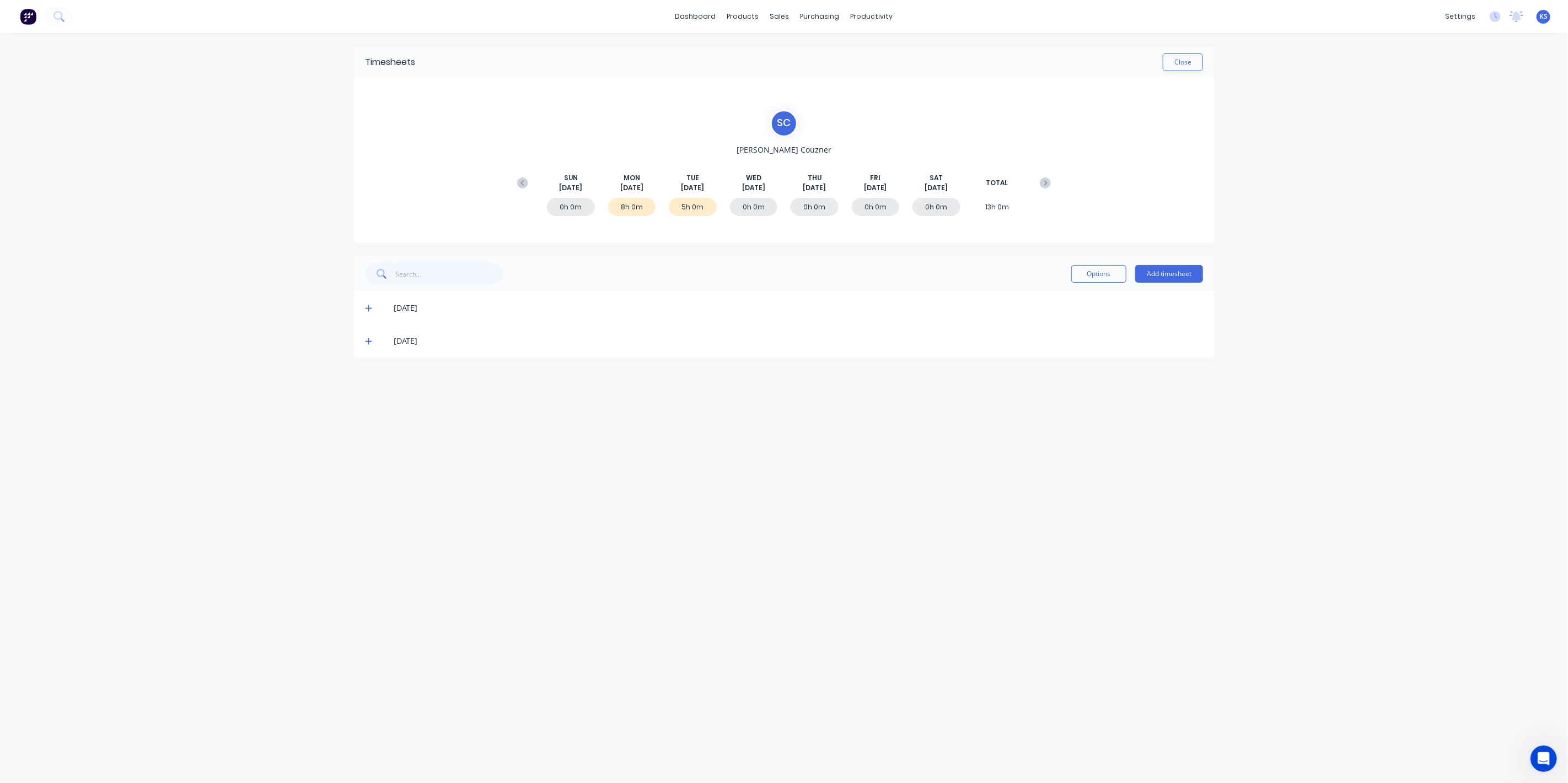
click at [367, 341] on icon at bounding box center [368, 342] width 6 height 6
click at [365, 310] on icon at bounding box center [368, 308] width 7 height 8
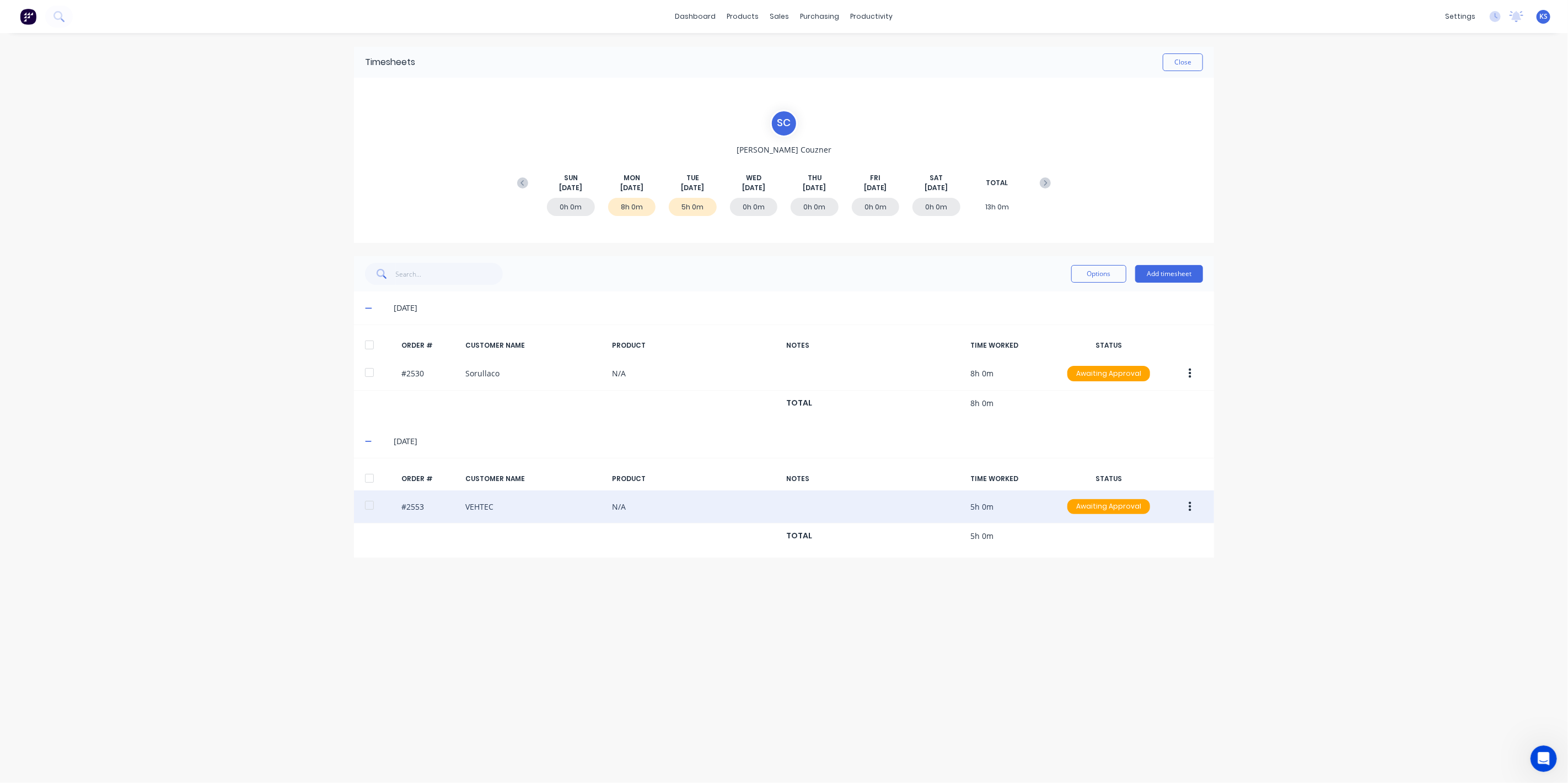
click at [368, 501] on div at bounding box center [369, 505] width 22 height 22
click at [1184, 504] on button "button" at bounding box center [1190, 507] width 26 height 19
click at [1133, 569] on button "Edit" at bounding box center [1150, 579] width 105 height 22
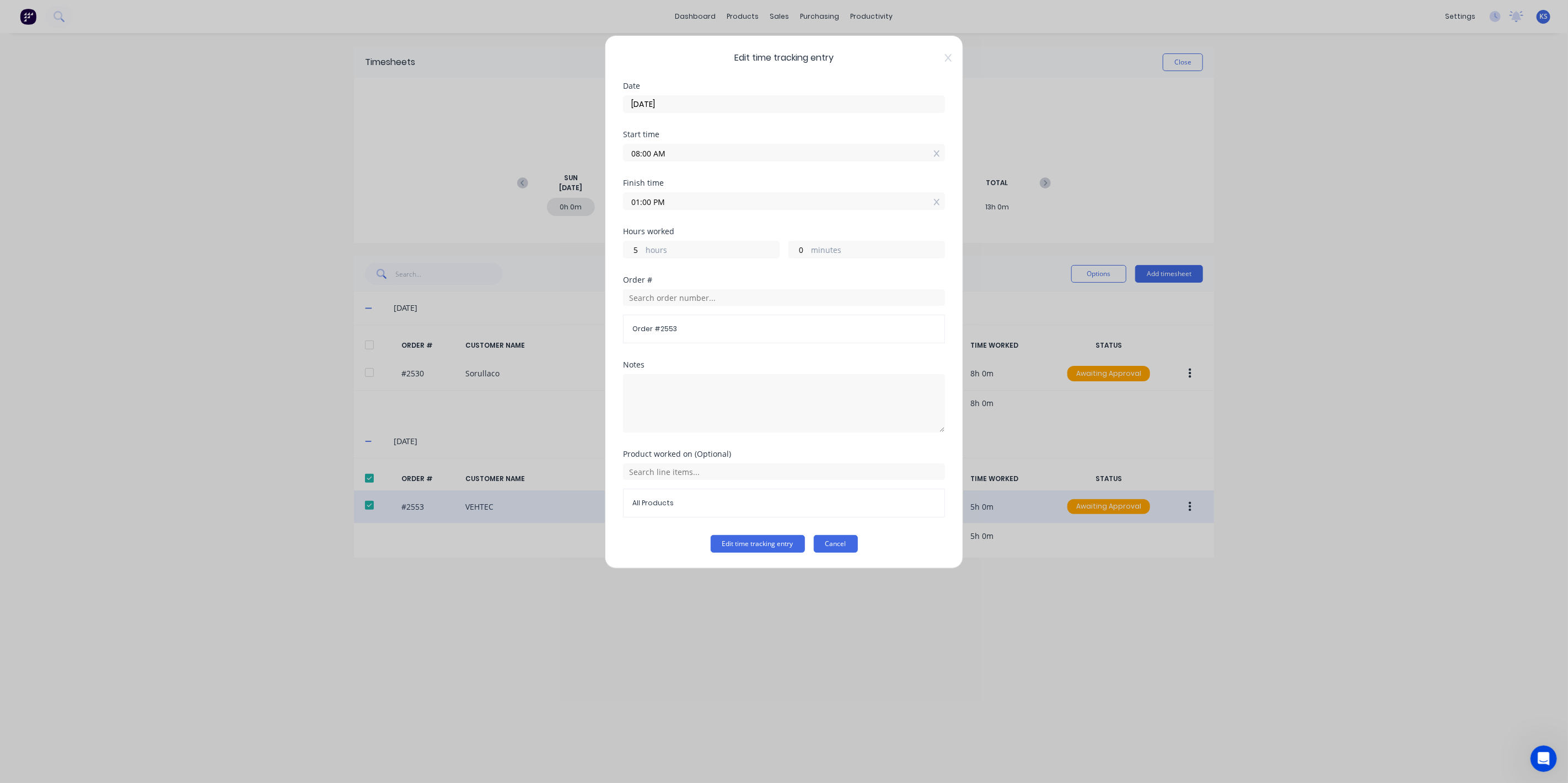
click at [825, 547] on button "Cancel" at bounding box center [836, 544] width 44 height 18
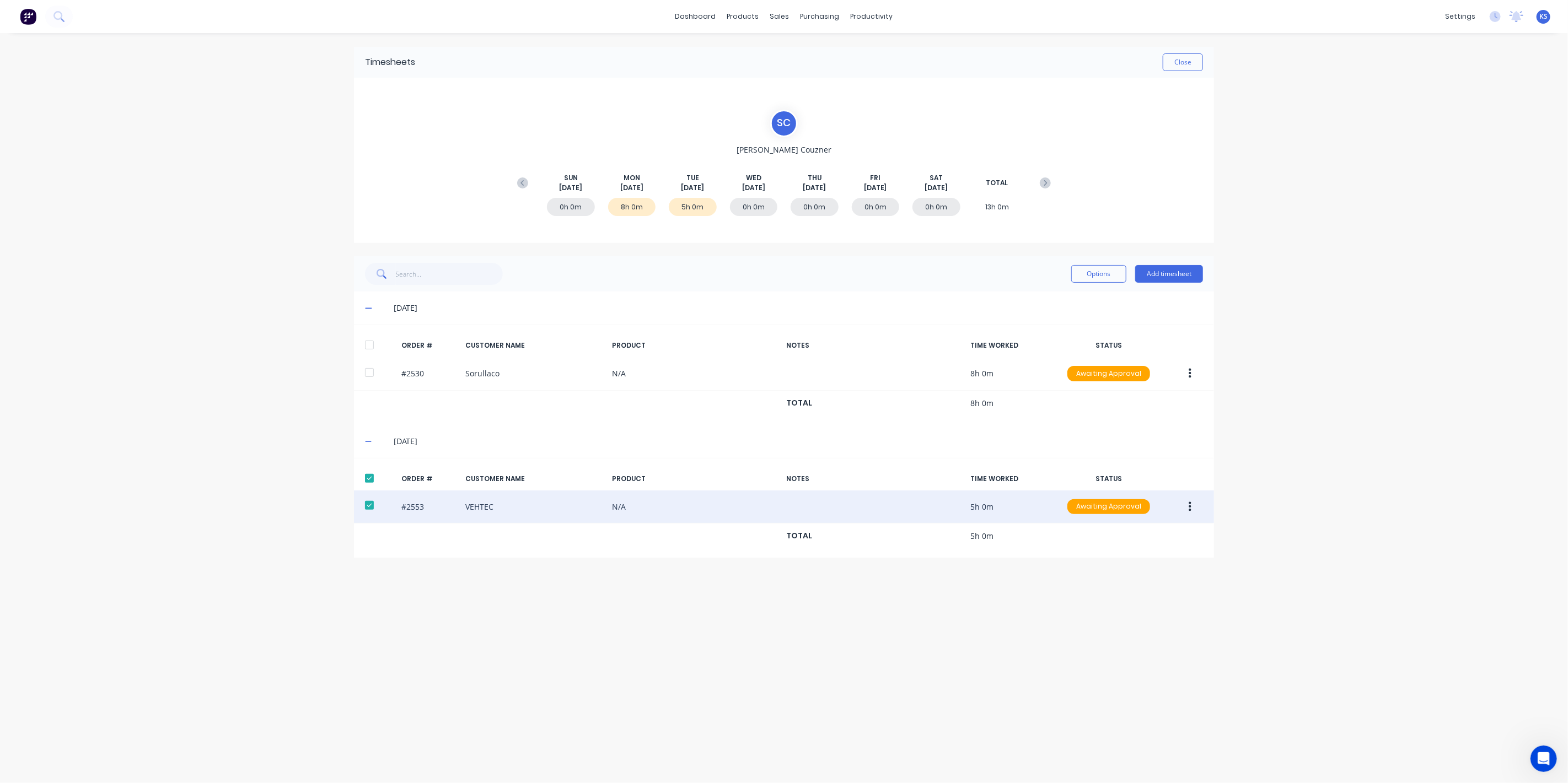
click at [1186, 495] on div "#2553 VEHTEC N/A 5h 0m Awaiting Approval" at bounding box center [784, 507] width 860 height 33
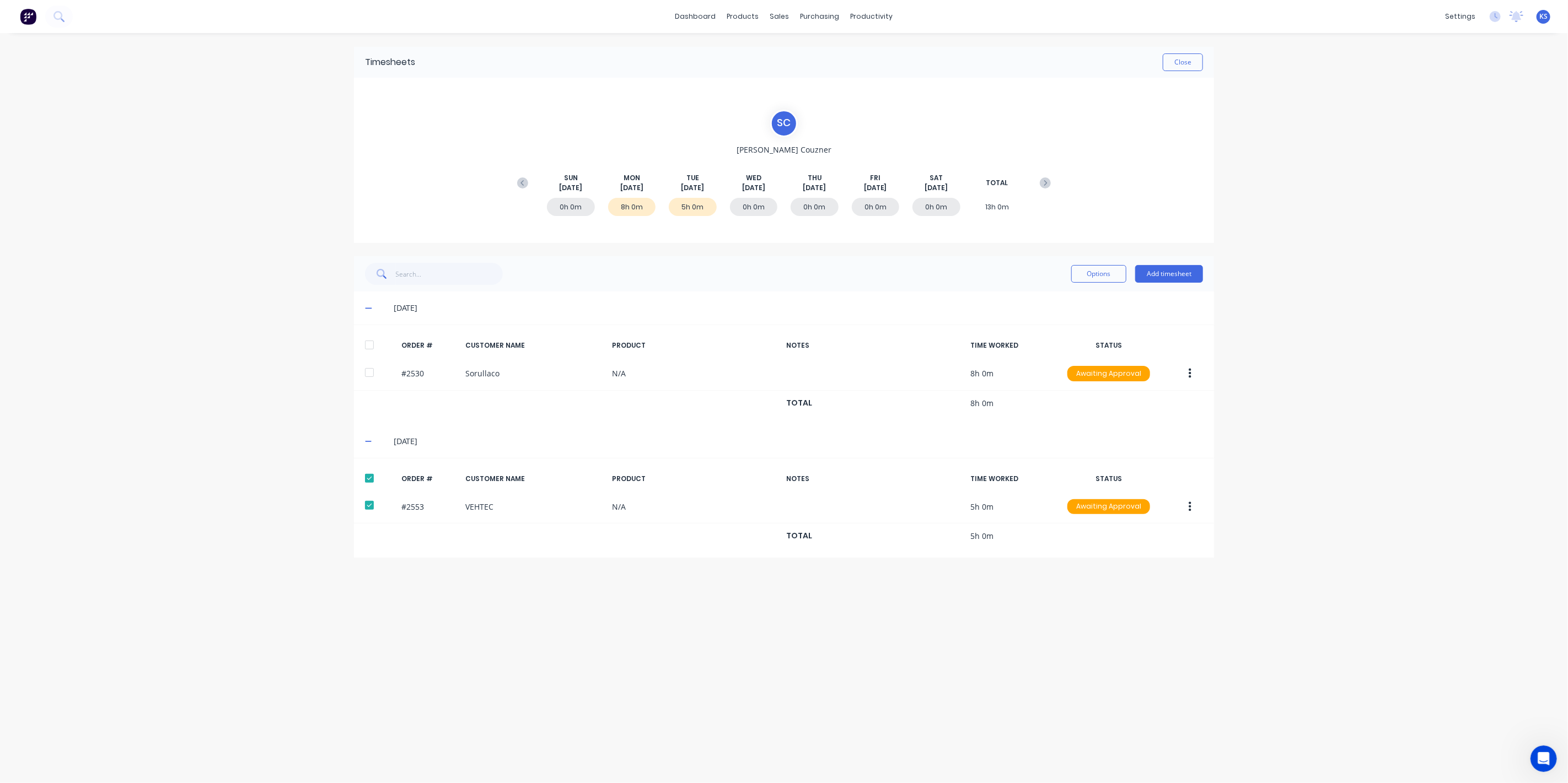
click at [1184, 506] on button "button" at bounding box center [1190, 507] width 26 height 19
click at [1158, 533] on div "Approve" at bounding box center [1151, 536] width 85 height 16
click at [1186, 66] on button "Close" at bounding box center [1183, 62] width 41 height 18
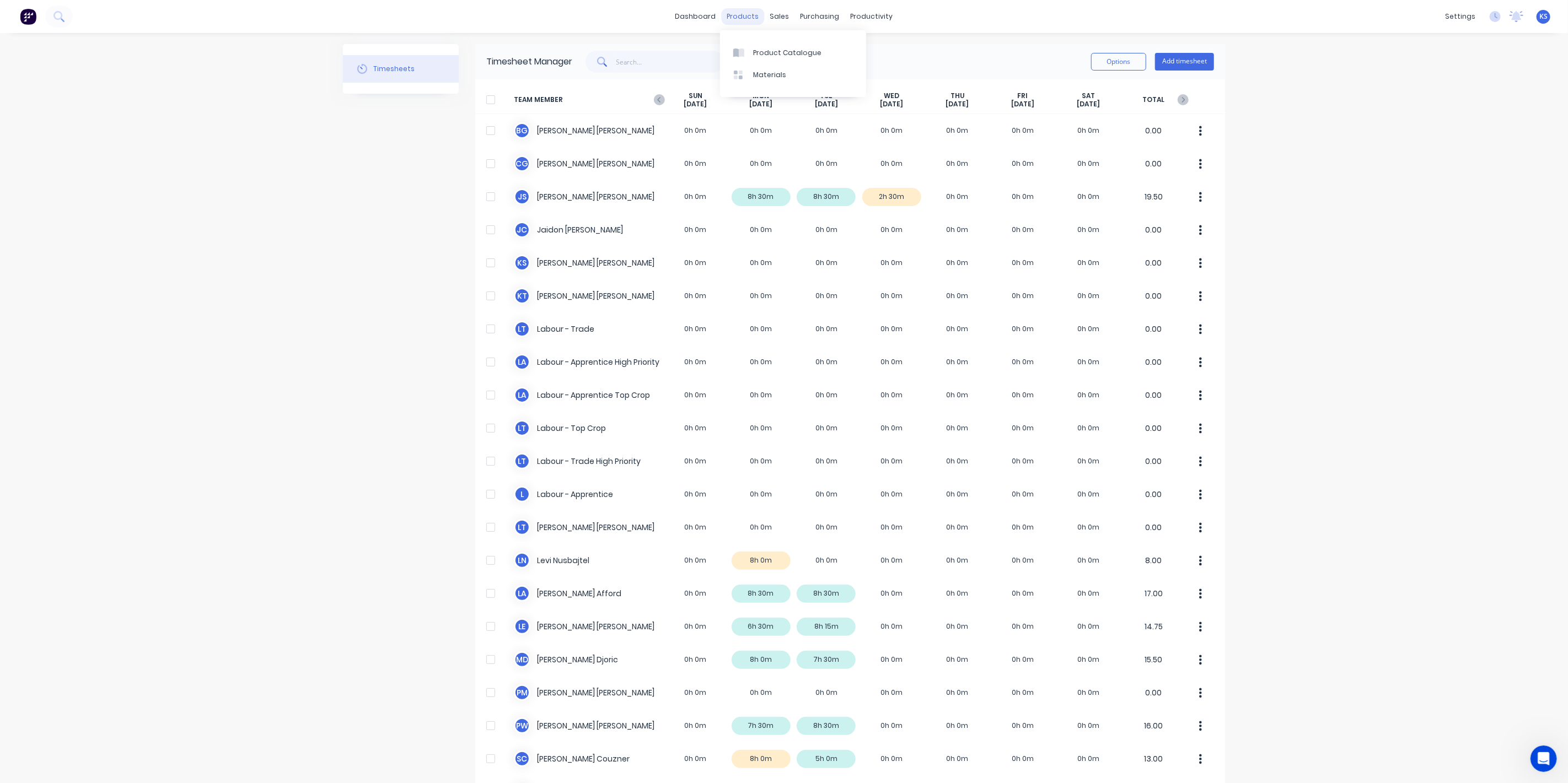
click at [745, 8] on div "products" at bounding box center [743, 16] width 43 height 16
click at [771, 8] on div "sales" at bounding box center [779, 16] width 30 height 16
click at [808, 49] on div "Sales Orders" at bounding box center [816, 53] width 45 height 10
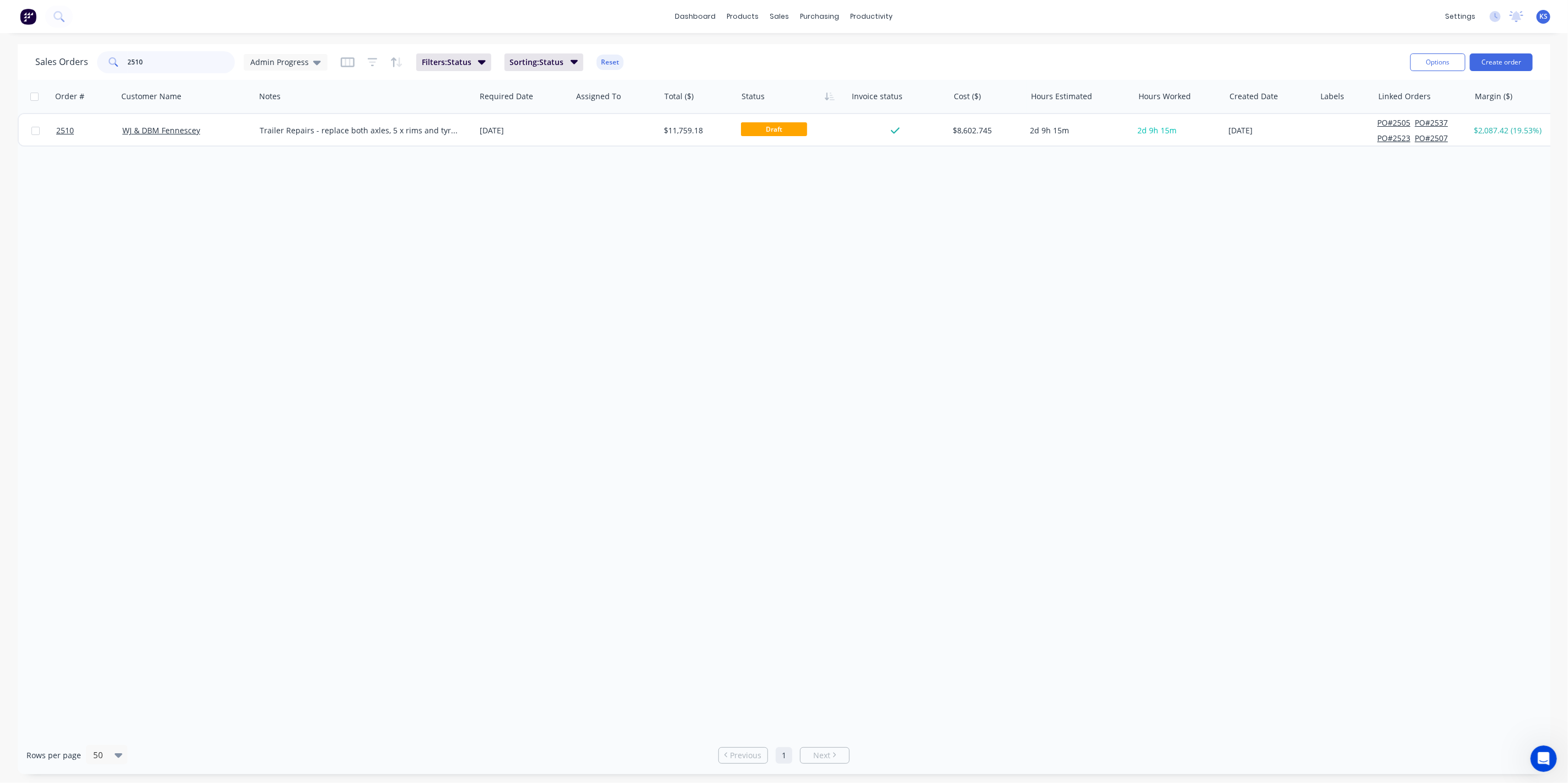
drag, startPoint x: 136, startPoint y: 60, endPoint x: 154, endPoint y: 63, distance: 18.2
click at [153, 62] on input "2510" at bounding box center [182, 62] width 107 height 22
type input "2"
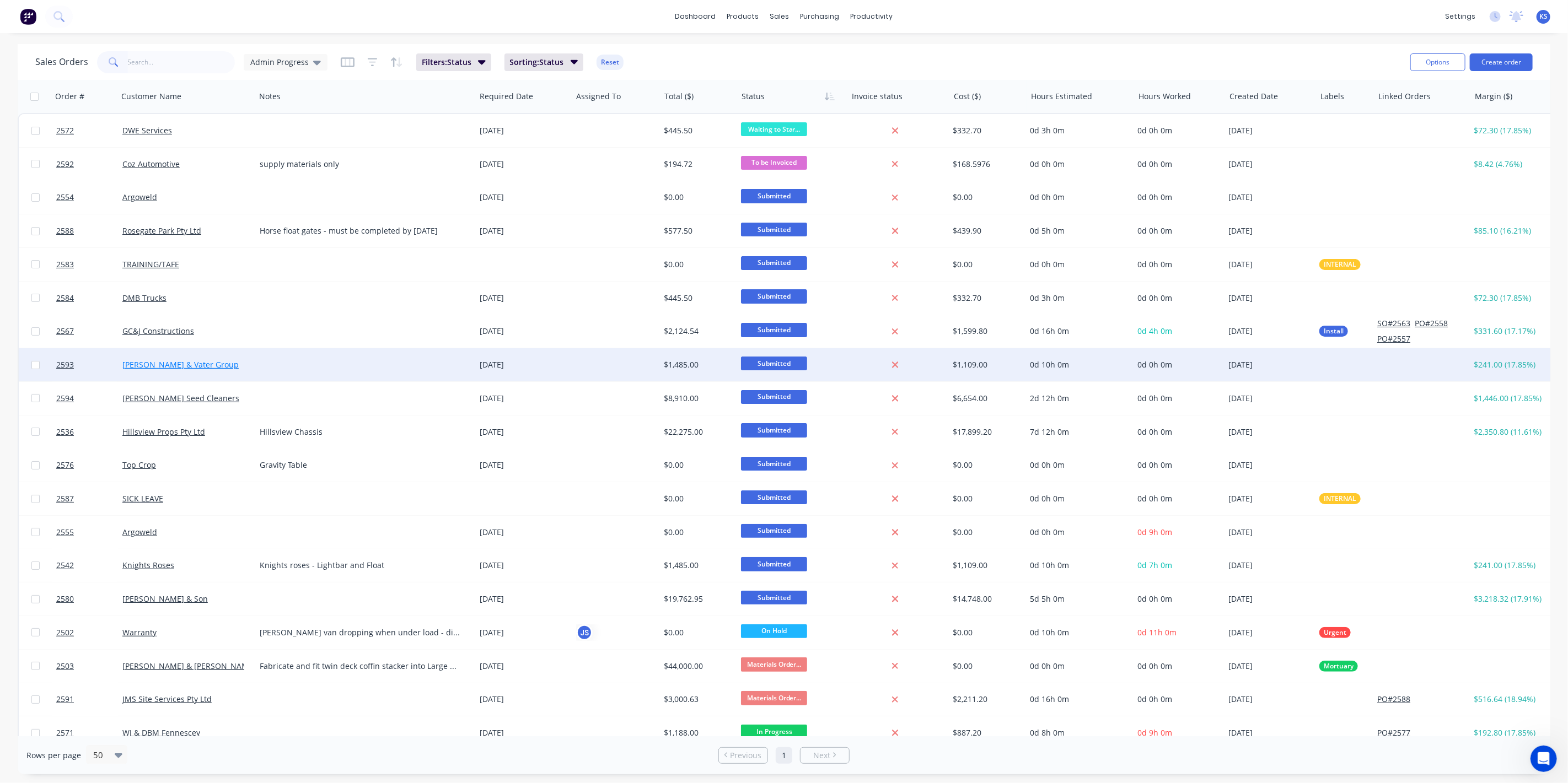
click at [186, 359] on link "[PERSON_NAME] & Vater Group" at bounding box center [180, 364] width 116 height 11
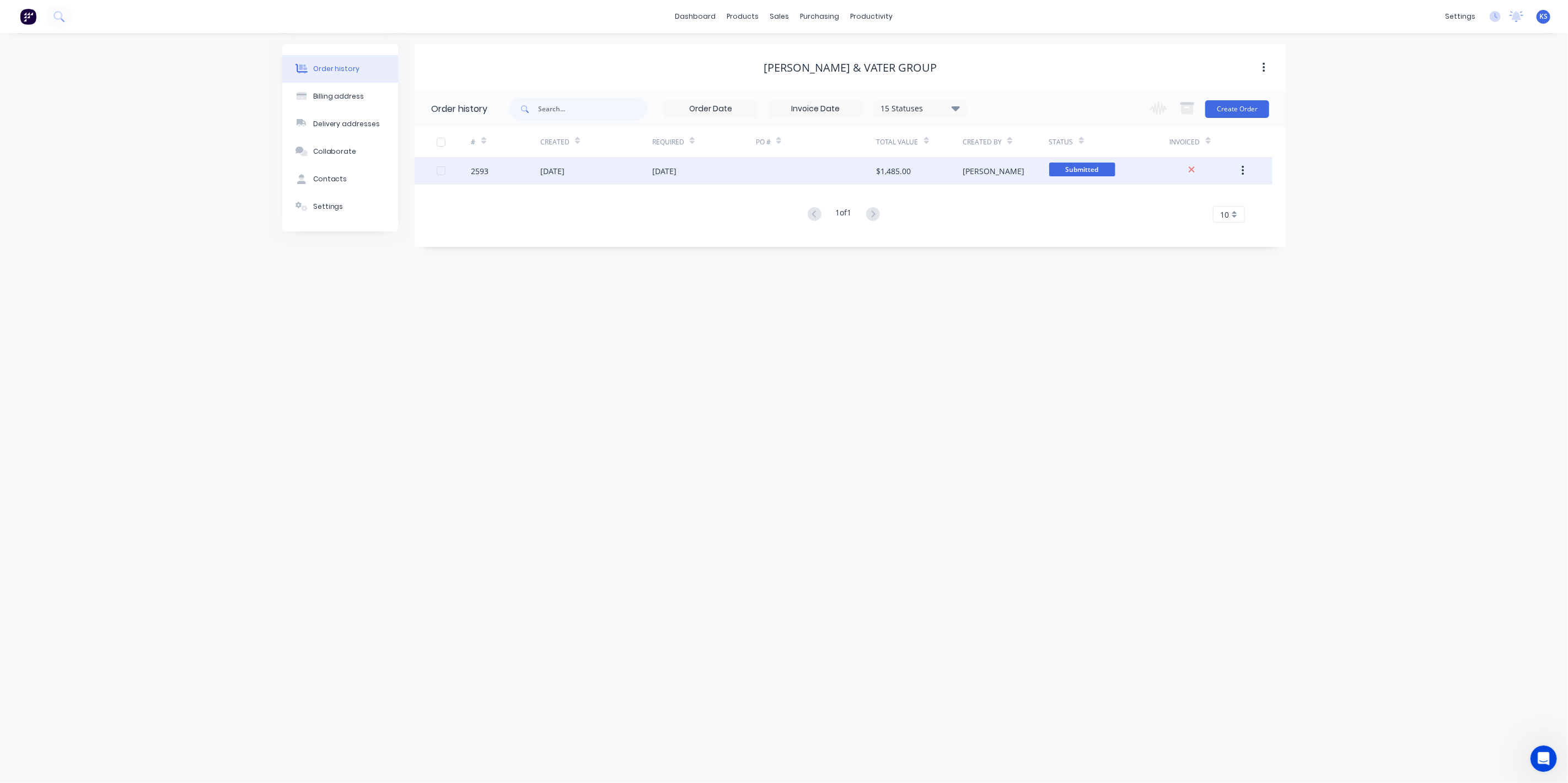
click at [553, 174] on div "13 Aug 2025" at bounding box center [553, 171] width 24 height 11
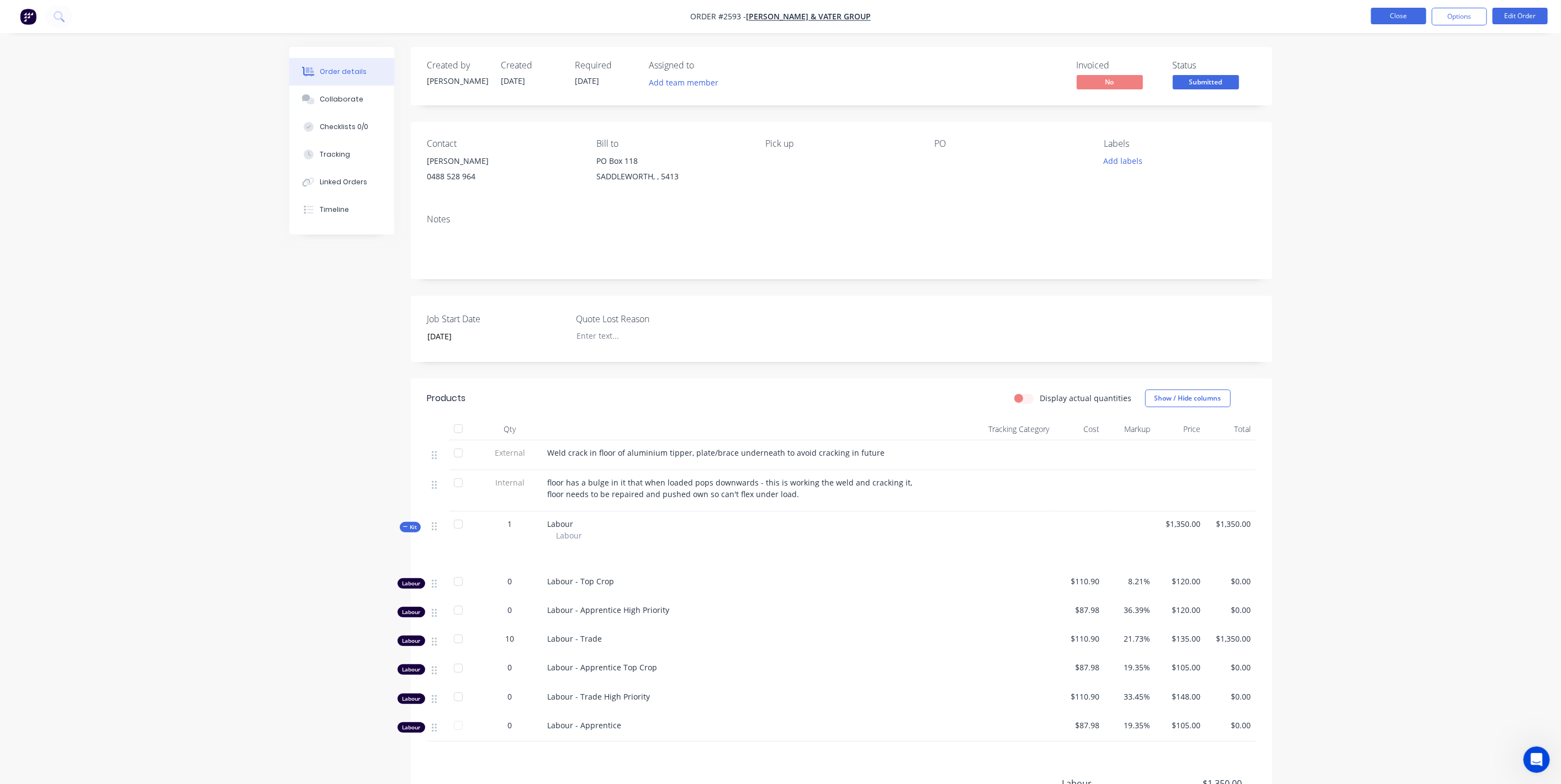
click at [1408, 17] on button "Close" at bounding box center [1398, 16] width 55 height 16
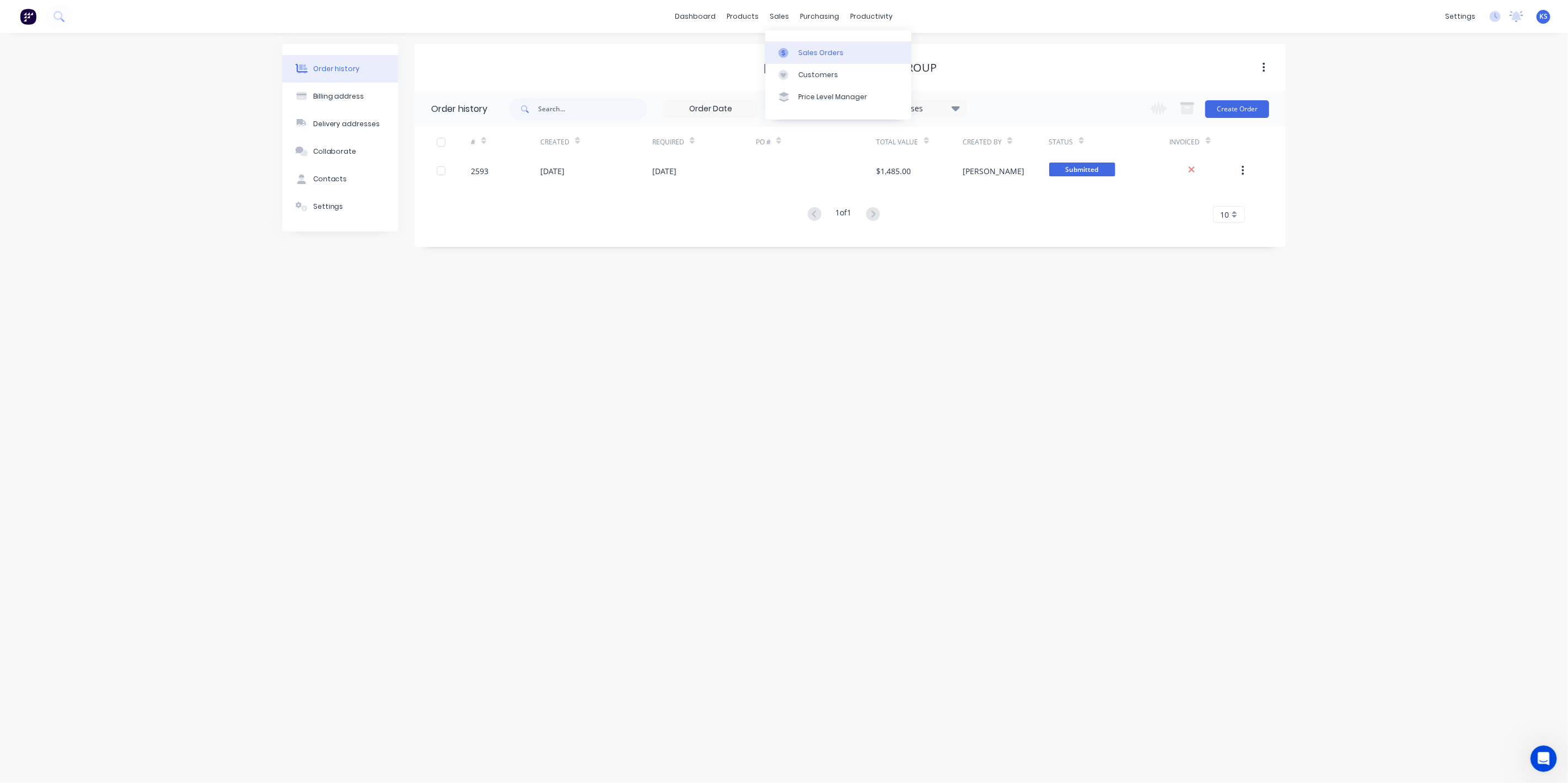
click at [799, 44] on link "Sales Orders" at bounding box center [838, 52] width 146 height 22
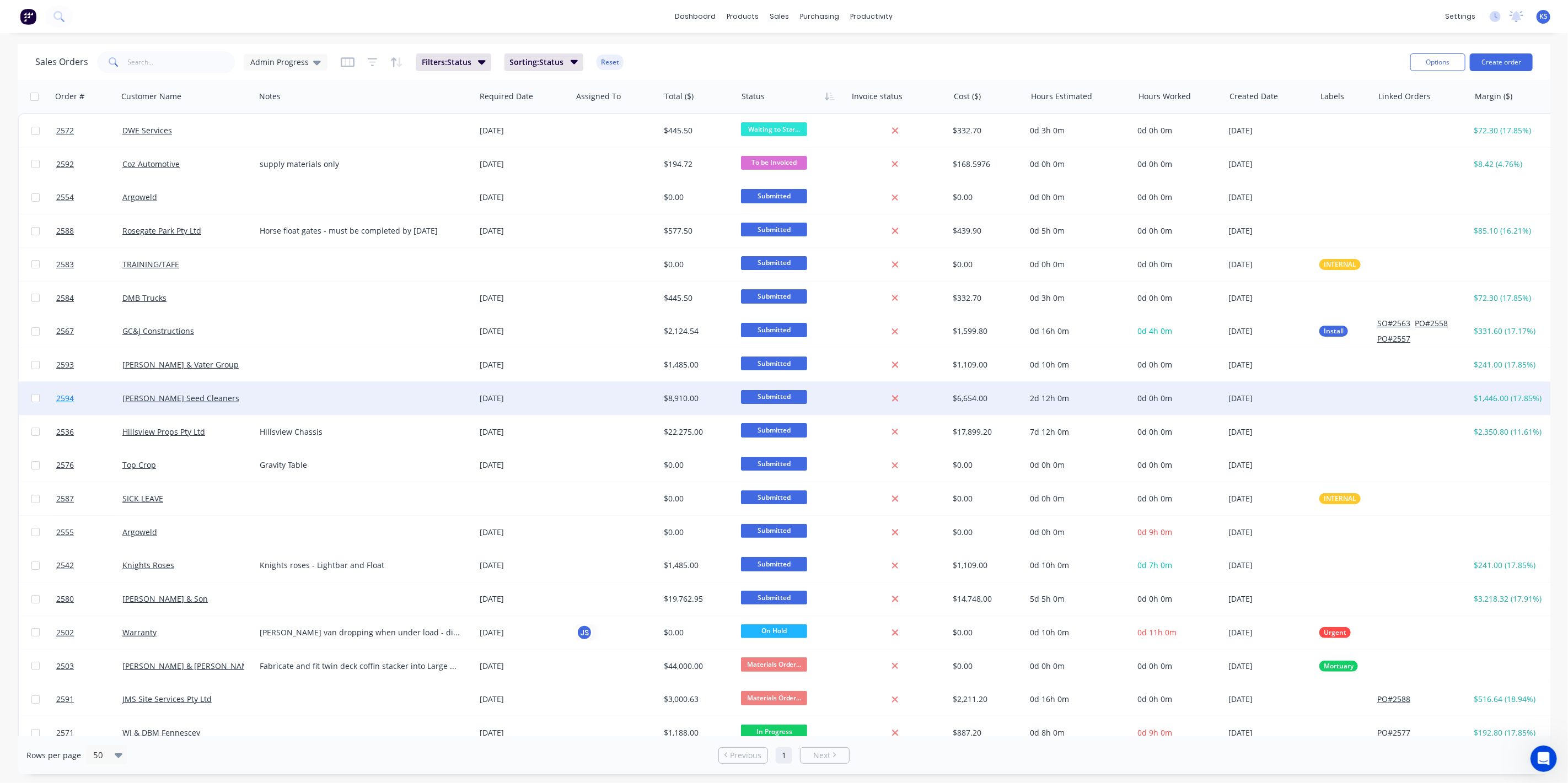
click at [58, 394] on span "2594" at bounding box center [65, 398] width 18 height 11
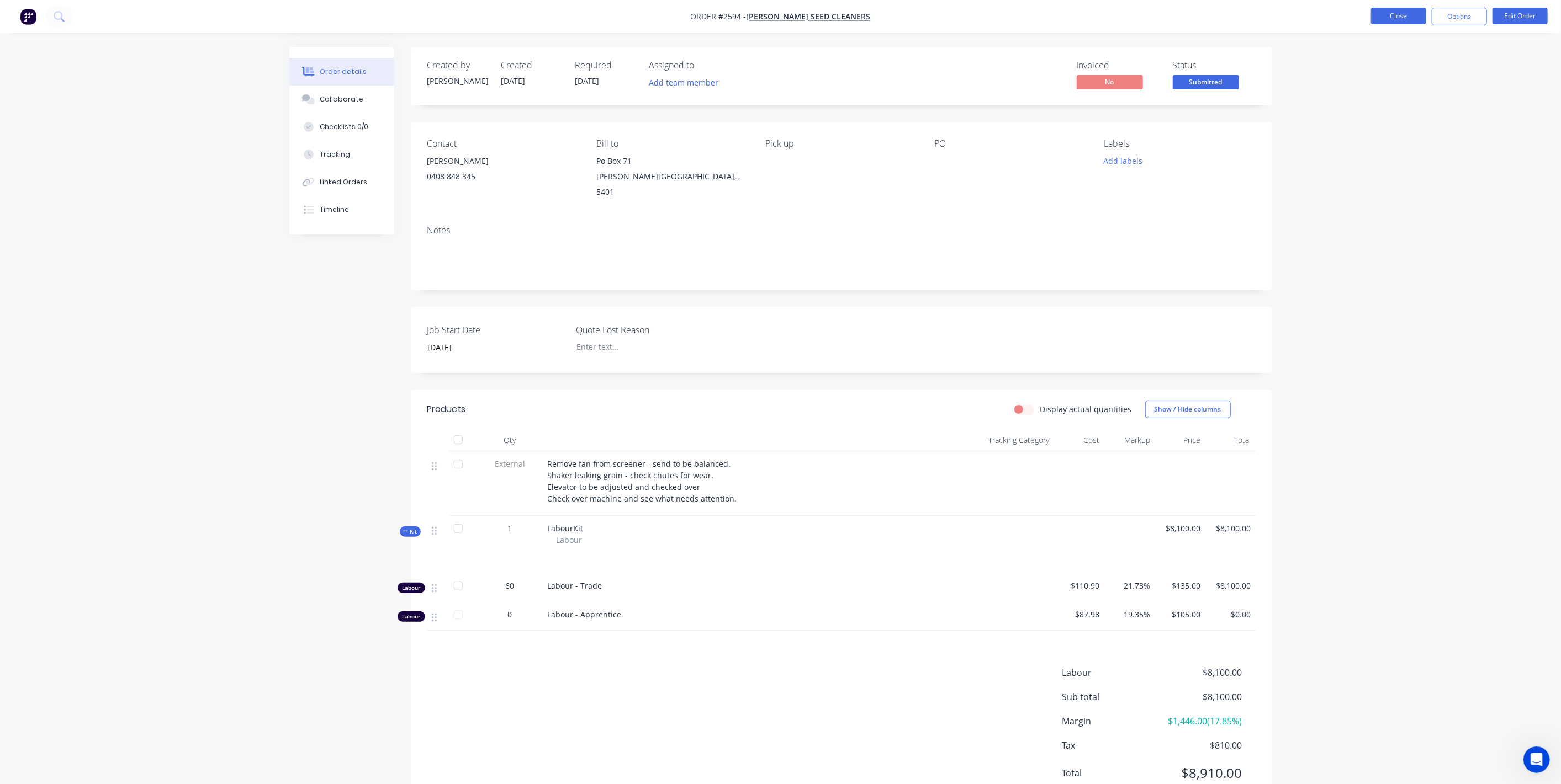
click at [1408, 16] on button "Close" at bounding box center [1398, 16] width 55 height 16
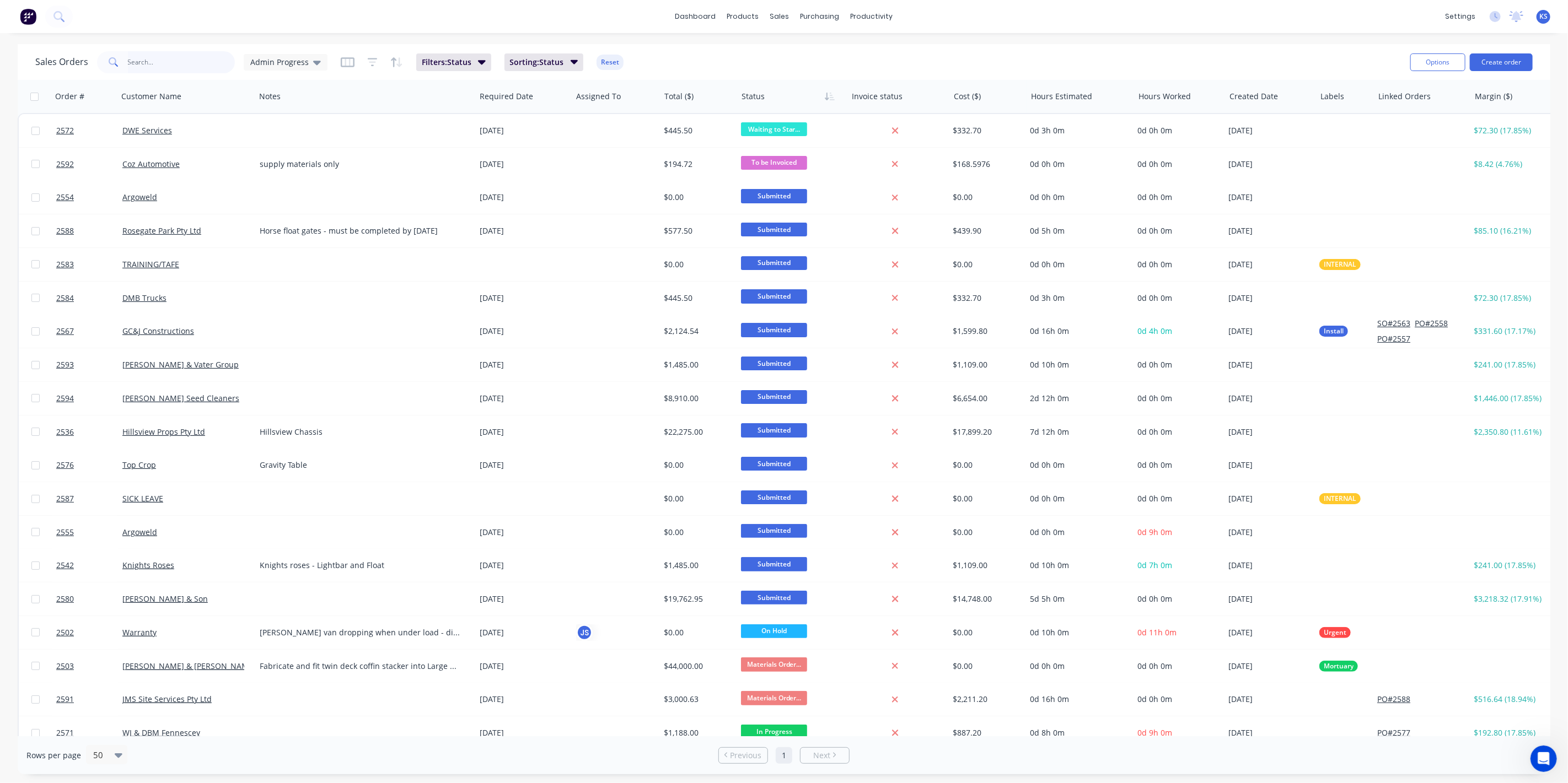
click at [179, 68] on input "text" at bounding box center [182, 62] width 107 height 22
type input "2595"
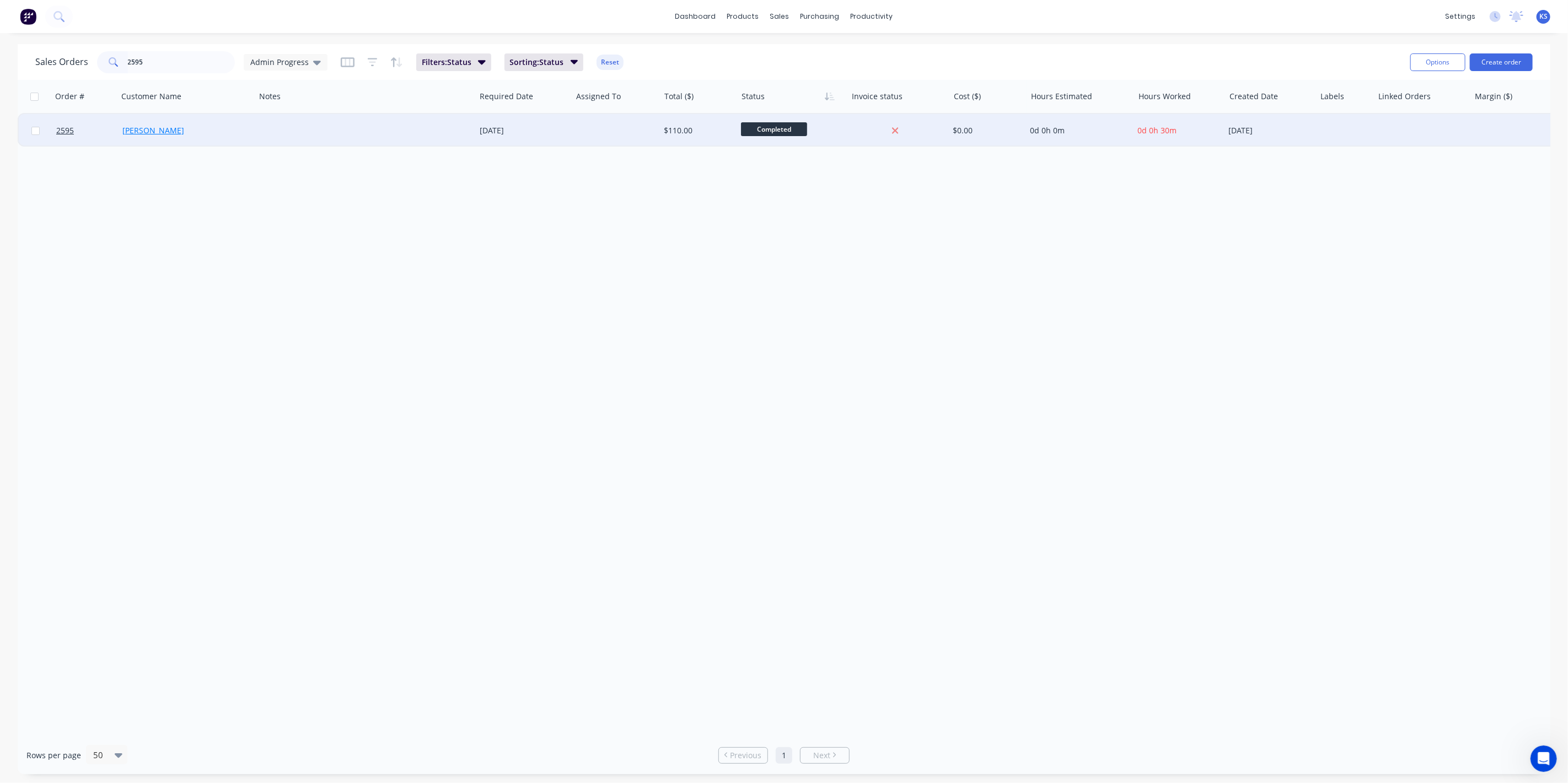
click at [173, 135] on link "[PERSON_NAME]" at bounding box center [153, 130] width 62 height 11
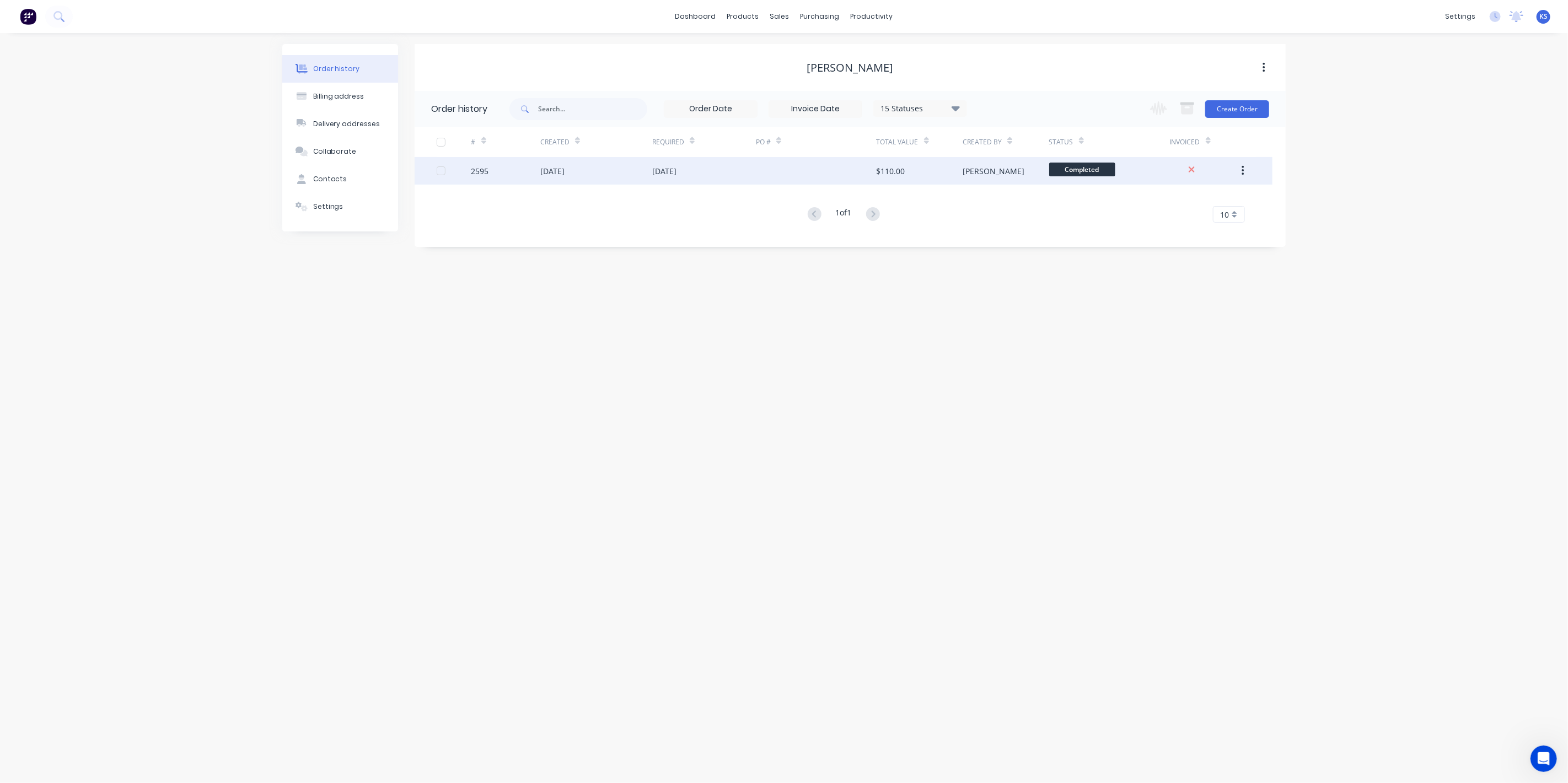
click at [565, 173] on div "13 Aug 2025" at bounding box center [553, 171] width 24 height 11
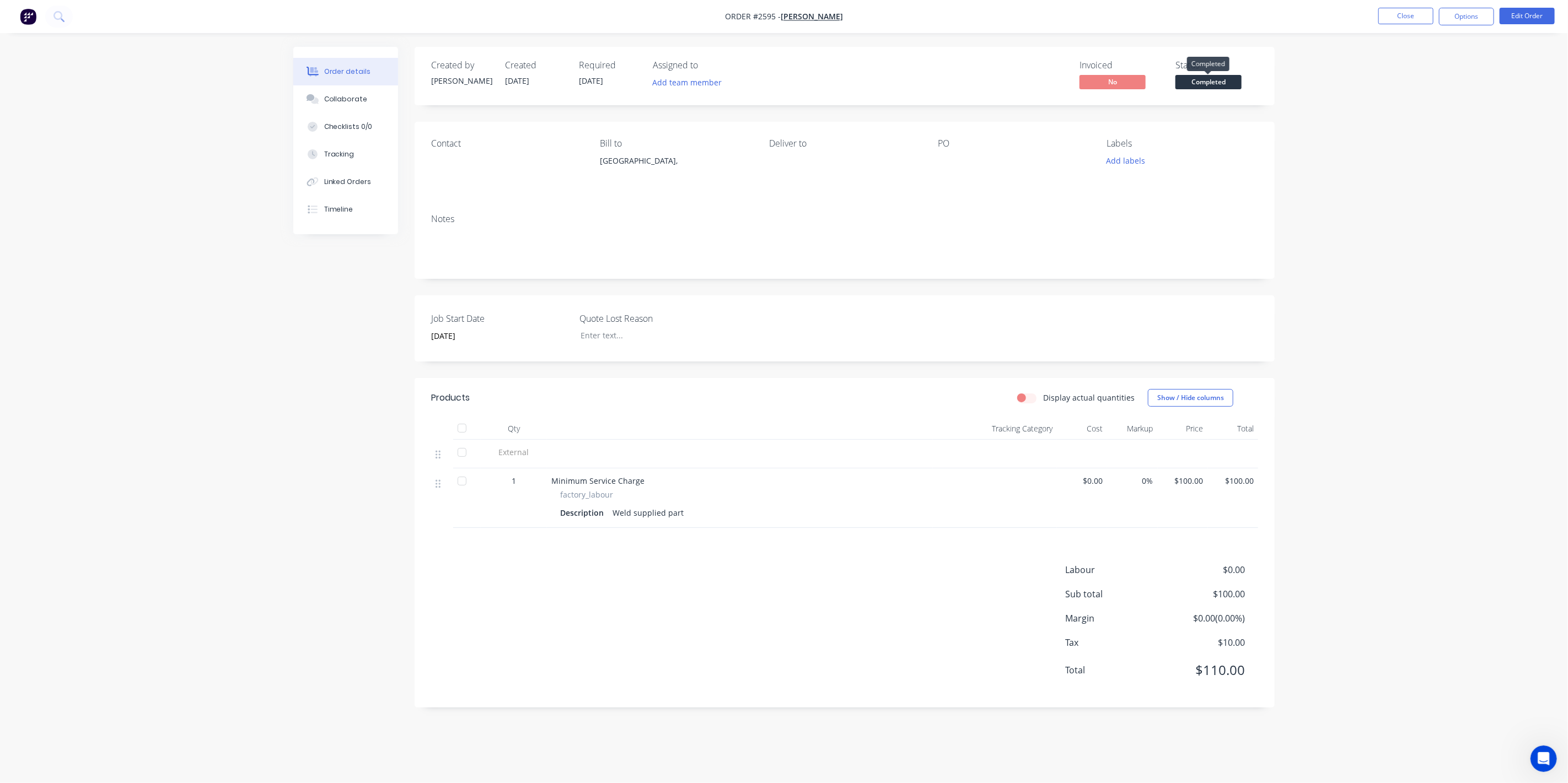
click at [1219, 80] on span "Completed" at bounding box center [1208, 81] width 67 height 14
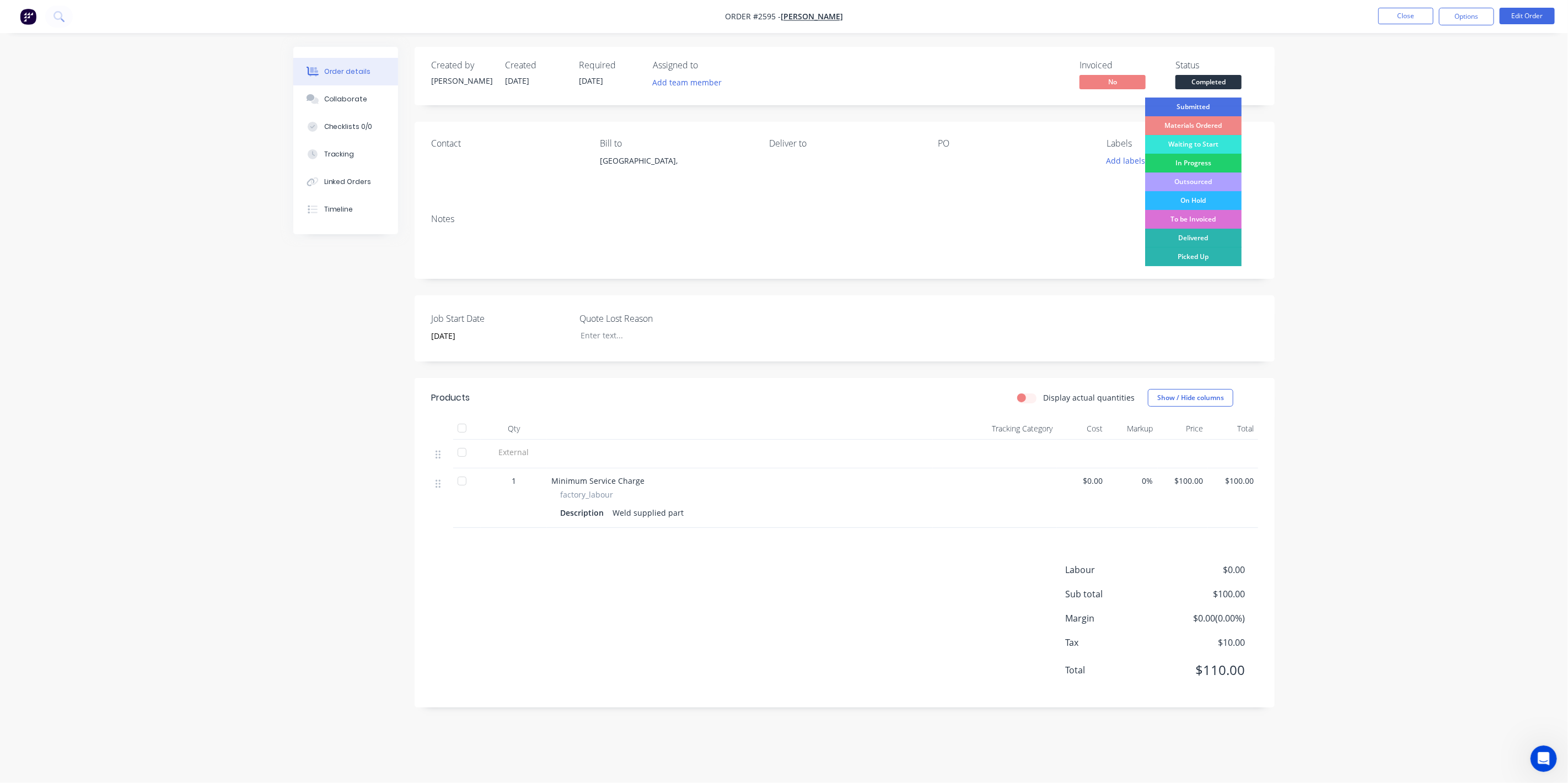
click at [1191, 217] on div "To be Invoiced" at bounding box center [1193, 219] width 97 height 19
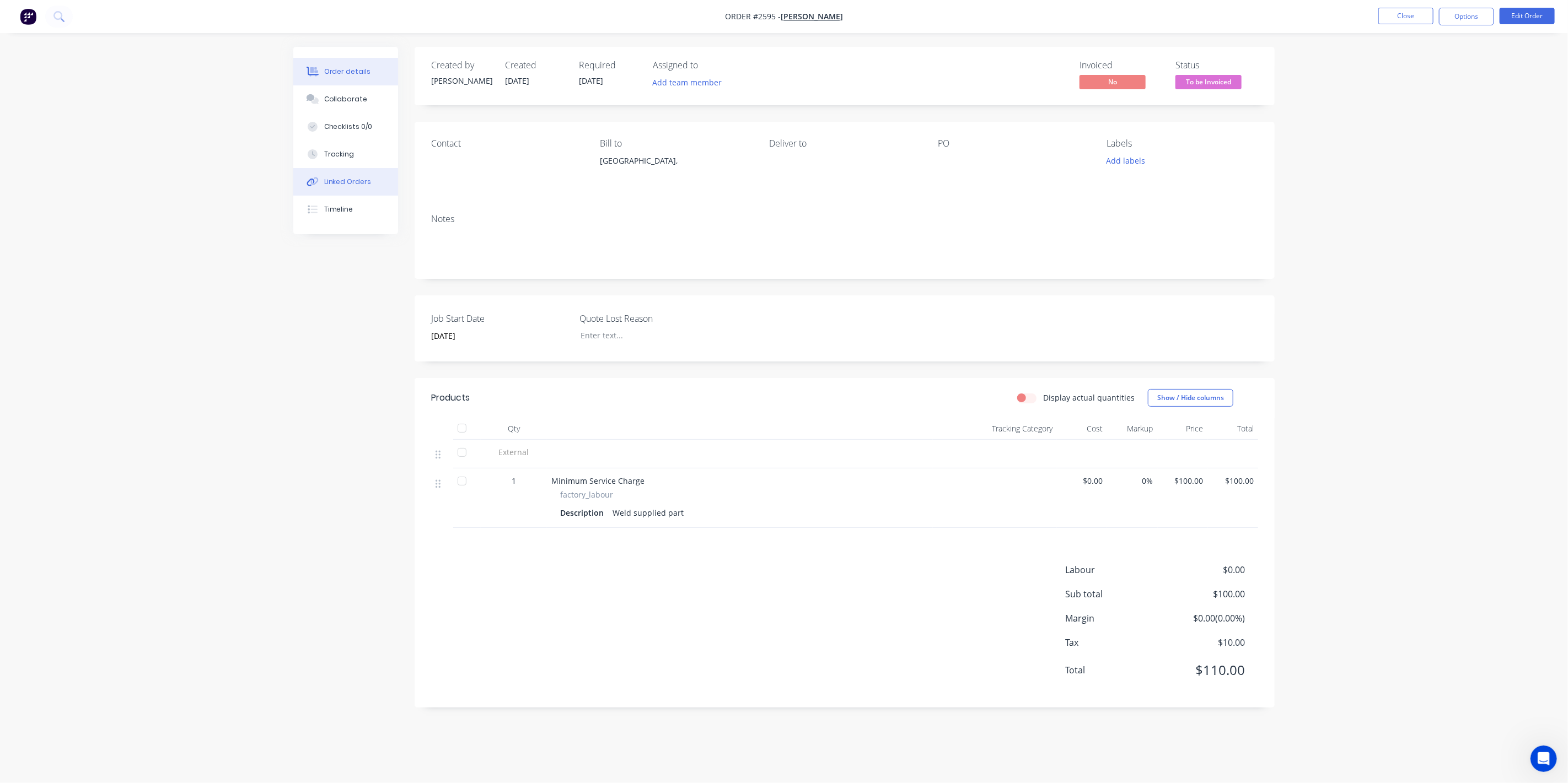
click at [345, 174] on button "Linked Orders" at bounding box center [345, 182] width 105 height 28
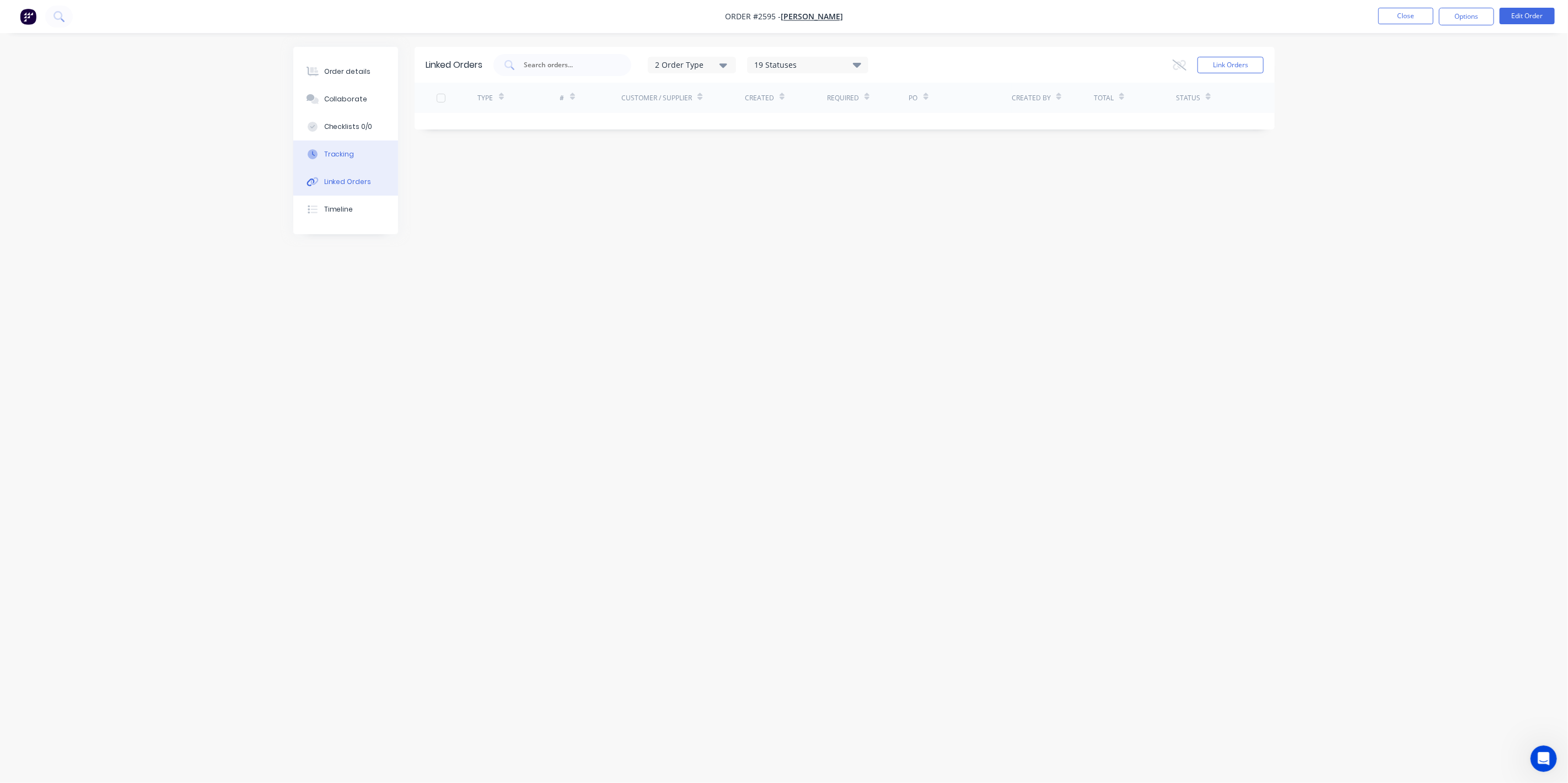
click at [353, 148] on button "Tracking" at bounding box center [345, 154] width 105 height 28
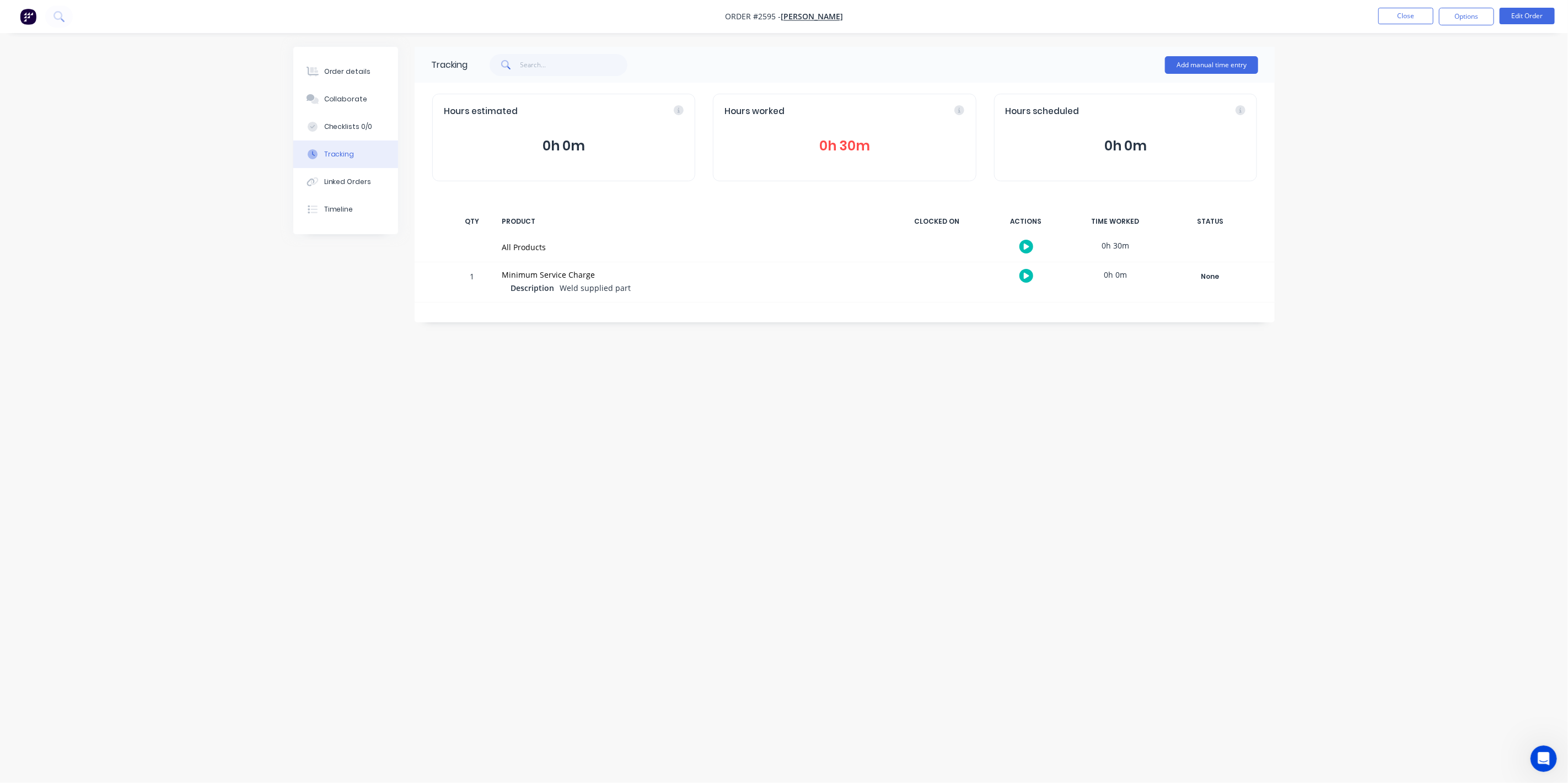
click at [869, 144] on button "0h 30m" at bounding box center [845, 146] width 240 height 21
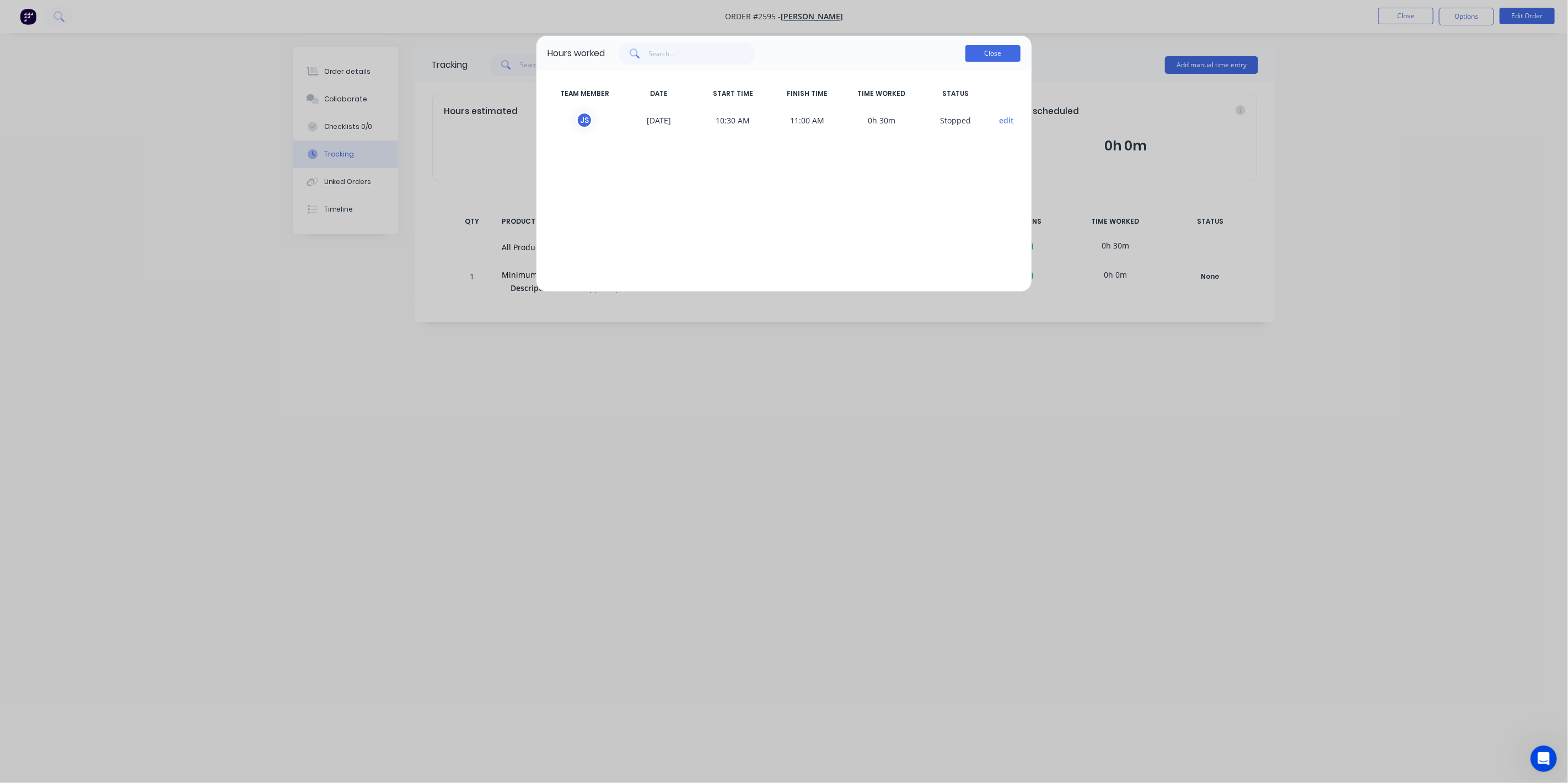
click at [998, 59] on button "Close" at bounding box center [993, 54] width 55 height 16
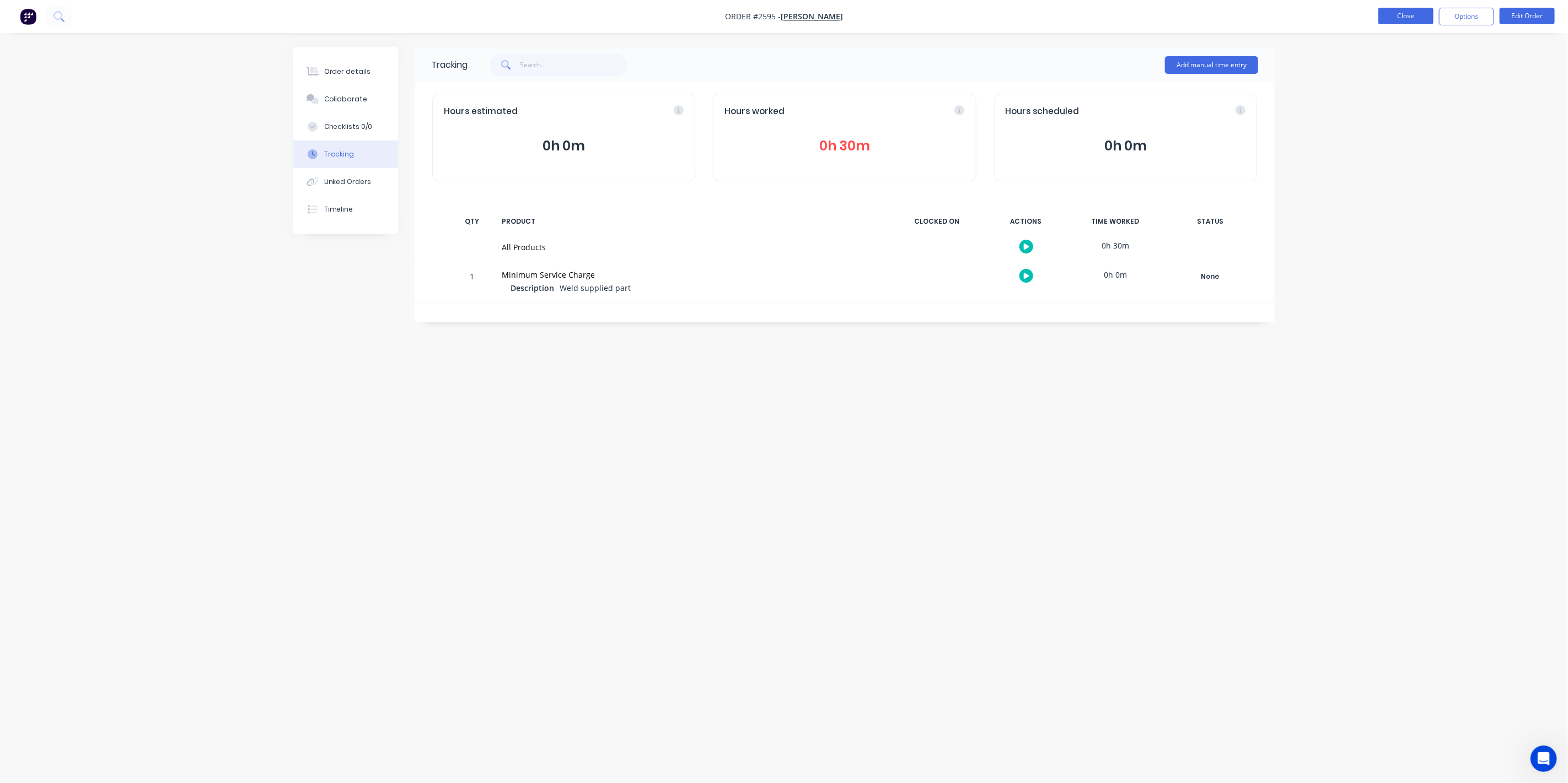
click at [1392, 13] on button "Close" at bounding box center [1406, 16] width 55 height 16
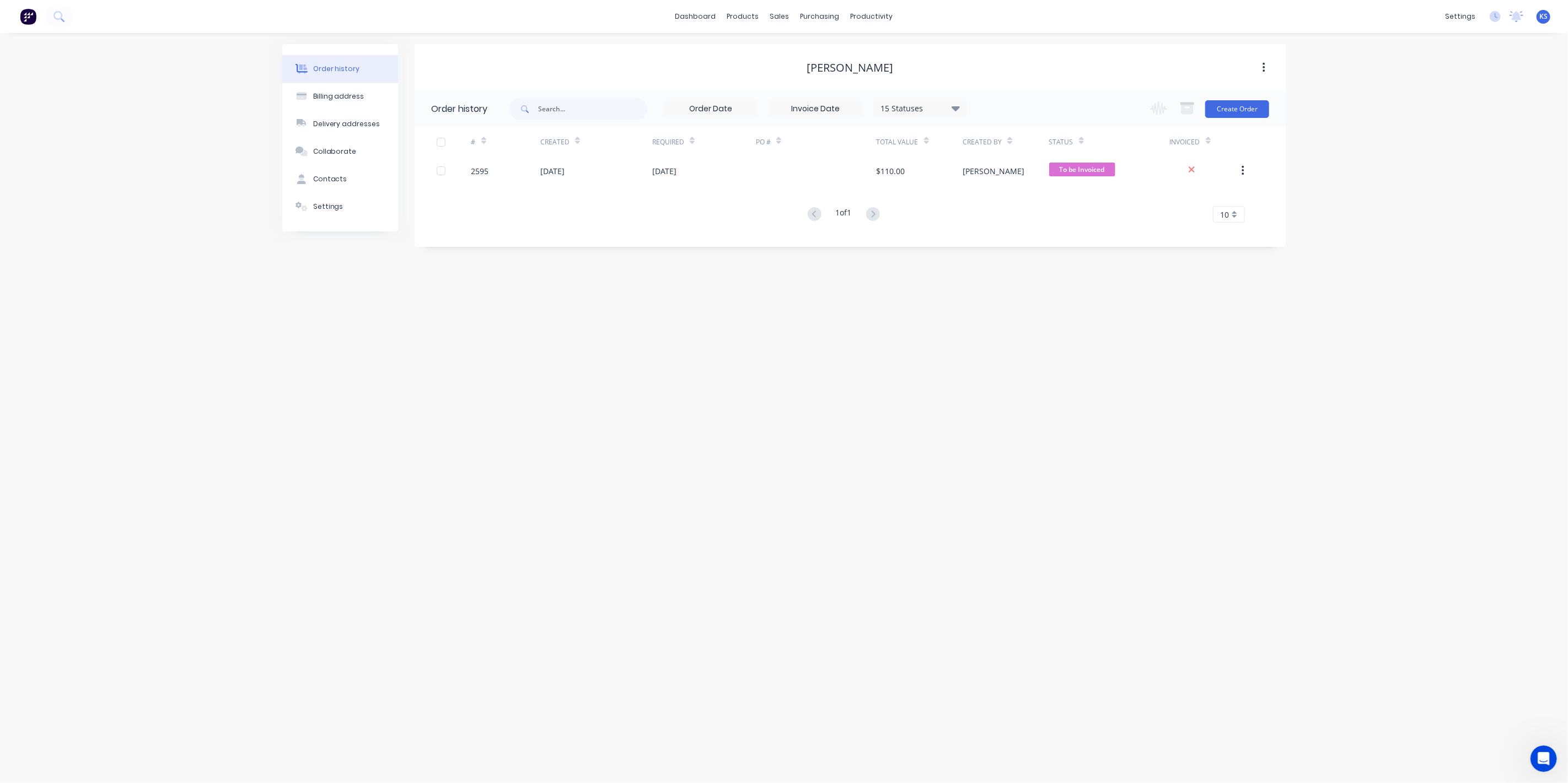
click at [377, 62] on button "Order history" at bounding box center [340, 69] width 116 height 28
click at [584, 178] on div "13 Aug 2025" at bounding box center [597, 171] width 112 height 28
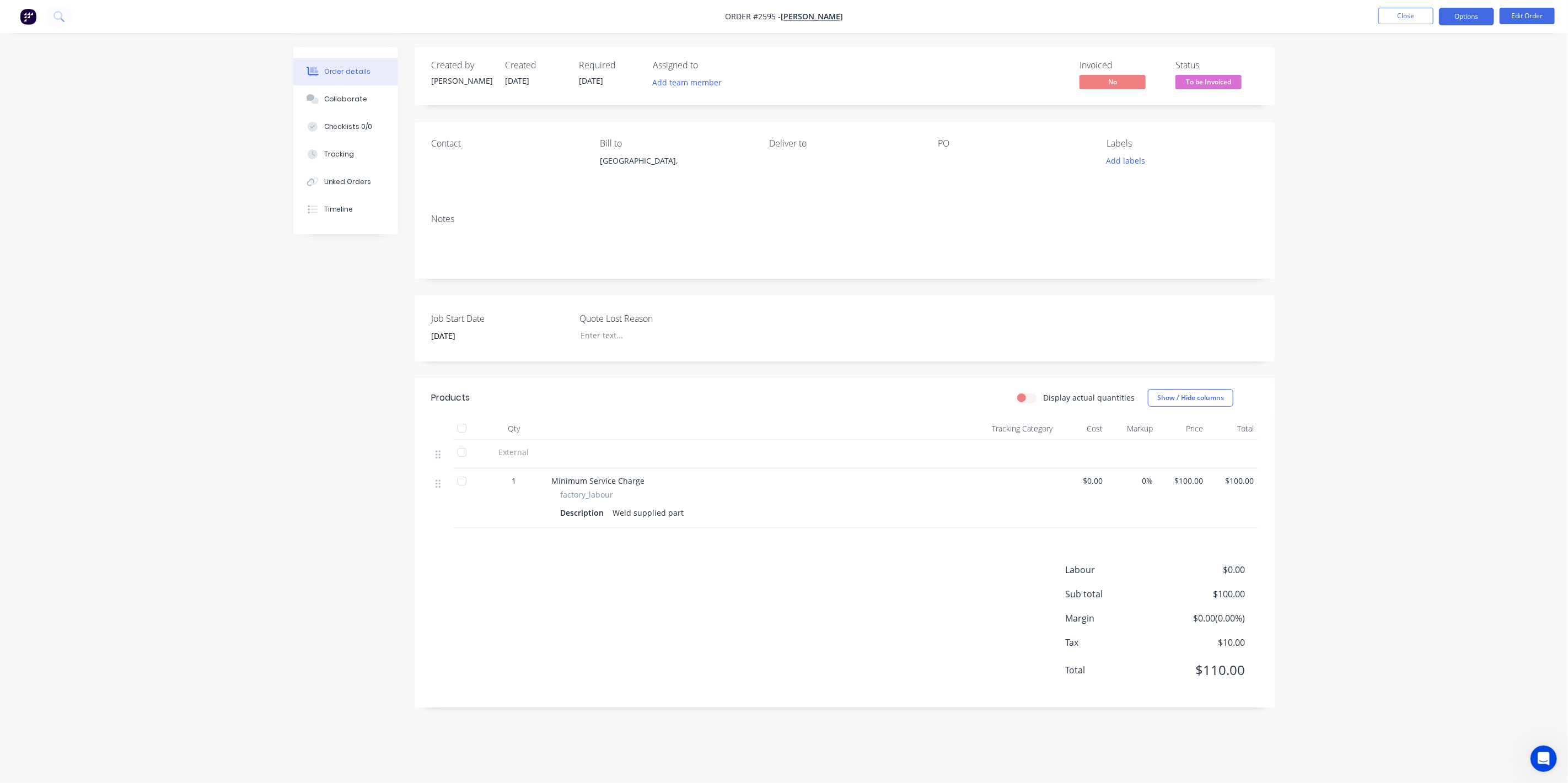
click at [1479, 14] on button "Options" at bounding box center [1467, 17] width 55 height 18
click at [1421, 60] on div "Invoice" at bounding box center [1433, 67] width 101 height 16
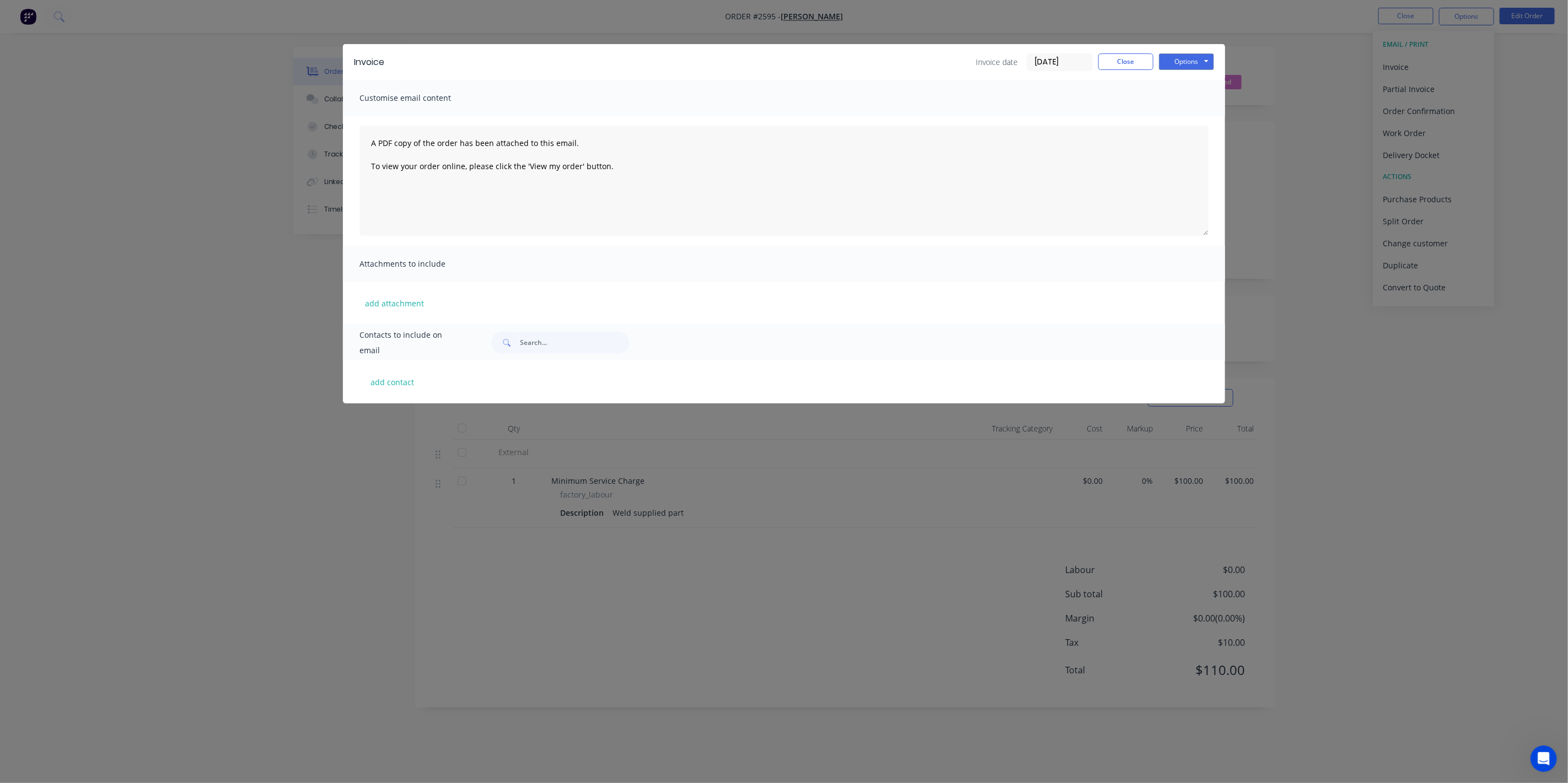
click at [1172, 52] on div "Invoice Invoice date 13/08/25 Close Options Preview Print Email" at bounding box center [784, 62] width 882 height 36
click at [1173, 58] on button "Options" at bounding box center [1187, 62] width 55 height 16
click at [1175, 84] on button "Preview" at bounding box center [1194, 81] width 71 height 18
click at [1134, 56] on button "Close" at bounding box center [1126, 62] width 55 height 16
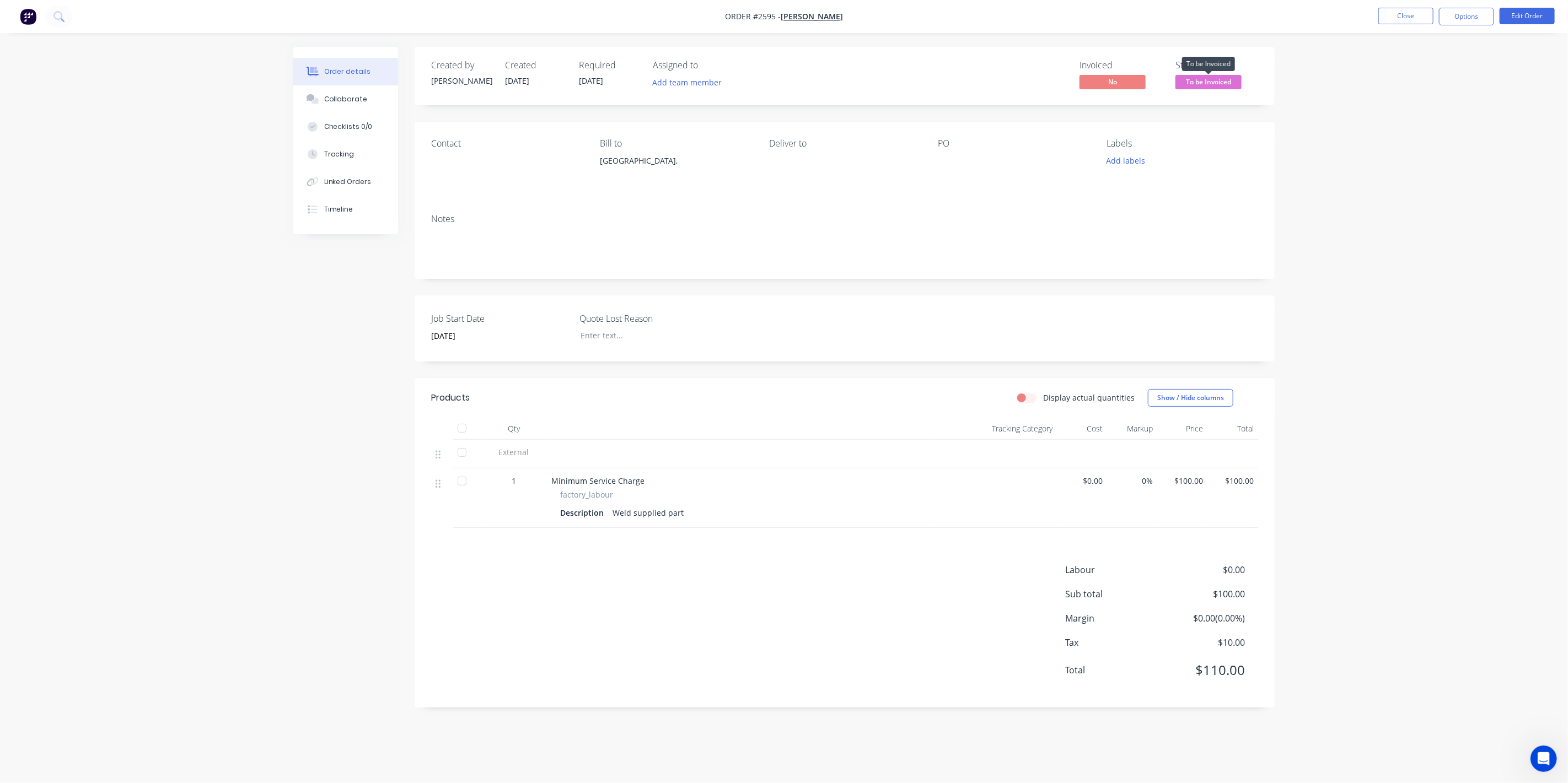
click at [1219, 82] on span "To be Invoiced" at bounding box center [1208, 81] width 67 height 14
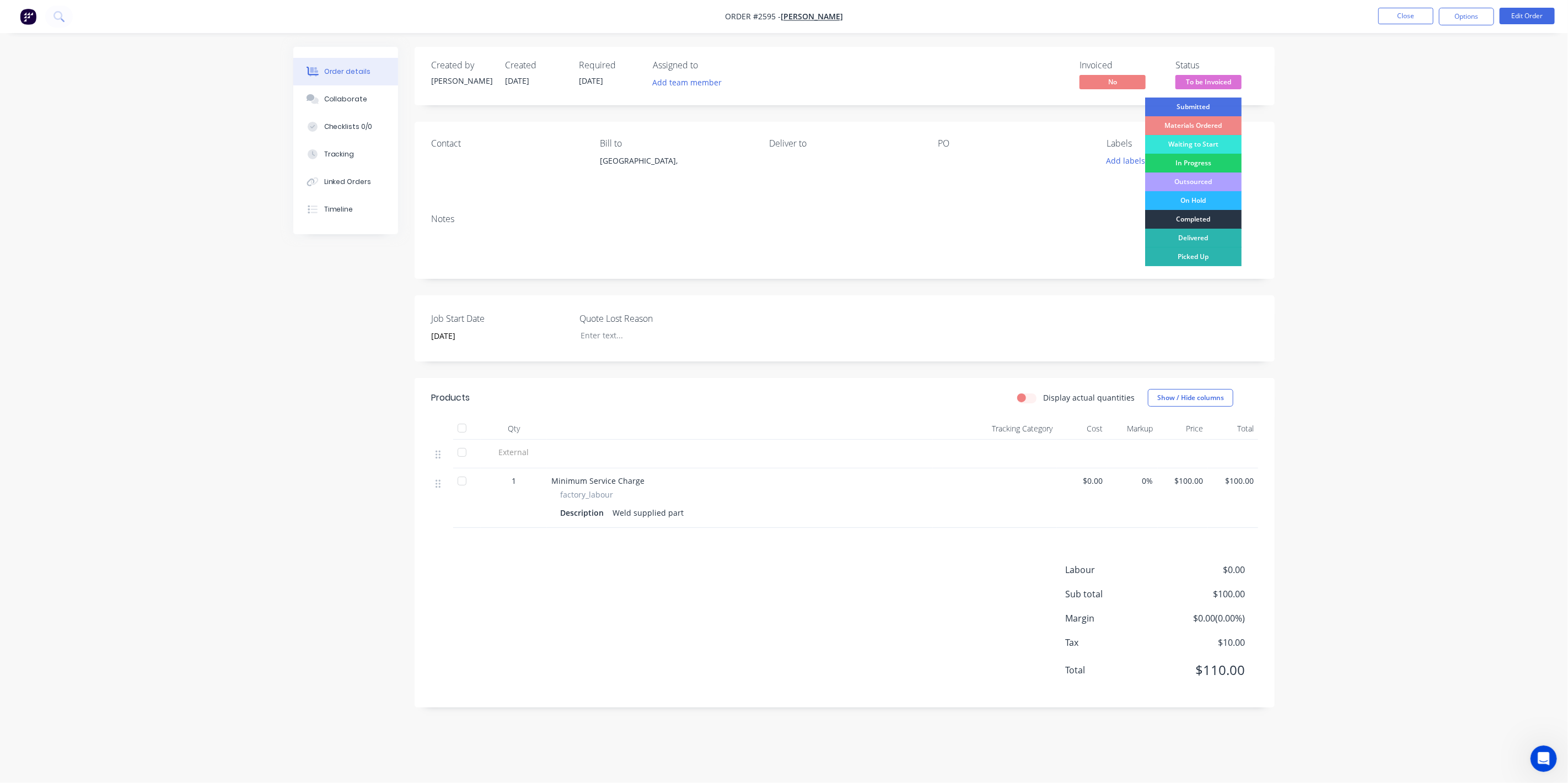
click at [1165, 222] on div "Completed" at bounding box center [1193, 219] width 97 height 19
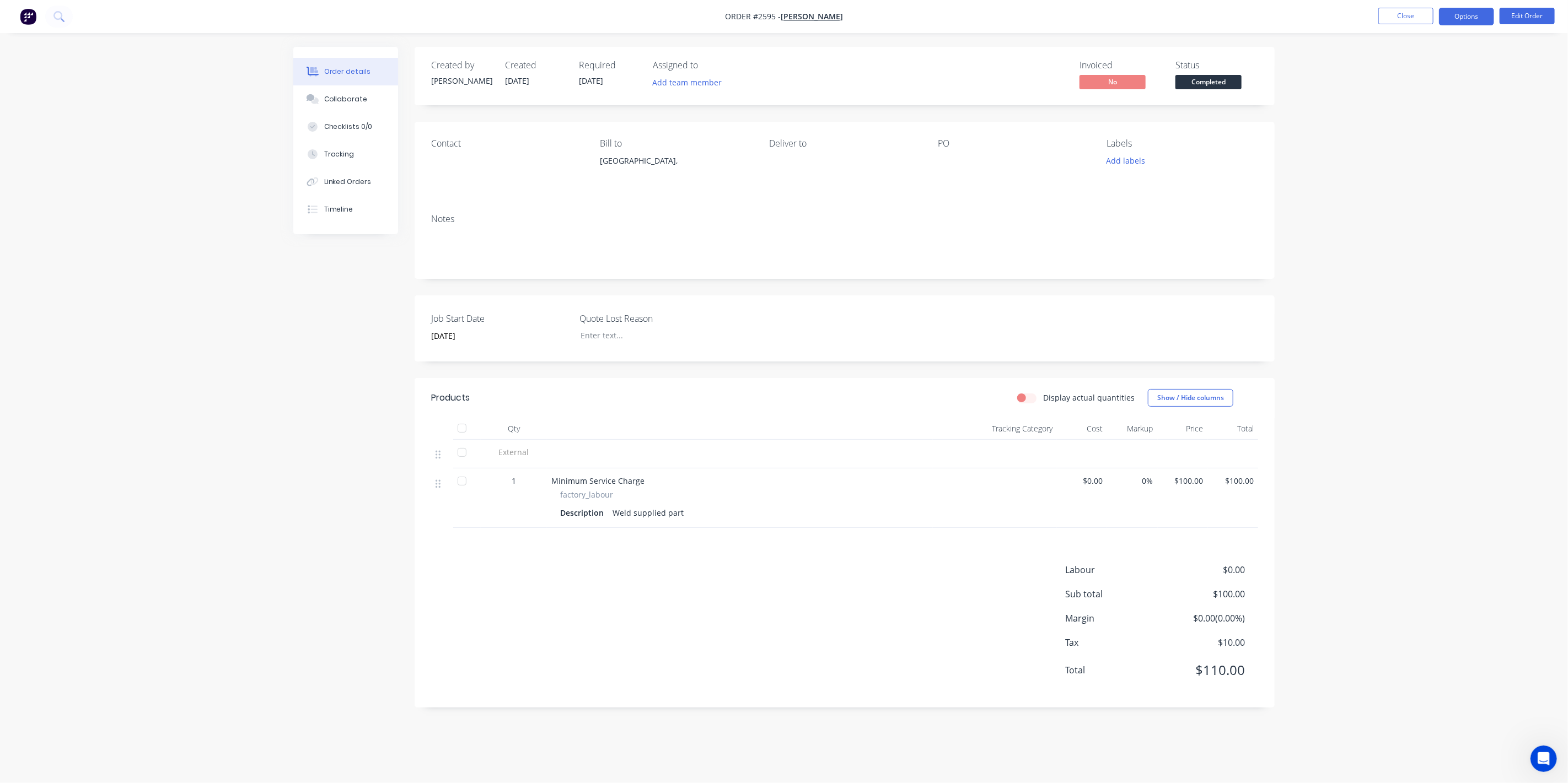
click at [1485, 21] on button "Options" at bounding box center [1467, 17] width 55 height 18
click at [1427, 131] on div "Work Order" at bounding box center [1433, 133] width 101 height 16
click at [1418, 106] on div "Without pricing" at bounding box center [1433, 111] width 101 height 16
click at [1406, 62] on div "Invoice" at bounding box center [1433, 67] width 101 height 16
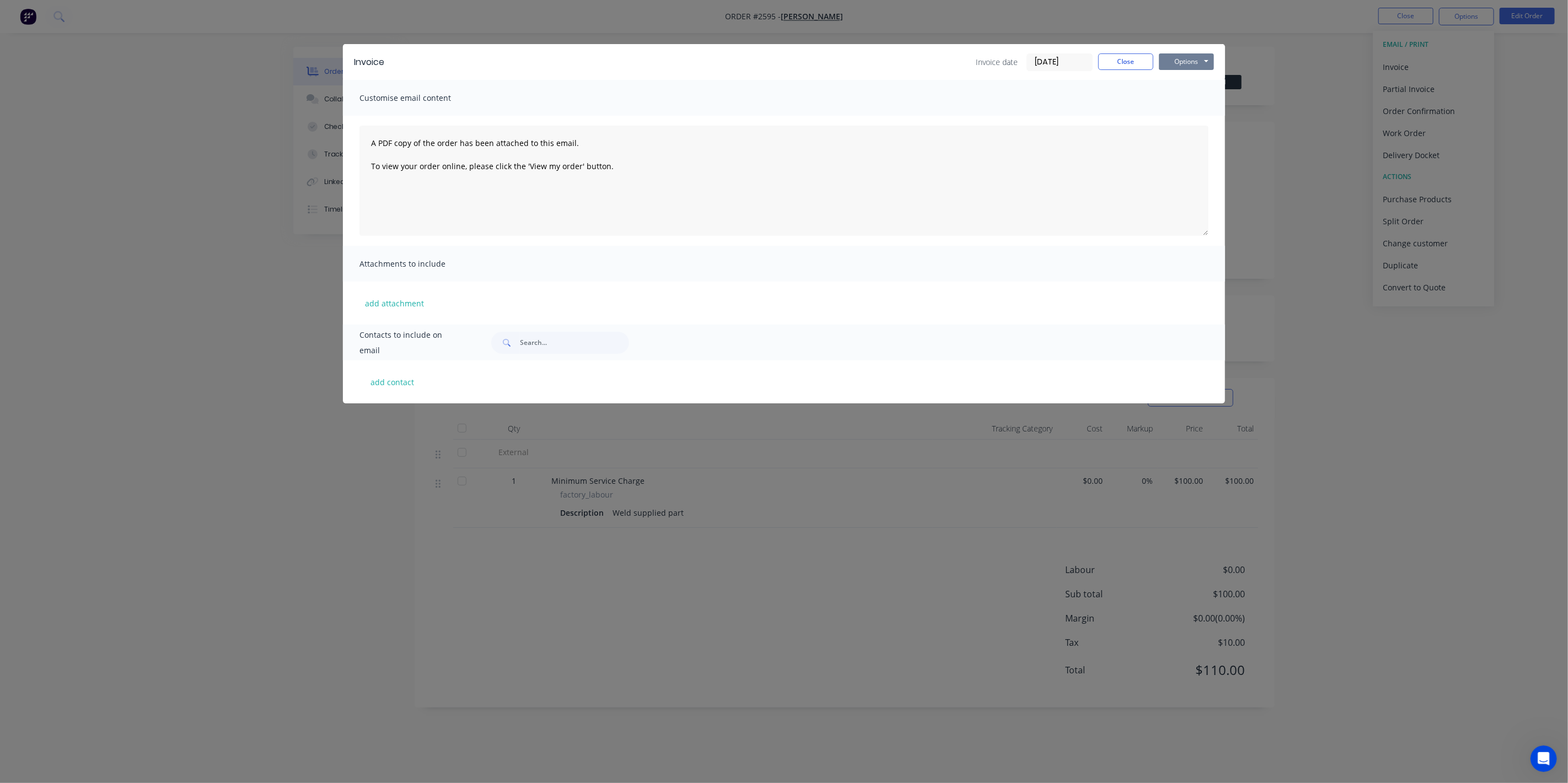
click at [1196, 58] on button "Options" at bounding box center [1187, 62] width 55 height 16
click at [1161, 98] on button "Print" at bounding box center [1194, 99] width 71 height 18
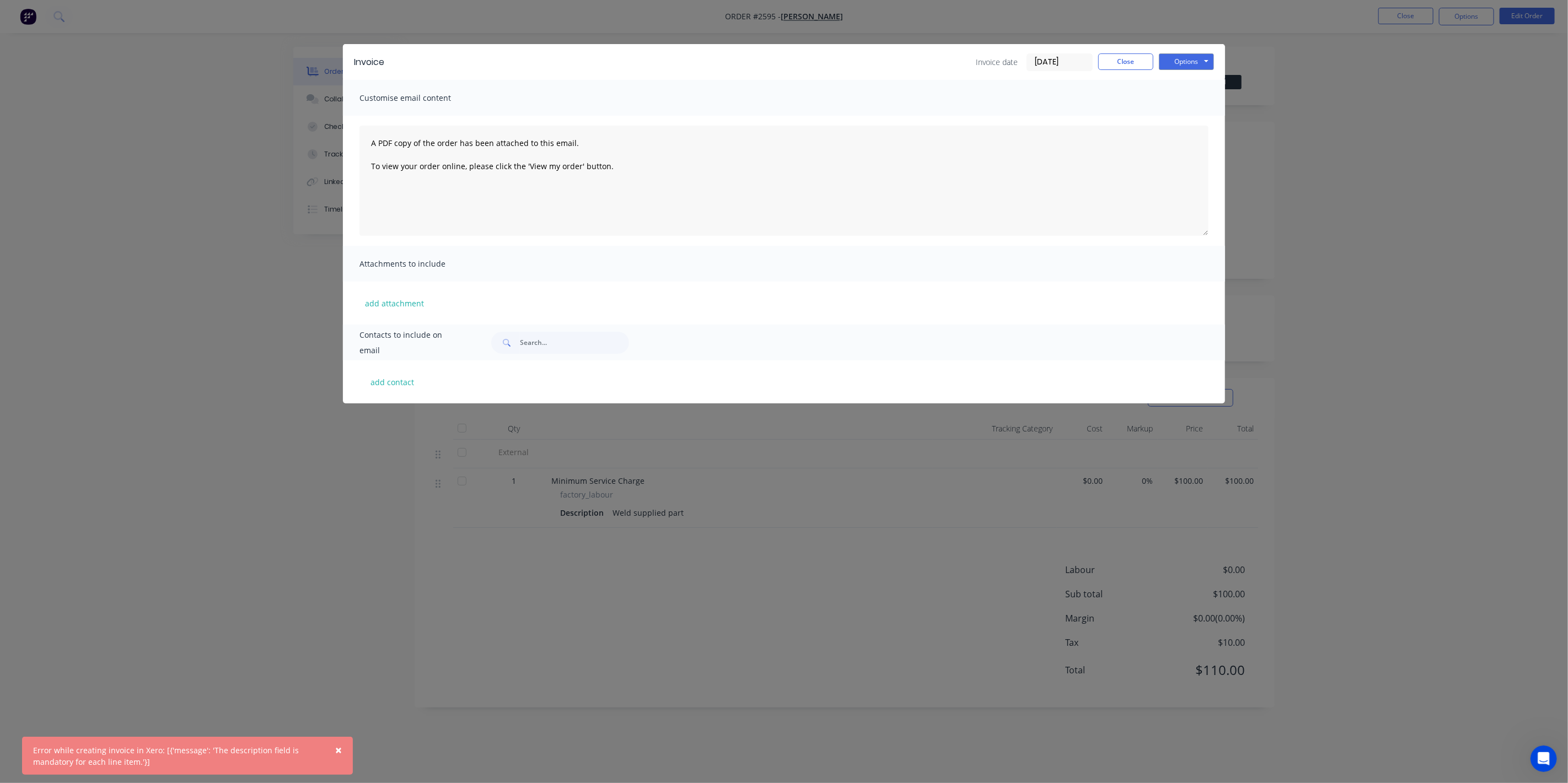
click at [340, 752] on span "×" at bounding box center [338, 750] width 6 height 15
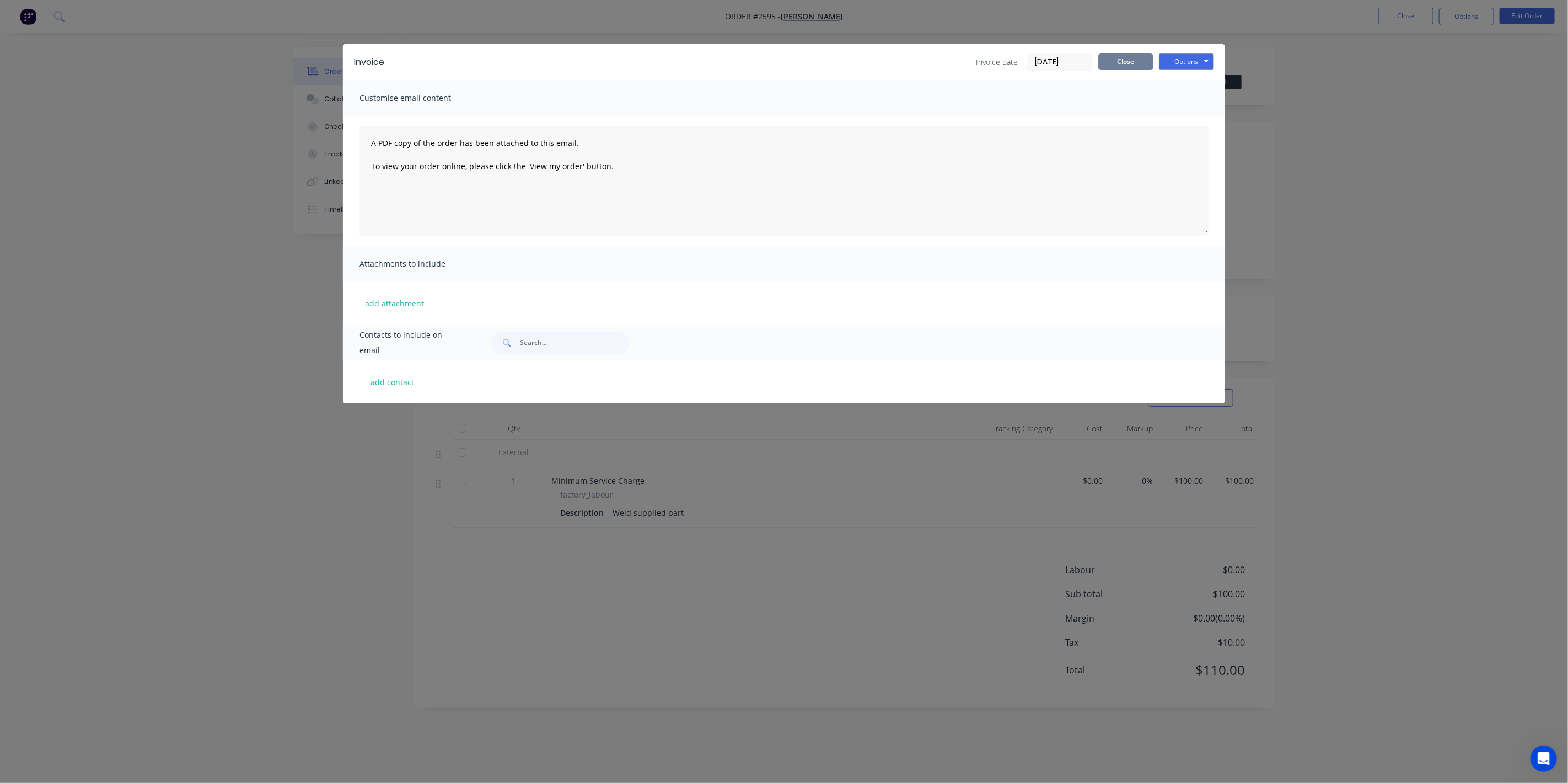
click at [1134, 67] on button "Close" at bounding box center [1126, 62] width 55 height 16
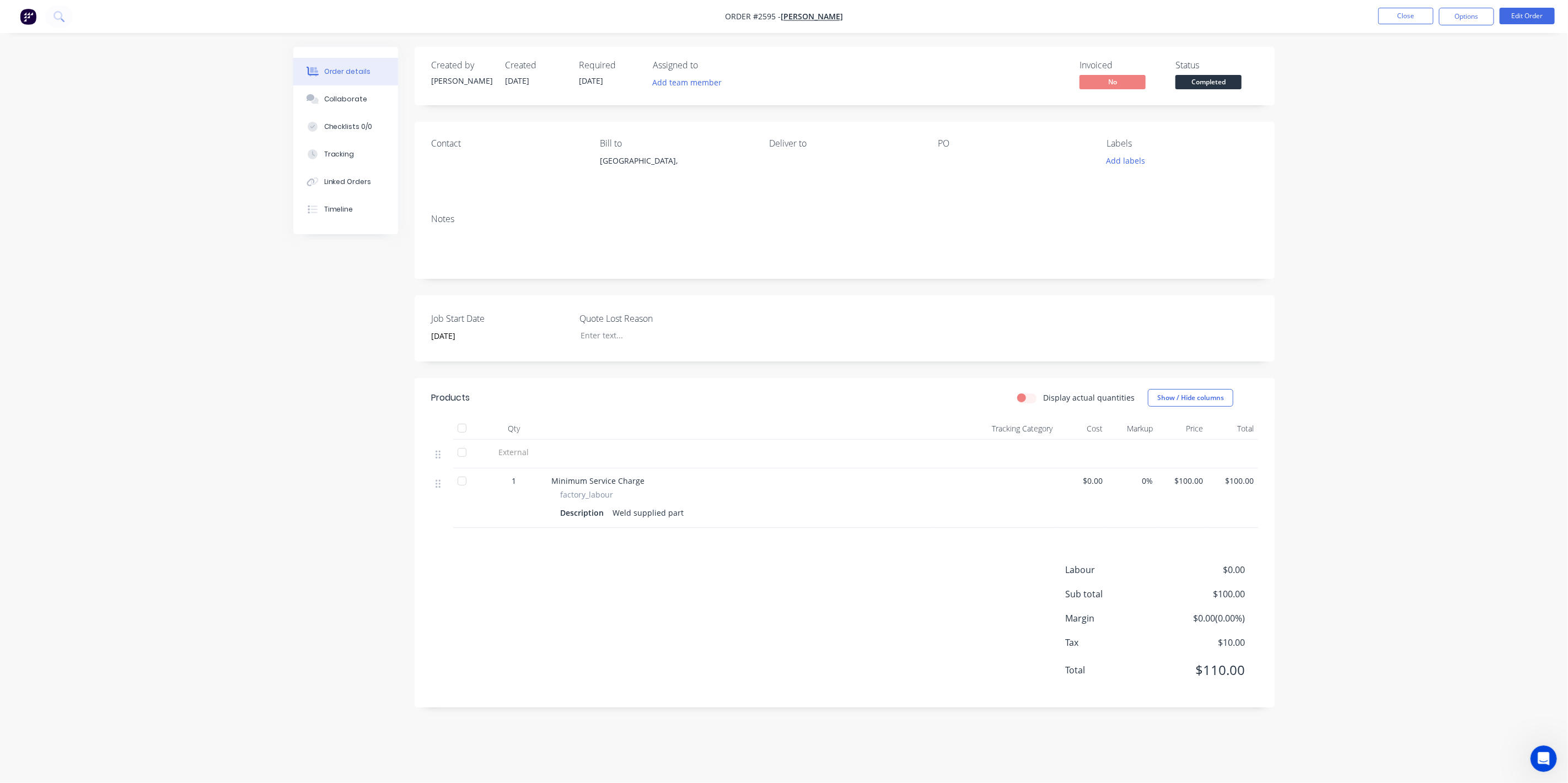
click at [596, 505] on div "Description" at bounding box center [584, 513] width 48 height 16
click at [584, 497] on span "factory_labour" at bounding box center [586, 495] width 53 height 11
click at [646, 515] on div "Weld supplied part" at bounding box center [648, 513] width 80 height 16
click at [1469, 18] on button "Options" at bounding box center [1467, 17] width 55 height 18
click at [1443, 66] on div "Invoice" at bounding box center [1433, 67] width 101 height 16
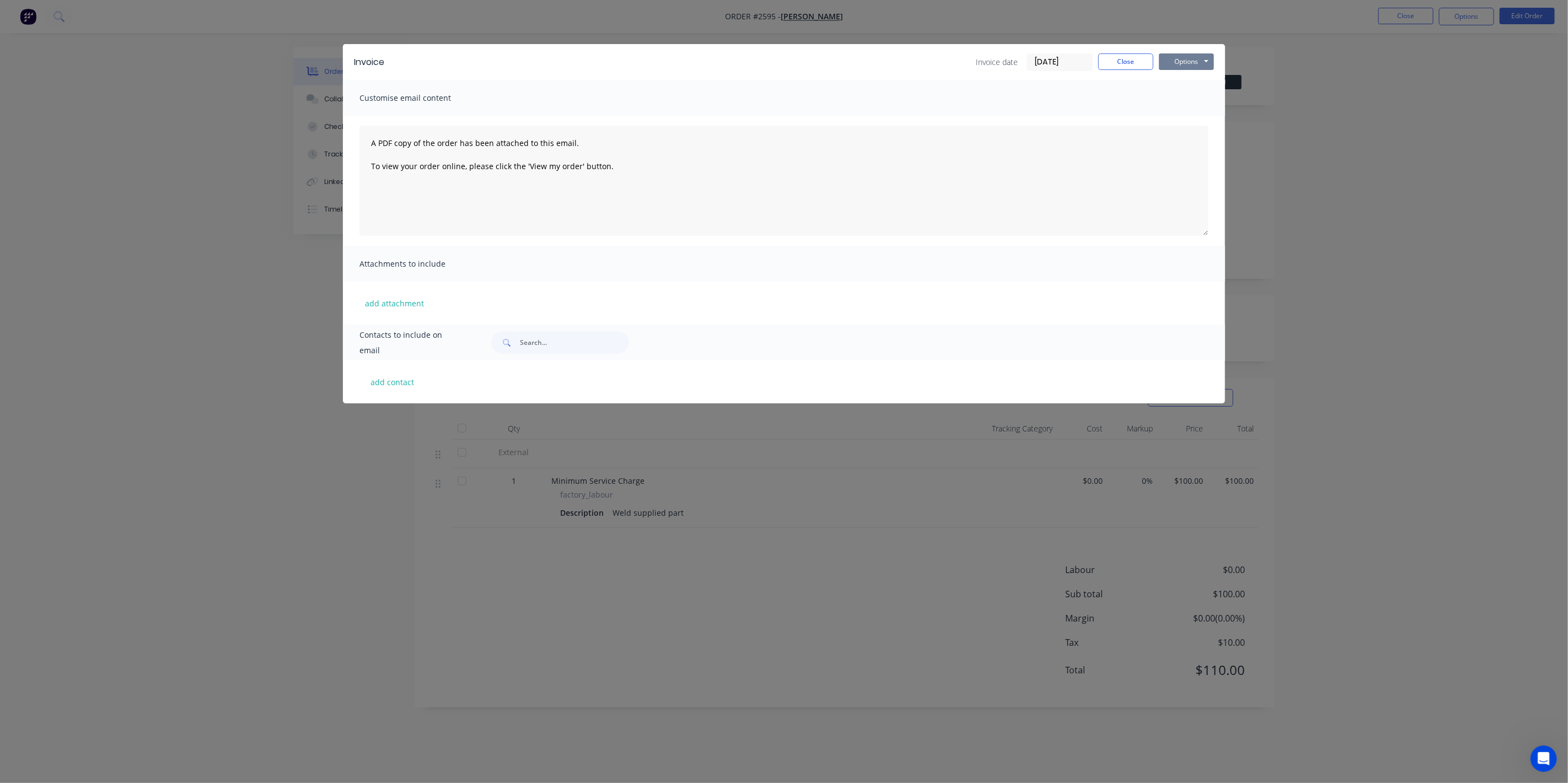
click at [1180, 58] on button "Options" at bounding box center [1187, 62] width 55 height 16
click at [1174, 104] on button "Print" at bounding box center [1194, 99] width 71 height 18
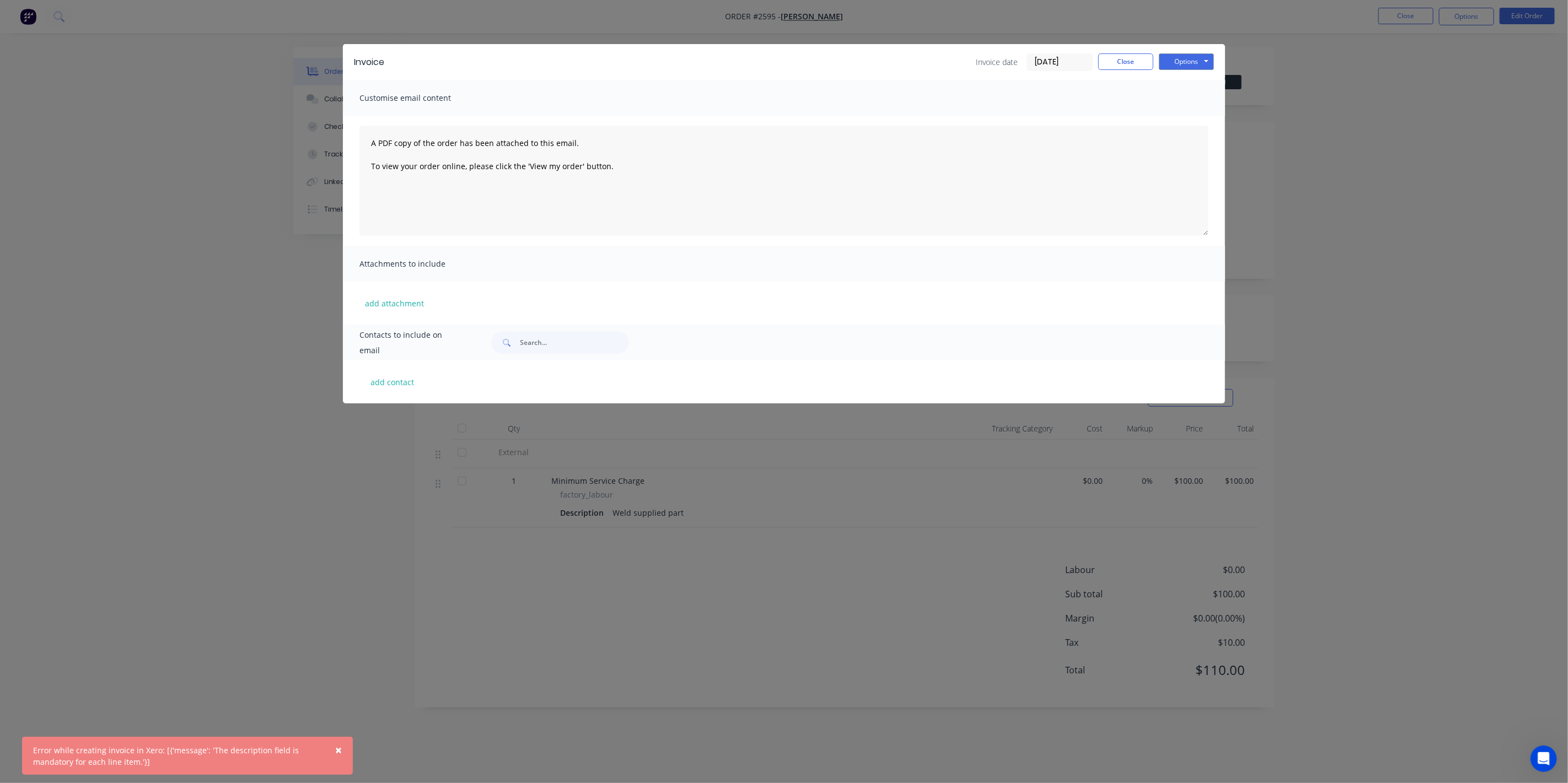
click at [338, 747] on span "×" at bounding box center [338, 750] width 6 height 15
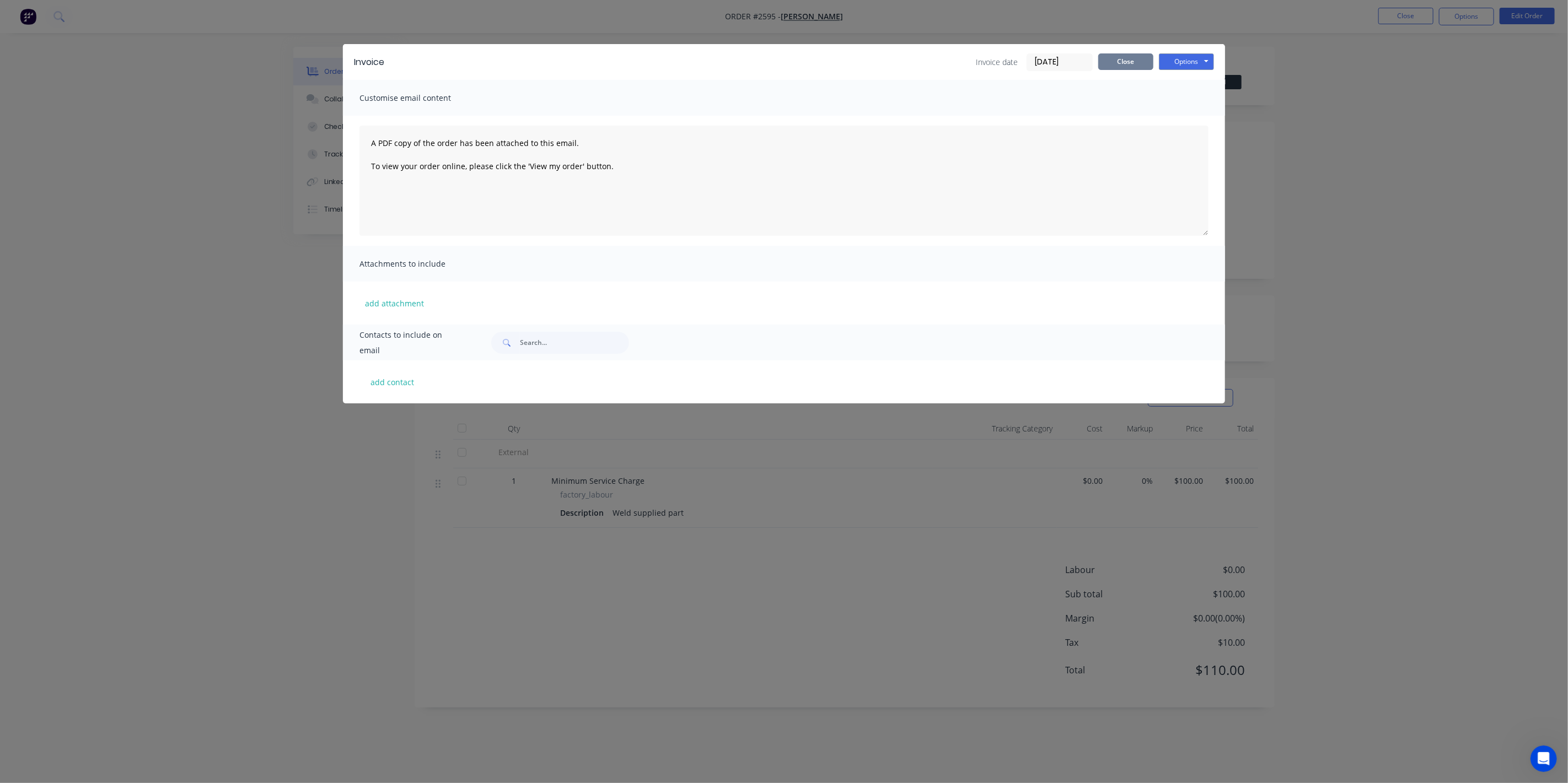
click at [1129, 58] on button "Close" at bounding box center [1126, 62] width 55 height 16
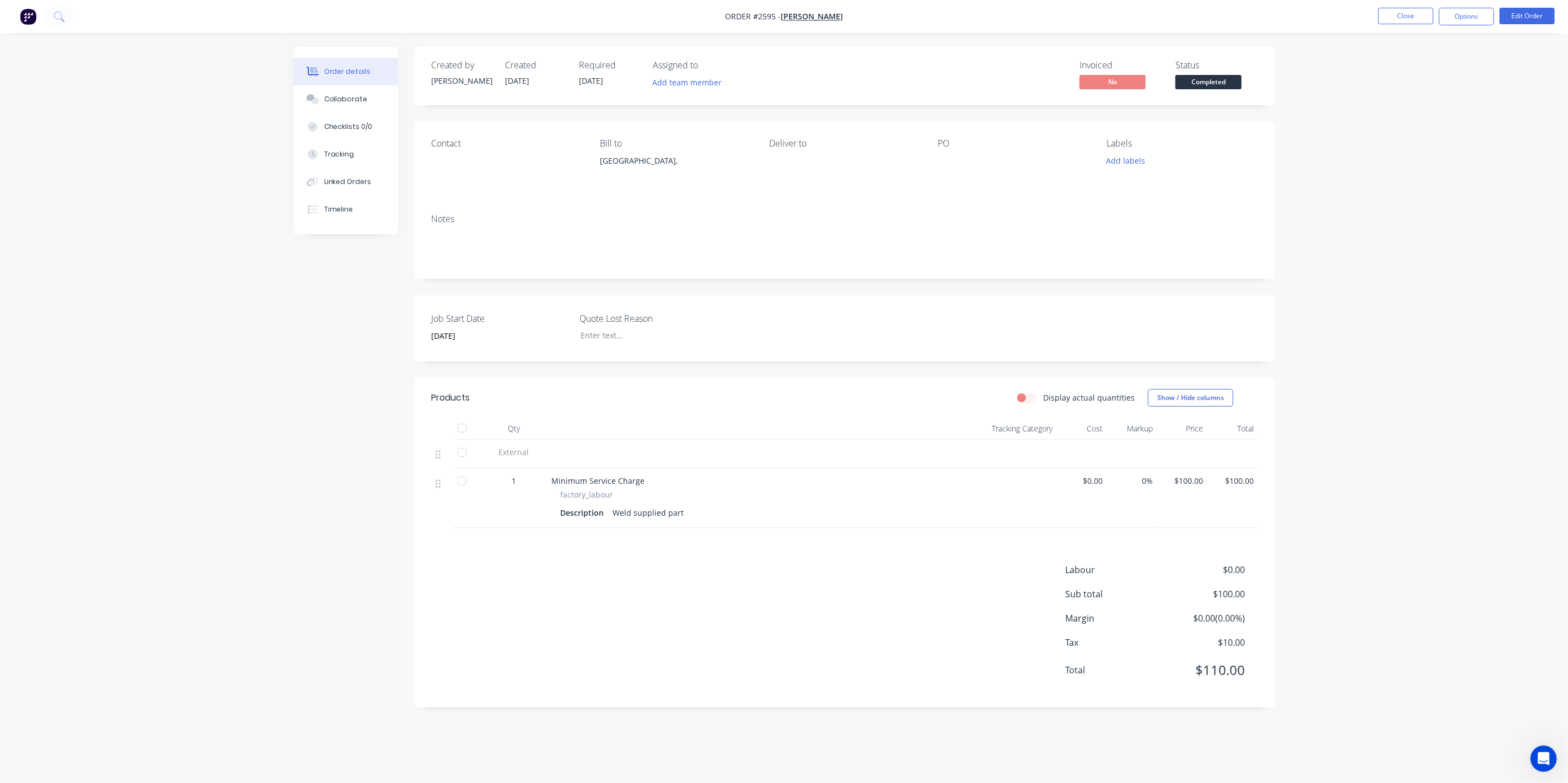
click at [683, 514] on div "Weld supplied part" at bounding box center [648, 513] width 80 height 16
click at [616, 517] on div "Weld supplied part" at bounding box center [648, 513] width 80 height 16
drag, startPoint x: 614, startPoint y: 511, endPoint x: 687, endPoint y: 511, distance: 73.0
click at [687, 511] on div "Description Weld supplied part" at bounding box center [739, 513] width 360 height 16
click at [1552, 21] on button "Edit Order" at bounding box center [1527, 16] width 55 height 16
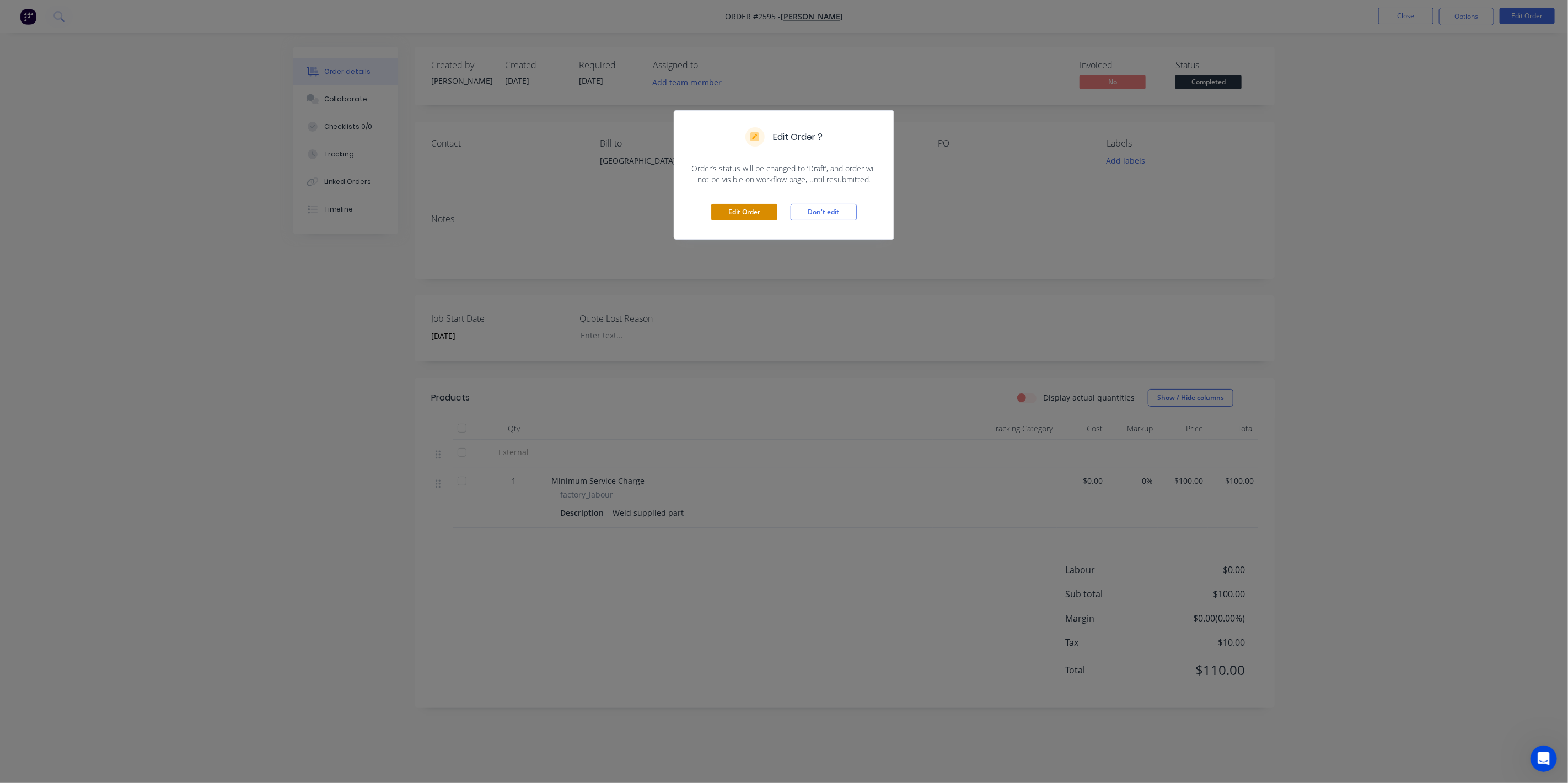
click at [747, 213] on button "Edit Order" at bounding box center [744, 212] width 67 height 16
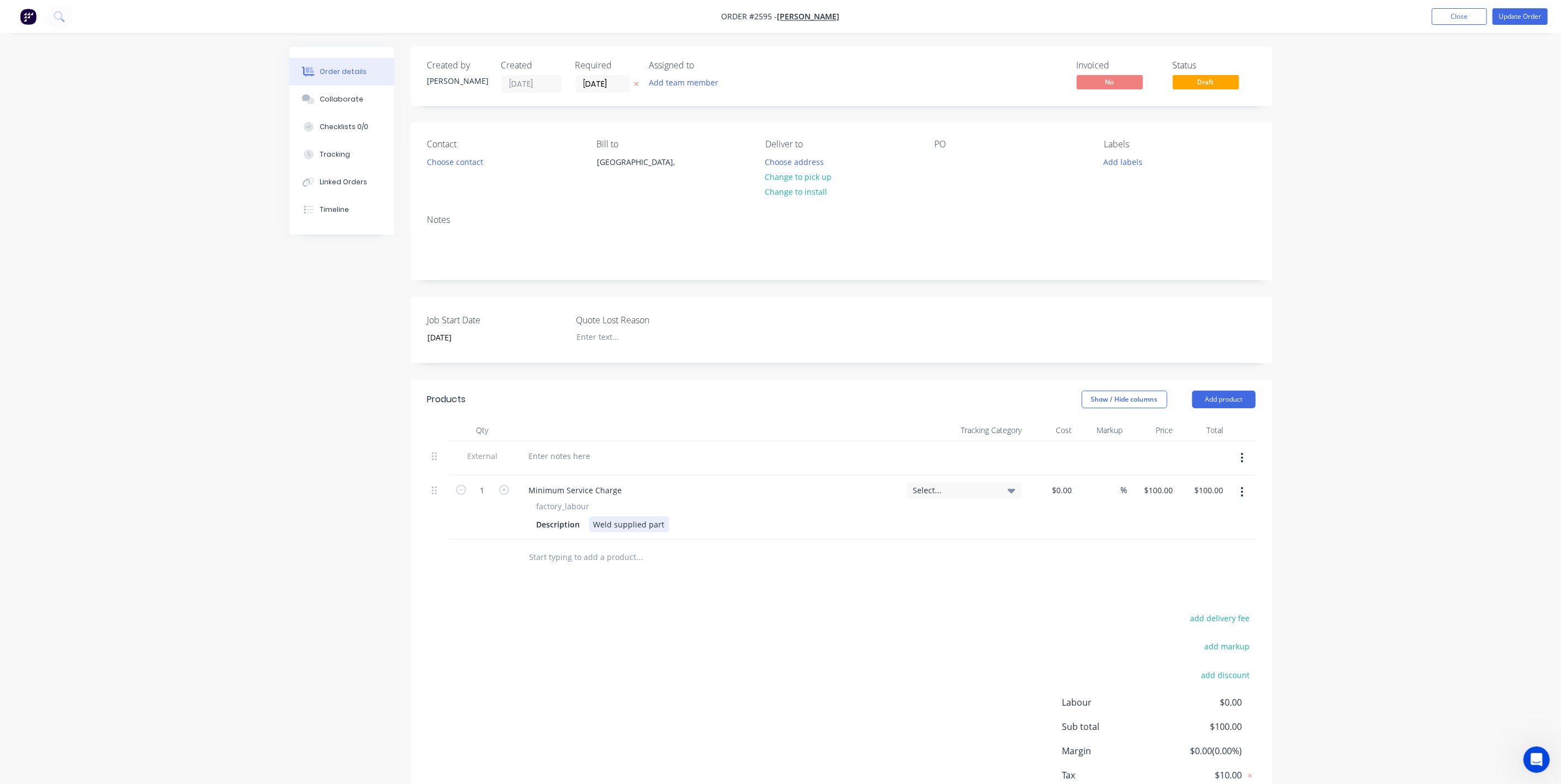
click at [676, 520] on div "Description Weld supplied part" at bounding box center [706, 525] width 349 height 16
drag, startPoint x: 668, startPoint y: 519, endPoint x: 572, endPoint y: 519, distance: 96.0
click at [572, 519] on div "Description Weld supplied part" at bounding box center [706, 525] width 349 height 16
drag, startPoint x: 590, startPoint y: 524, endPoint x: 744, endPoint y: 524, distance: 154.0
click at [744, 524] on div "Description Weld supplied part" at bounding box center [706, 525] width 349 height 16
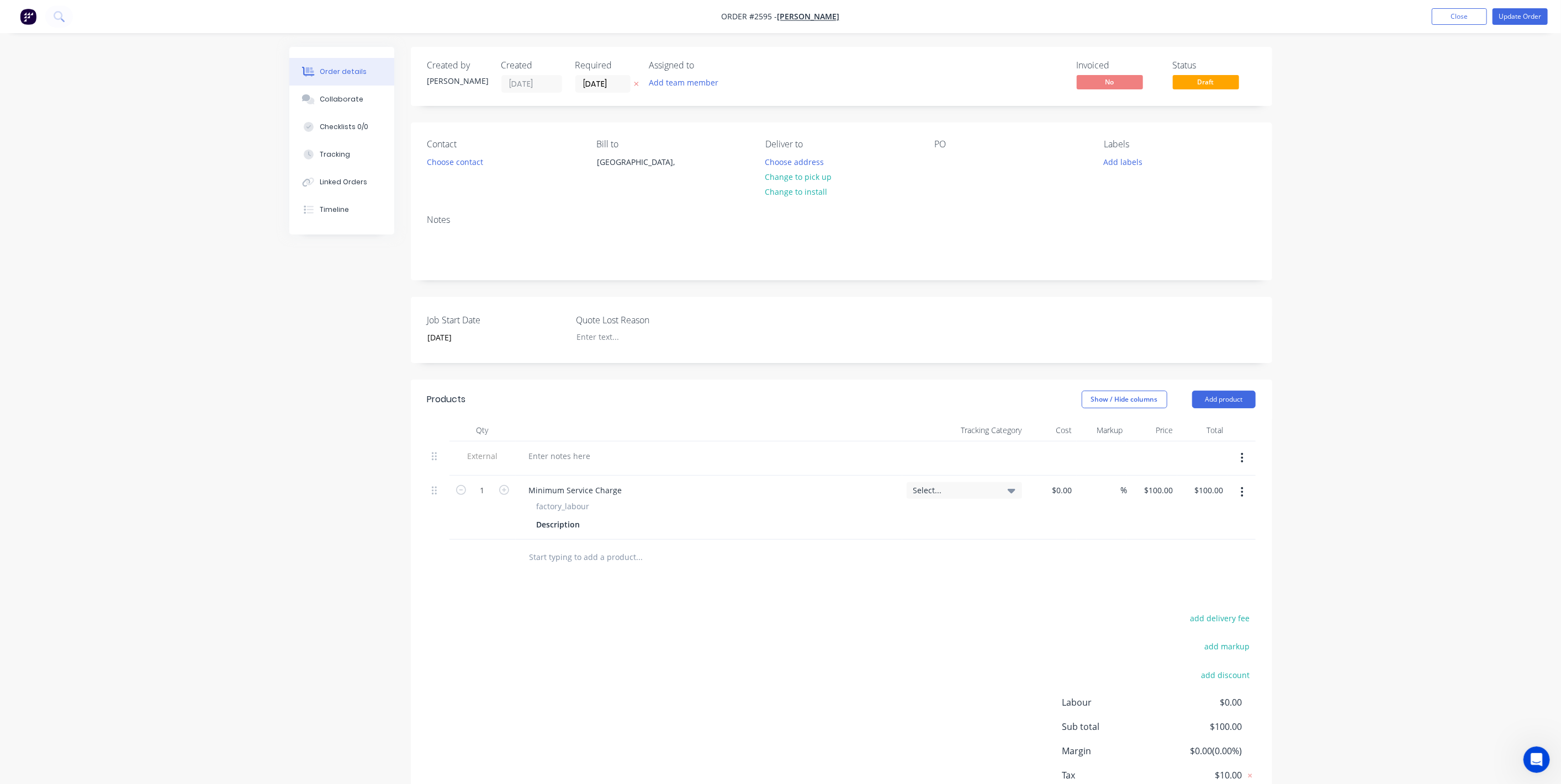
click at [1341, 492] on div "Order details Collaborate Checklists 0/0 Tracking Linked Orders Timeline Order …" at bounding box center [780, 428] width 1561 height 857
click at [1226, 400] on button "Add product" at bounding box center [1224, 400] width 63 height 18
drag, startPoint x: 1180, startPoint y: 579, endPoint x: 1392, endPoint y: 560, distance: 212.8
click at [1392, 560] on div "Order details Collaborate Checklists 0/0 Tracking Linked Orders Timeline Order …" at bounding box center [780, 428] width 1561 height 857
click at [575, 451] on div at bounding box center [560, 457] width 80 height 16
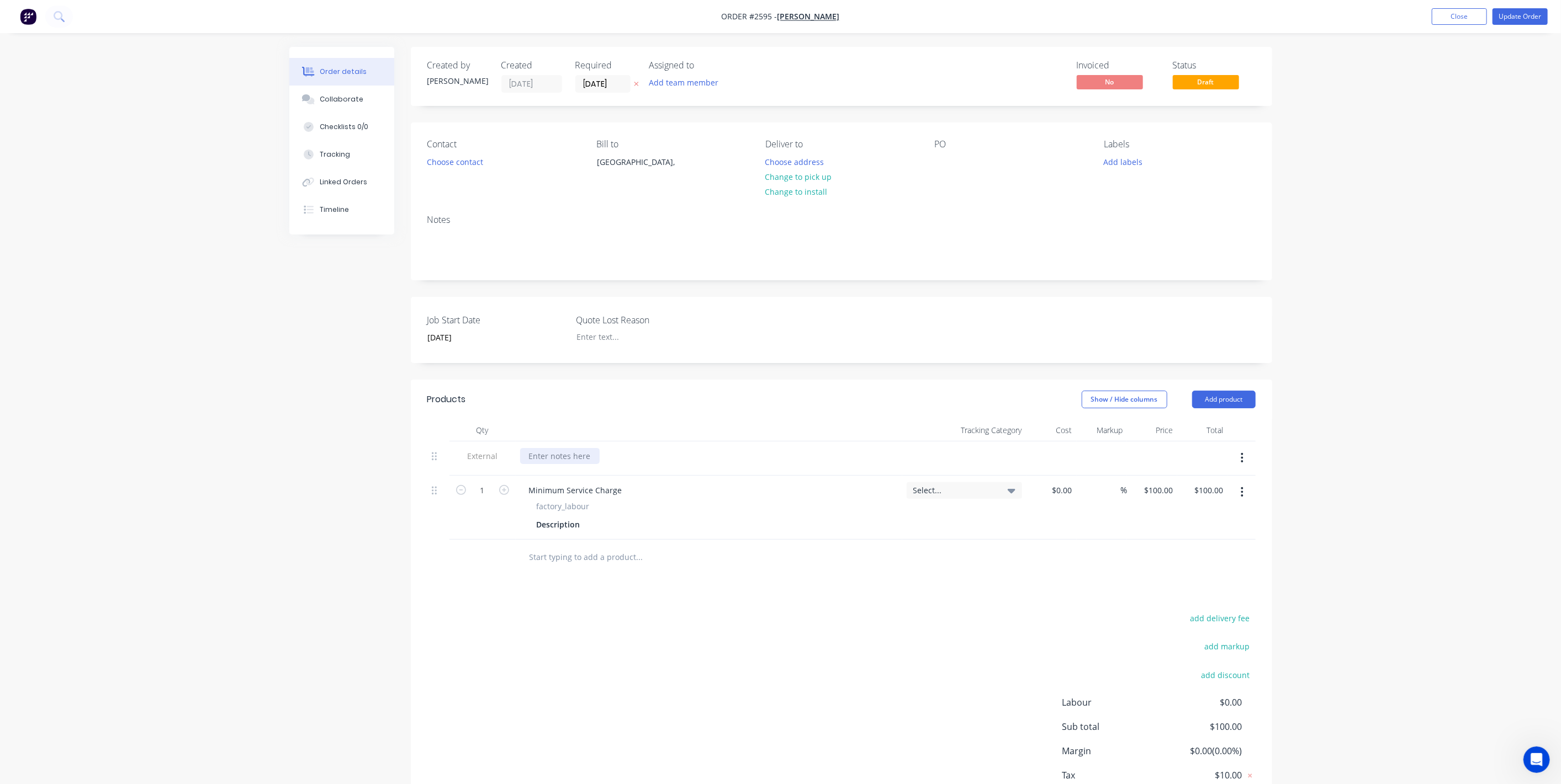
paste div
click at [1482, 211] on div "Order details Collaborate Checklists 0/0 Tracking Linked Orders Timeline Order …" at bounding box center [780, 428] width 1561 height 857
click at [1520, 15] on button "Update Order" at bounding box center [1520, 16] width 55 height 16
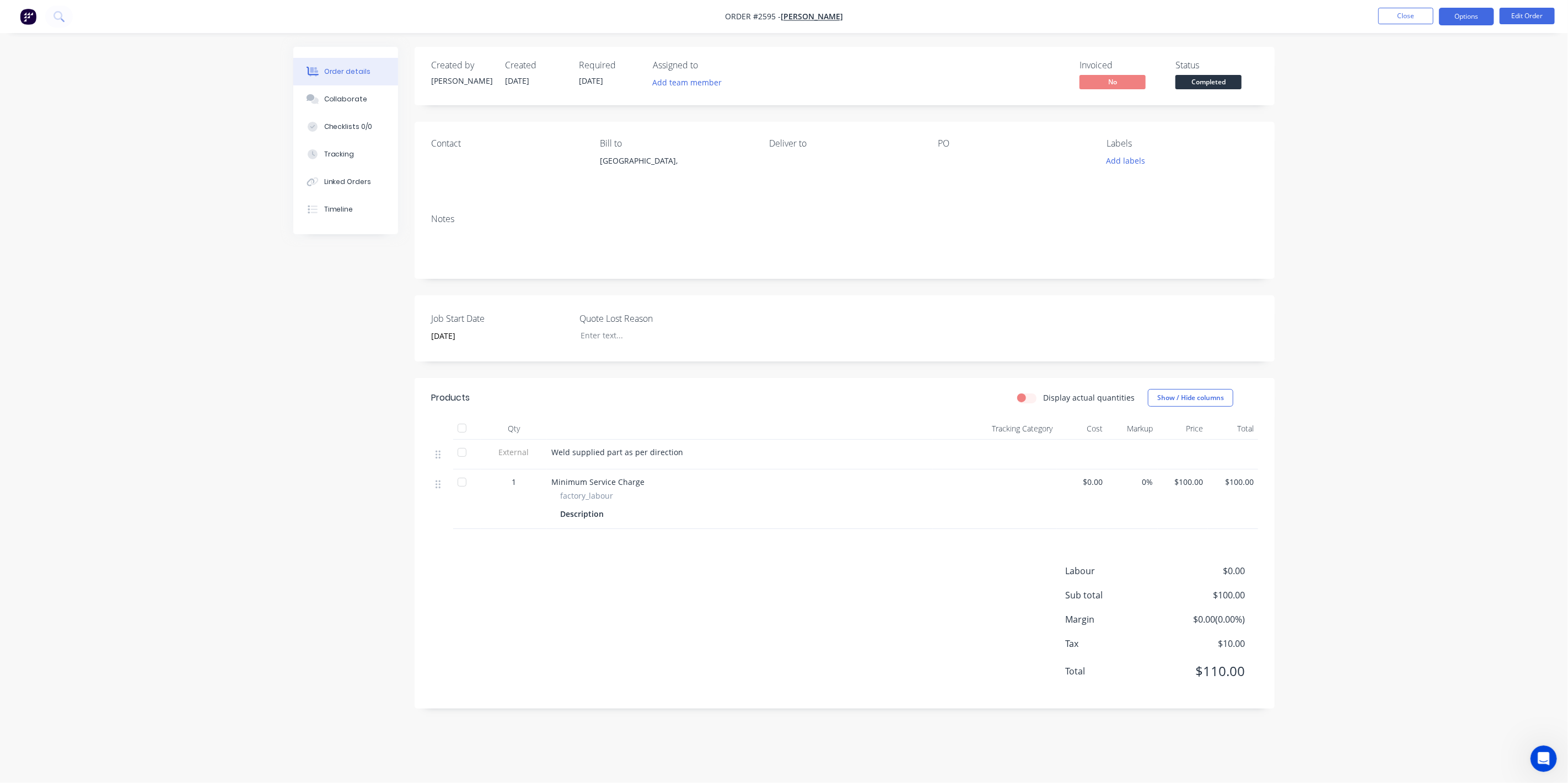
click at [1468, 19] on button "Options" at bounding box center [1467, 17] width 55 height 18
click at [1440, 67] on div "Invoice" at bounding box center [1433, 67] width 101 height 16
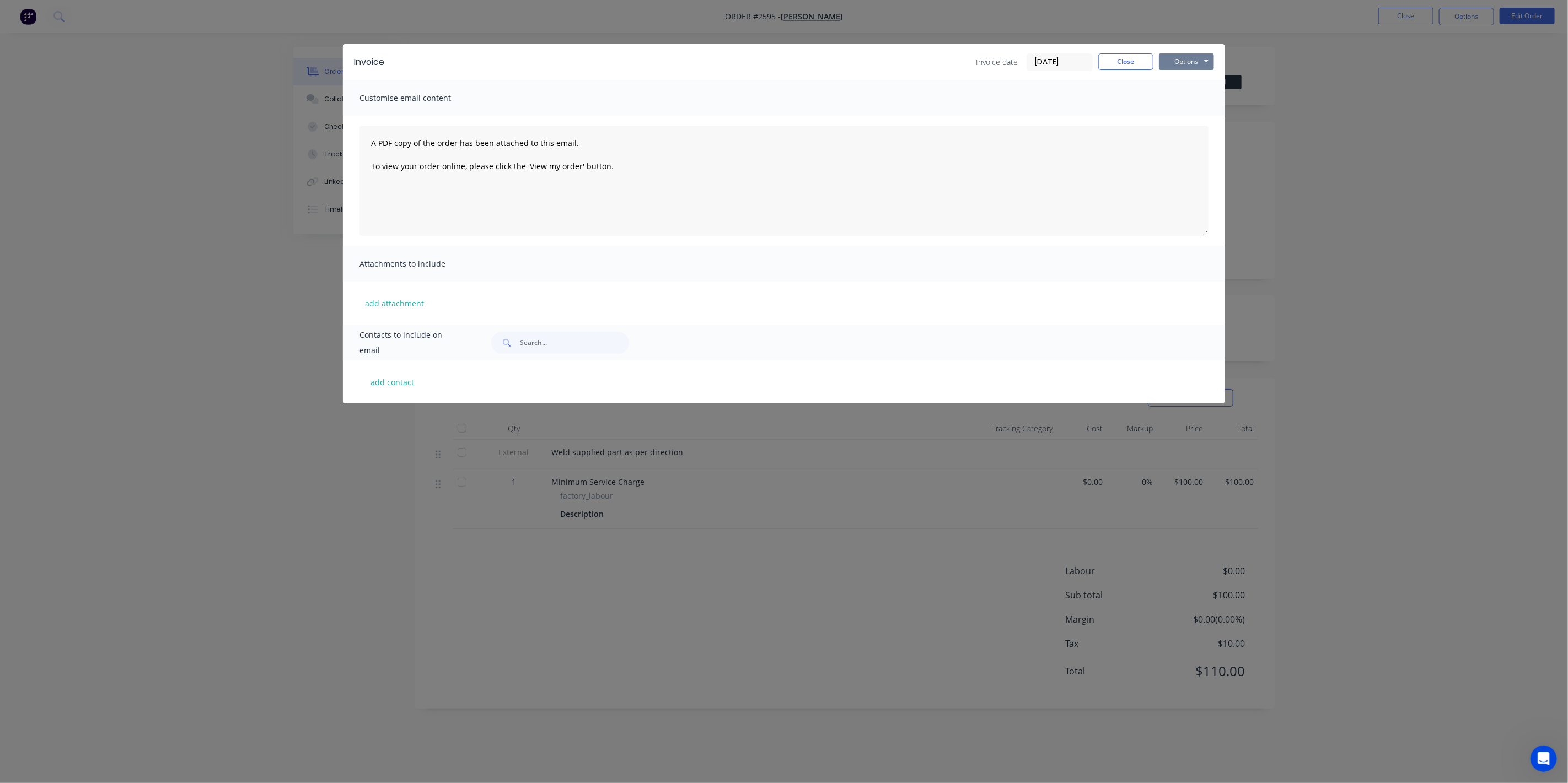
click at [1178, 63] on button "Options" at bounding box center [1187, 62] width 55 height 16
click at [1189, 100] on button "Print" at bounding box center [1194, 99] width 71 height 18
click at [1123, 56] on button "Close" at bounding box center [1126, 62] width 55 height 16
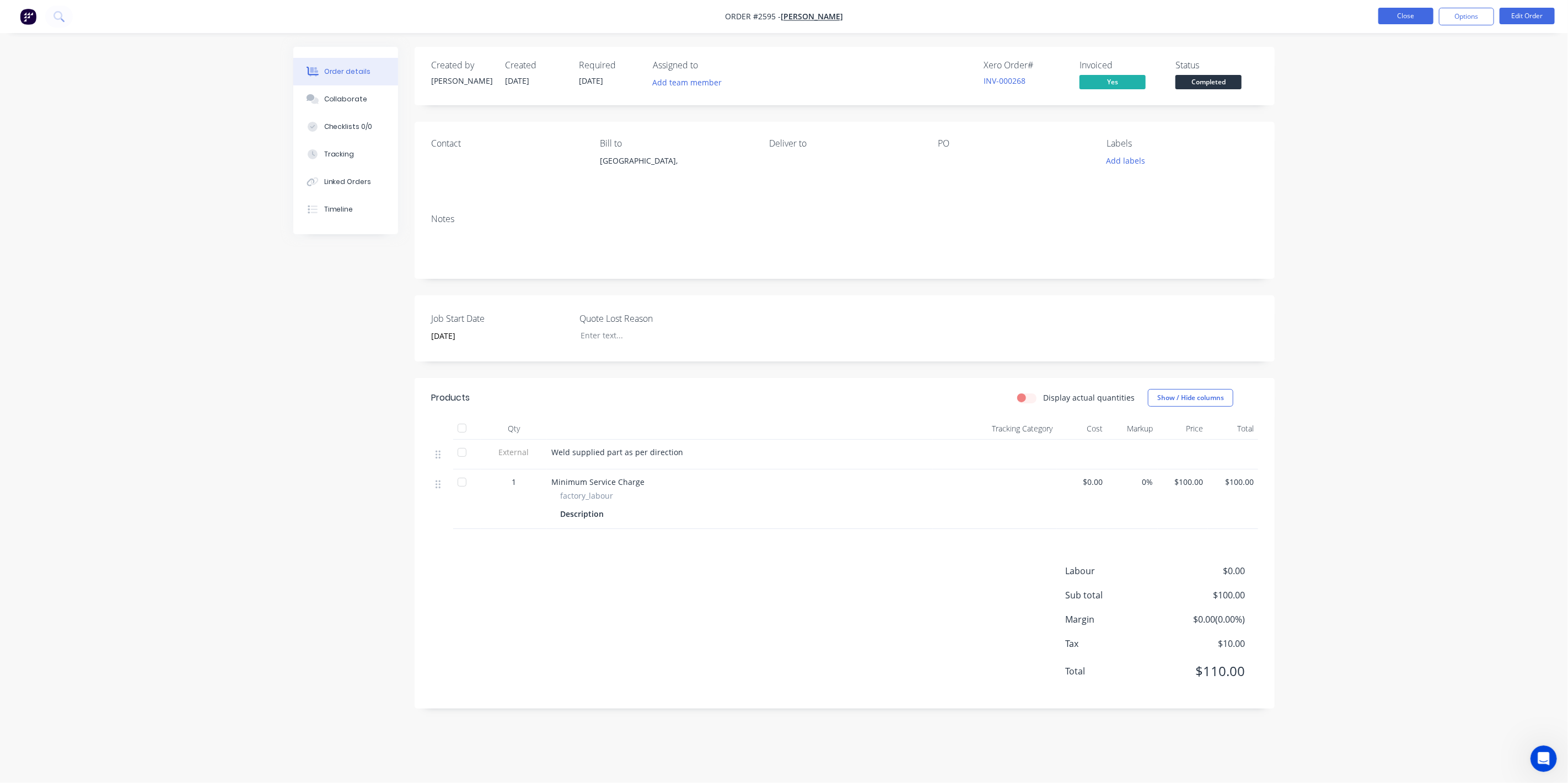
click at [1398, 20] on button "Close" at bounding box center [1406, 16] width 55 height 16
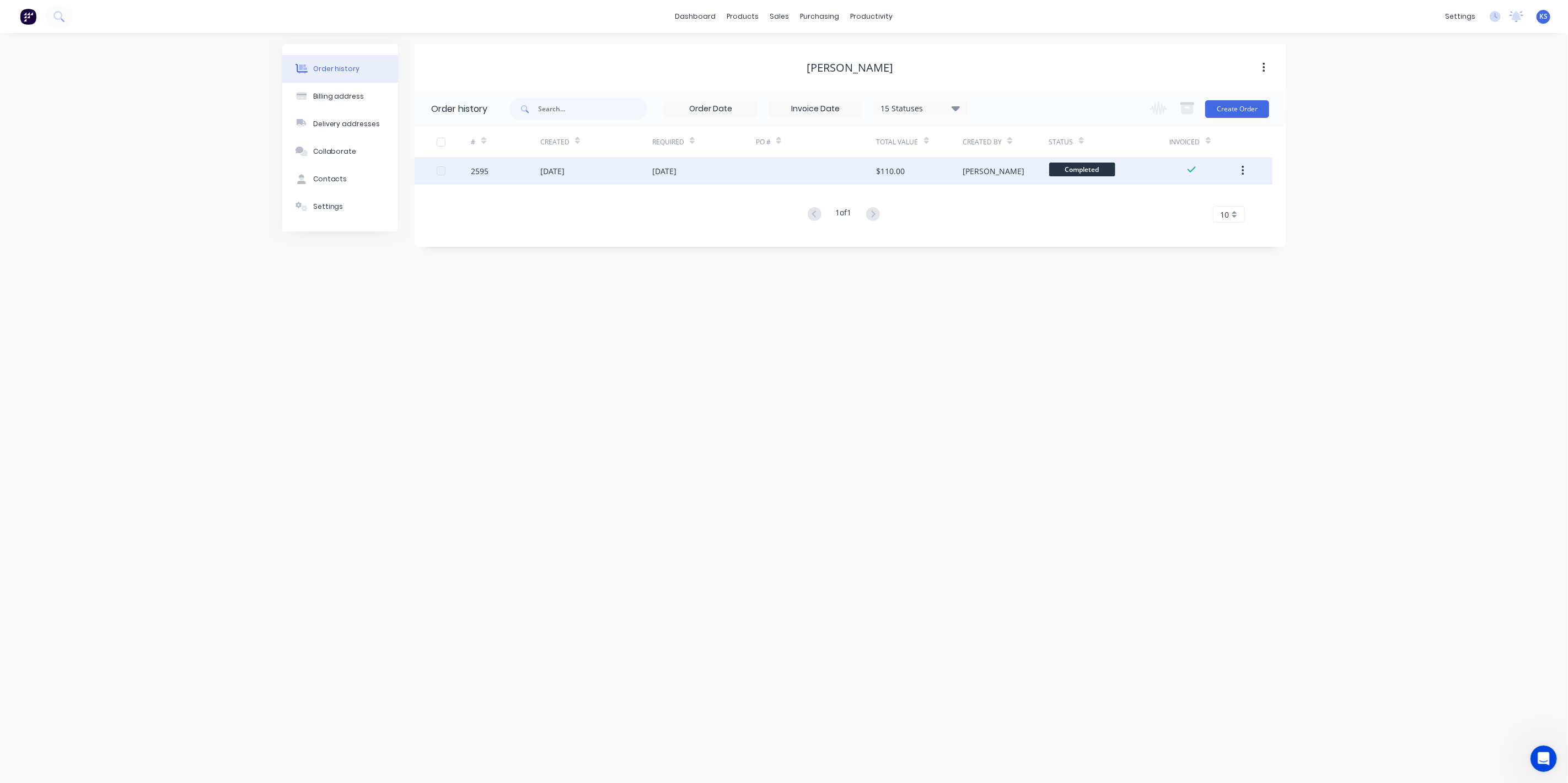
click at [480, 174] on div "2595" at bounding box center [480, 171] width 18 height 11
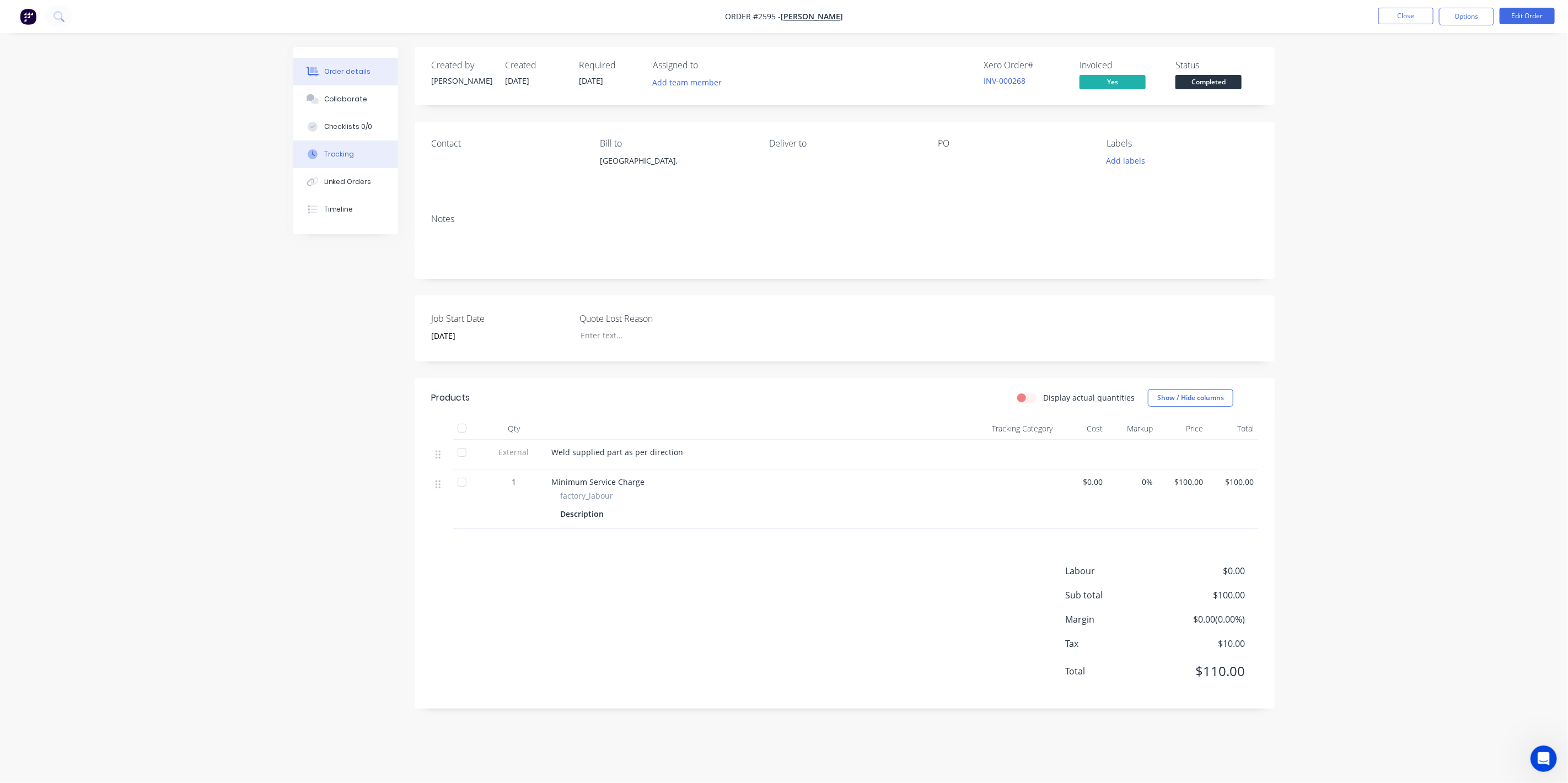
click at [350, 152] on div "Tracking" at bounding box center [338, 154] width 30 height 10
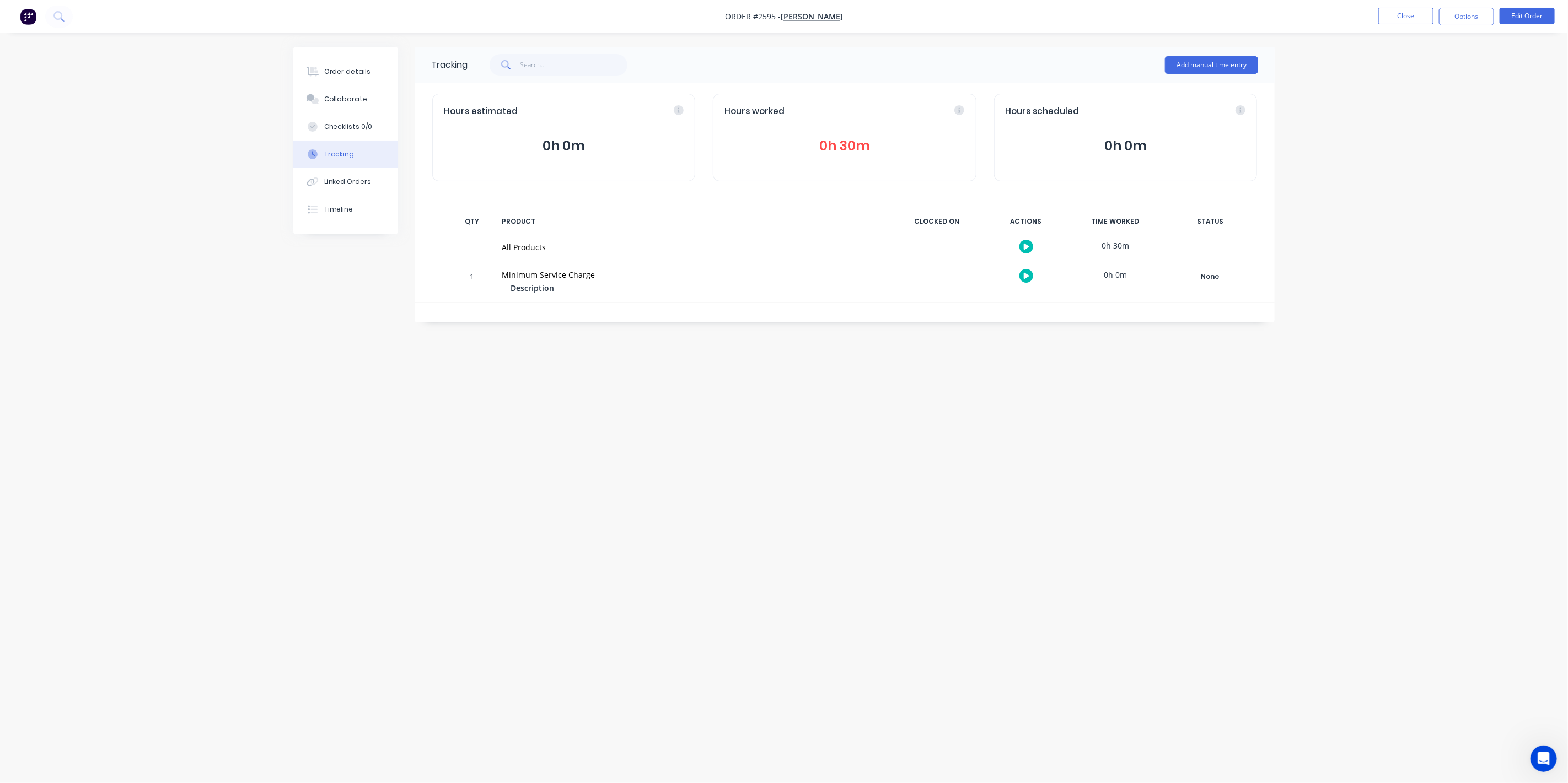
click at [860, 150] on button "0h 30m" at bounding box center [845, 146] width 240 height 21
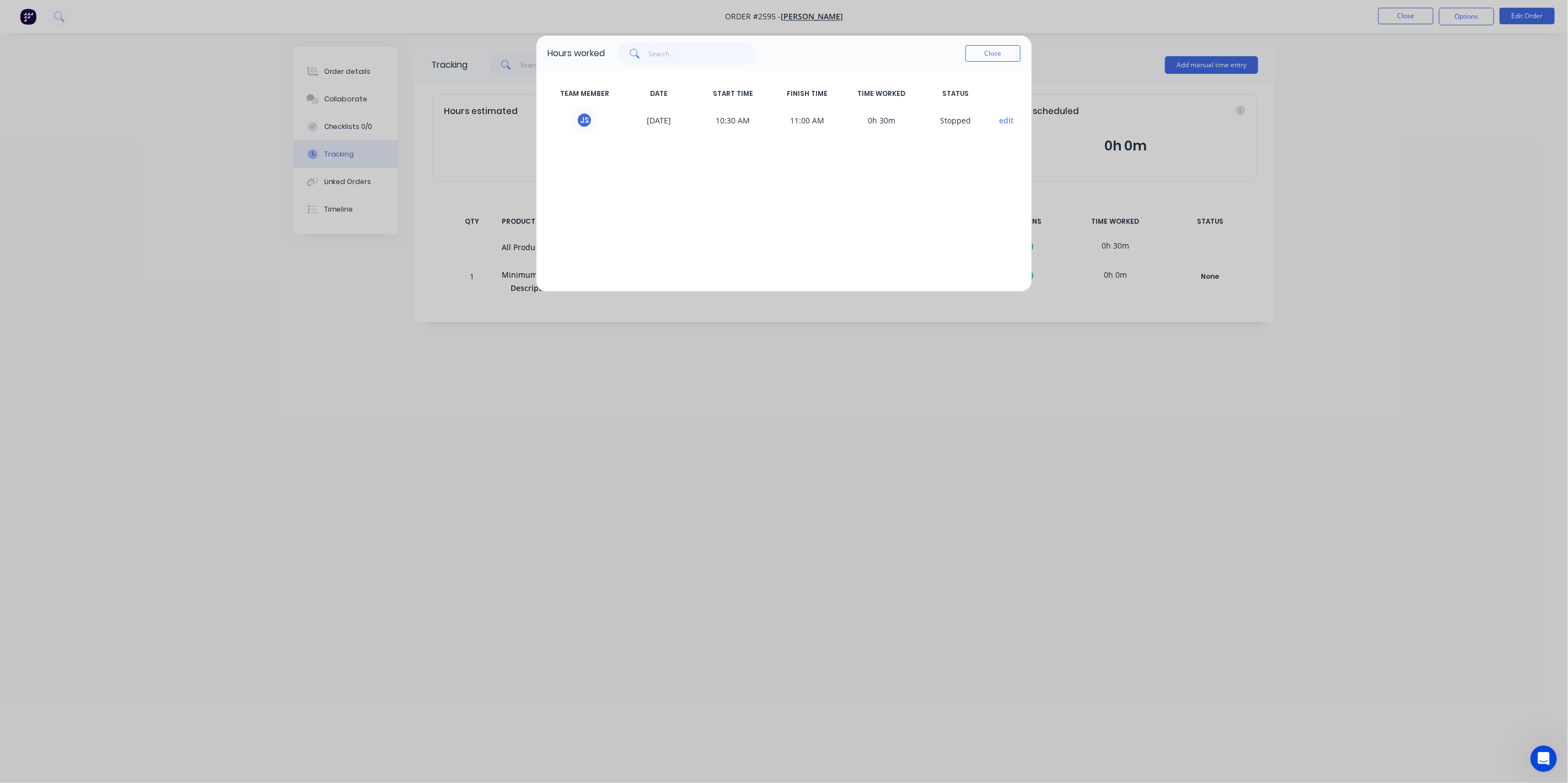
click at [1009, 117] on button "edit" at bounding box center [1007, 120] width 15 height 11
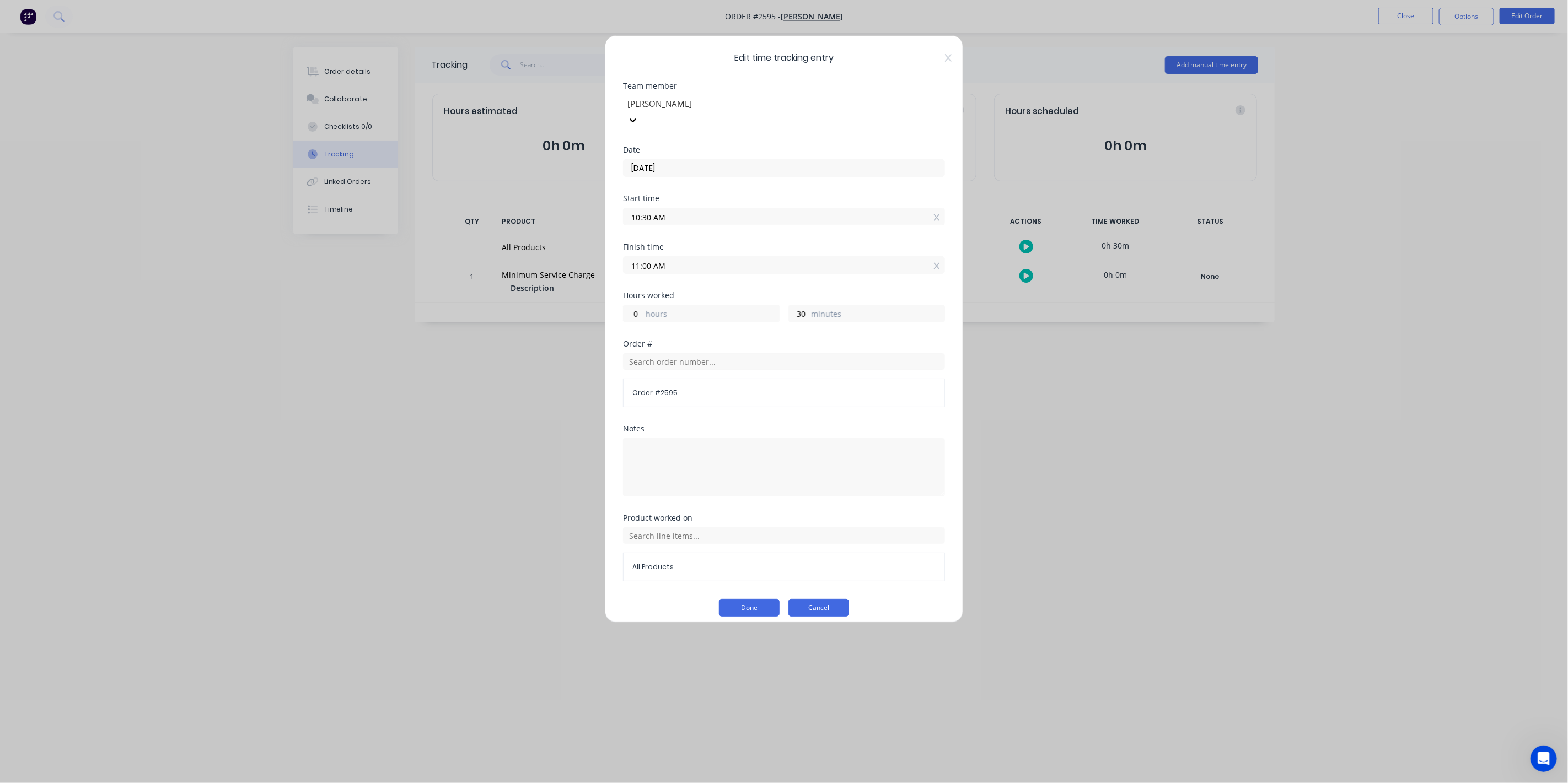
click at [831, 599] on button "Cancel" at bounding box center [818, 608] width 61 height 18
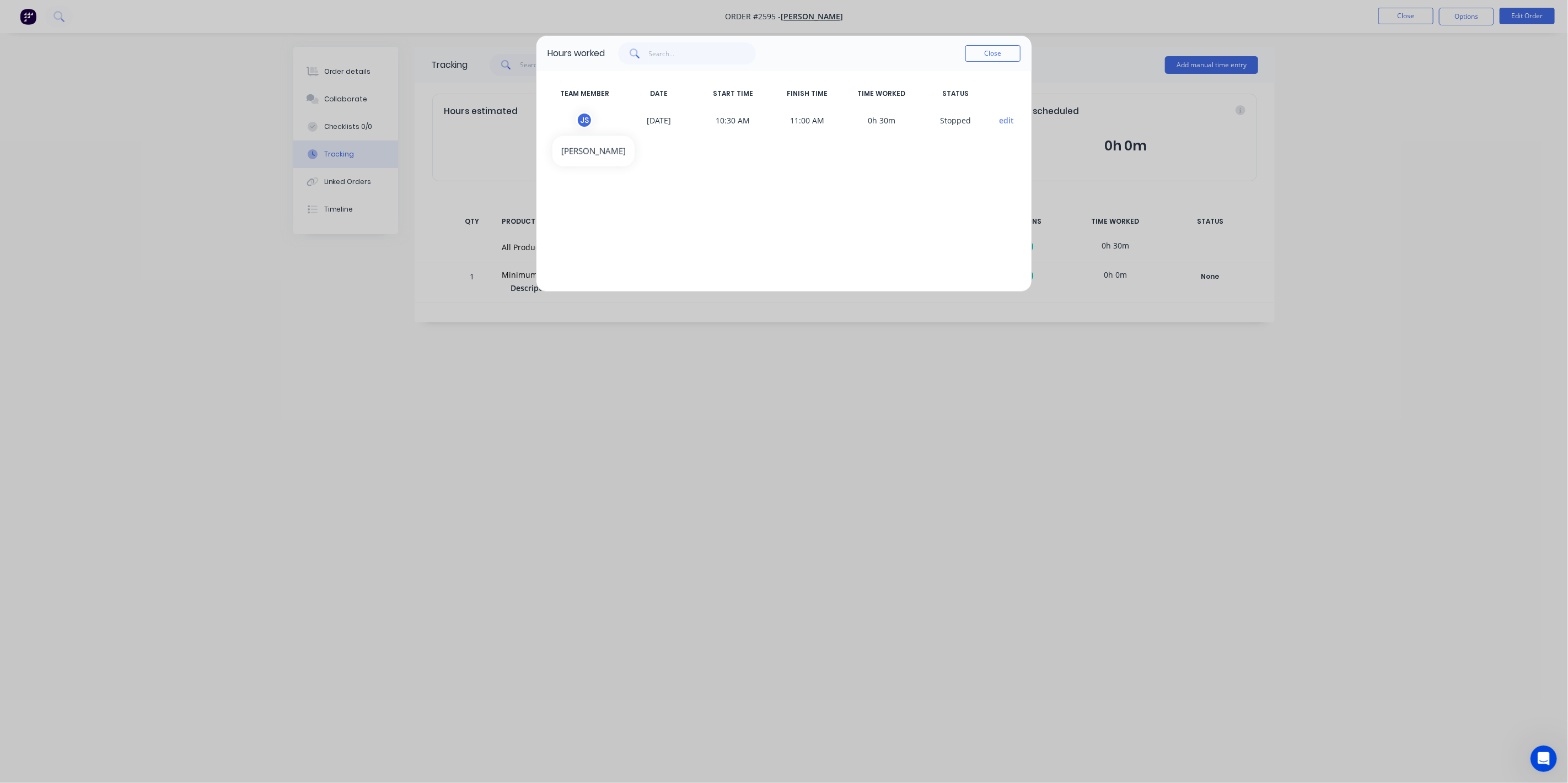
click at [586, 120] on div "J S" at bounding box center [584, 120] width 16 height 16
click at [989, 54] on button "Close" at bounding box center [993, 54] width 55 height 16
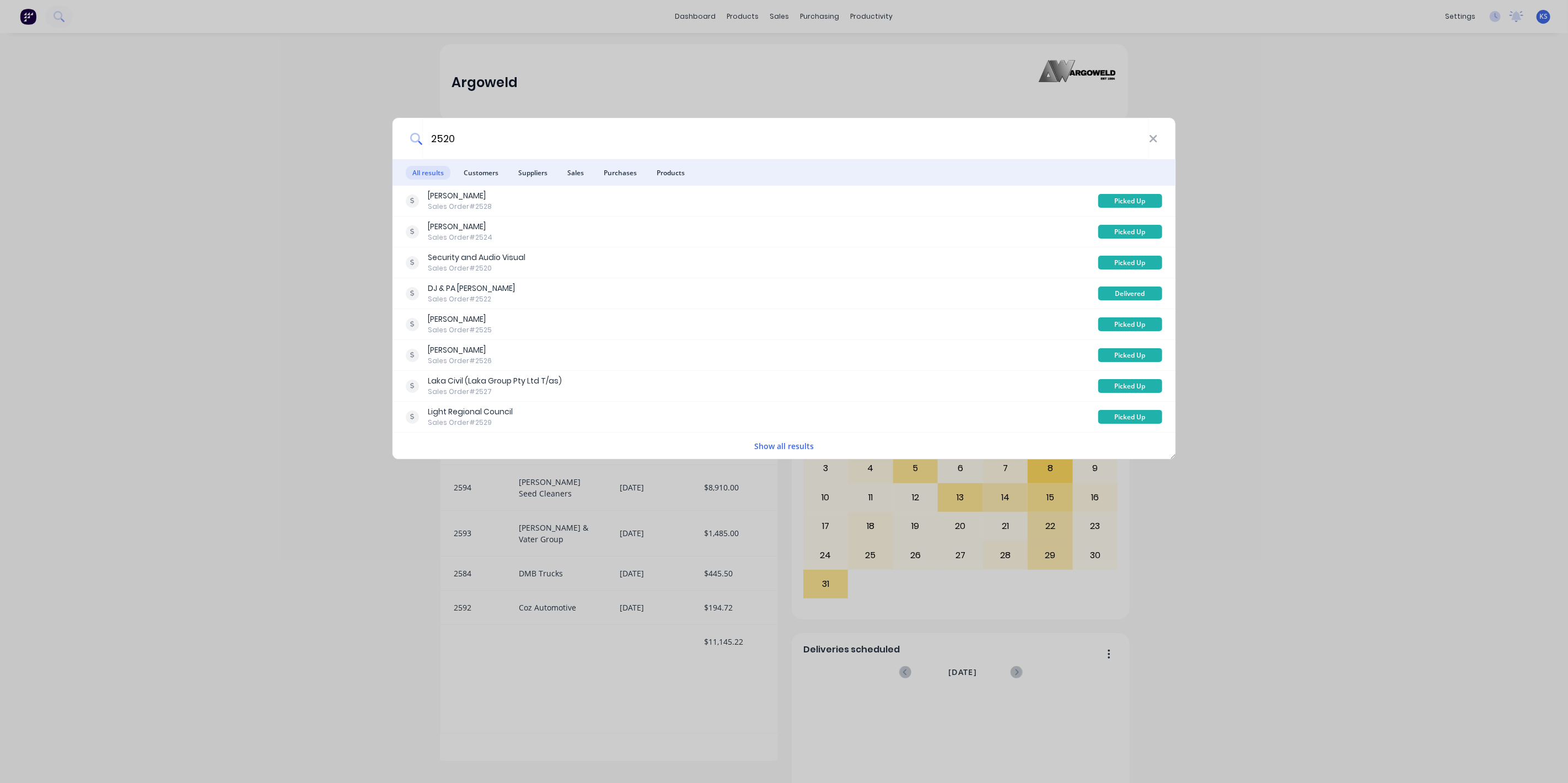
type input "2520"
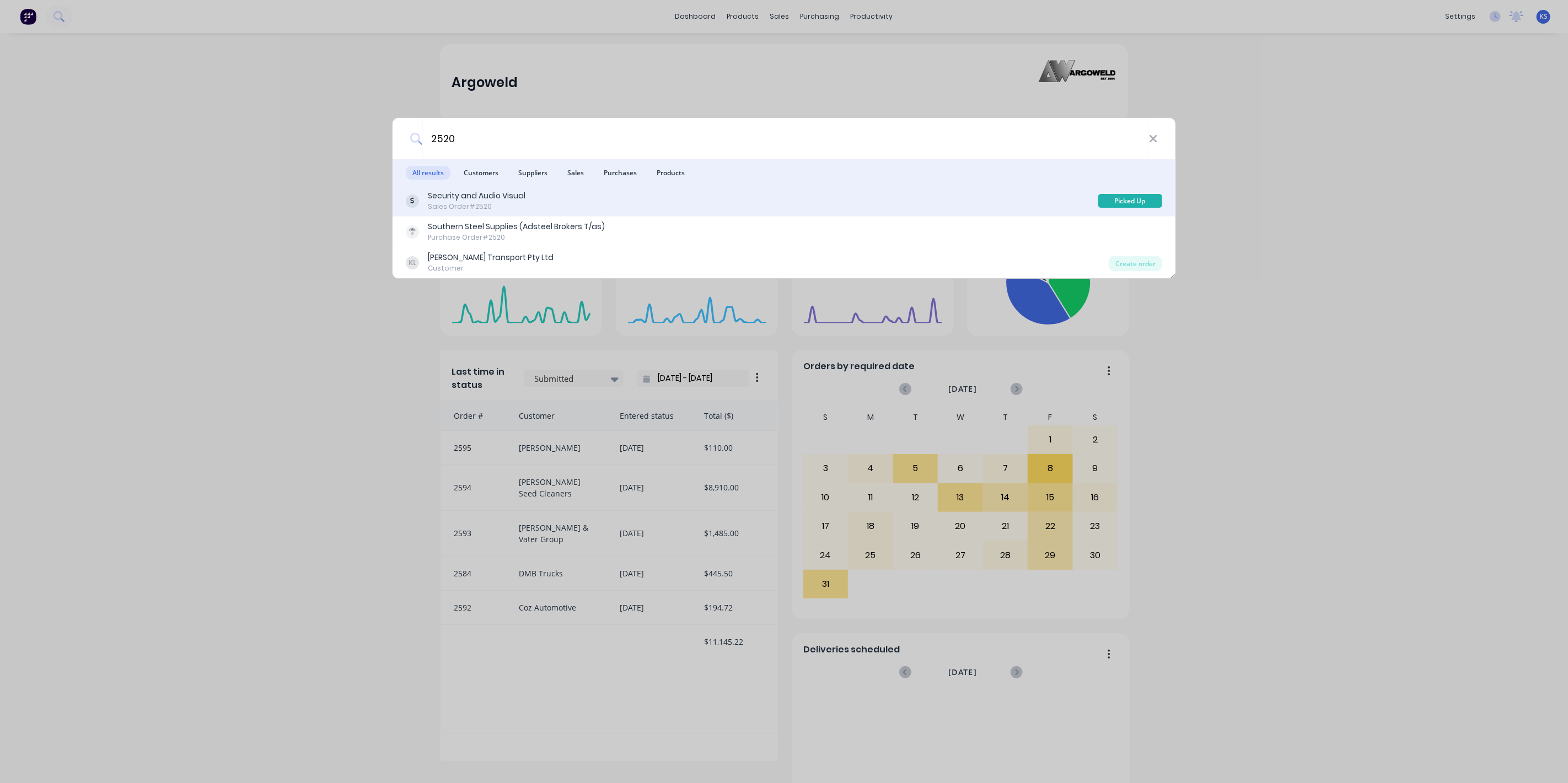
click at [462, 199] on div "Security and Audio Visual" at bounding box center [476, 196] width 97 height 11
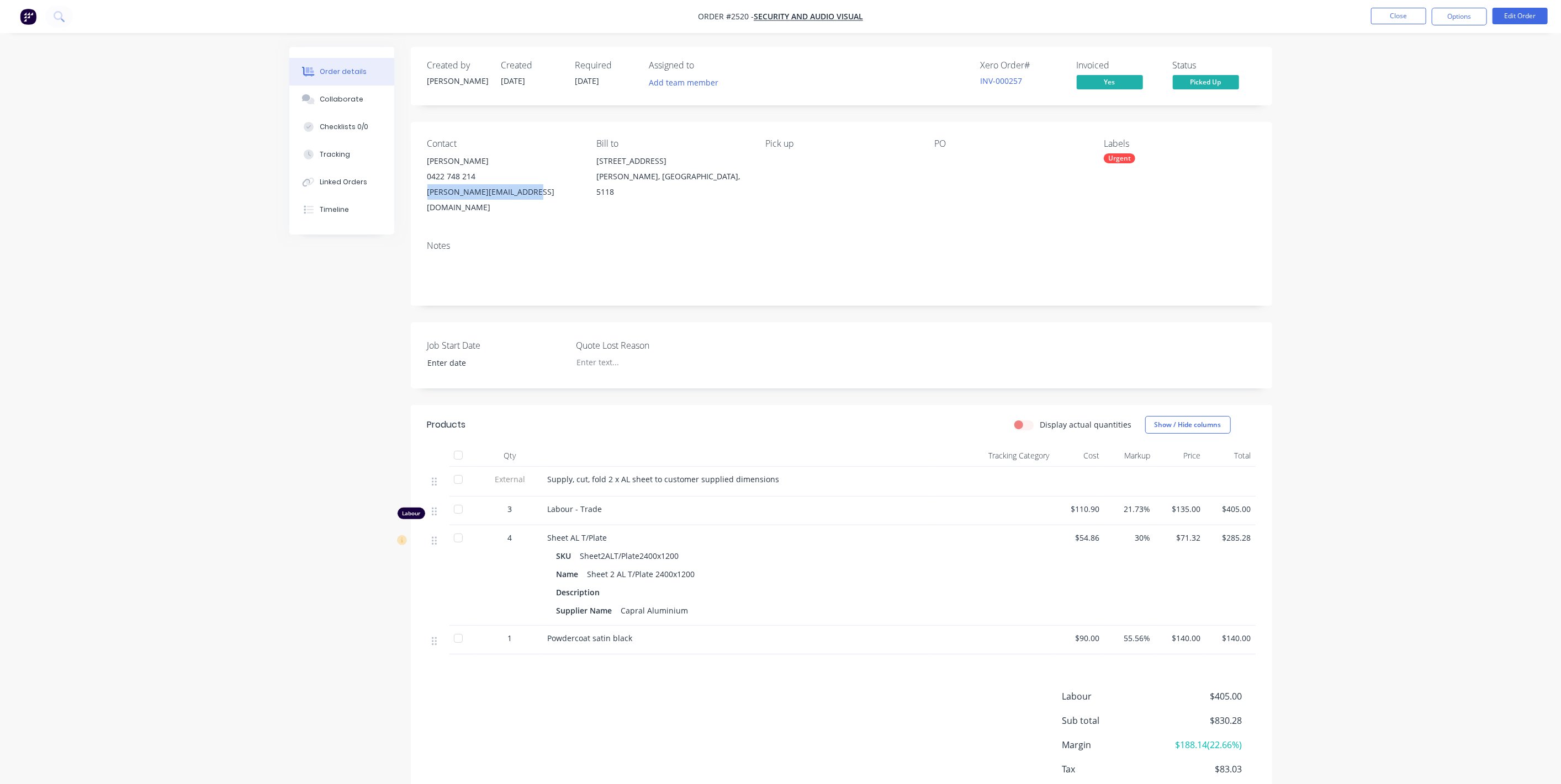
drag, startPoint x: 536, startPoint y: 194, endPoint x: 421, endPoint y: 194, distance: 115.0
click at [421, 194] on div "Contact [PERSON_NAME] [PHONE_NUMBER] [PERSON_NAME][EMAIL_ADDRESS][DOMAIN_NAME] …" at bounding box center [841, 176] width 861 height 110
copy div "[PERSON_NAME][EMAIL_ADDRESS][DOMAIN_NAME]"
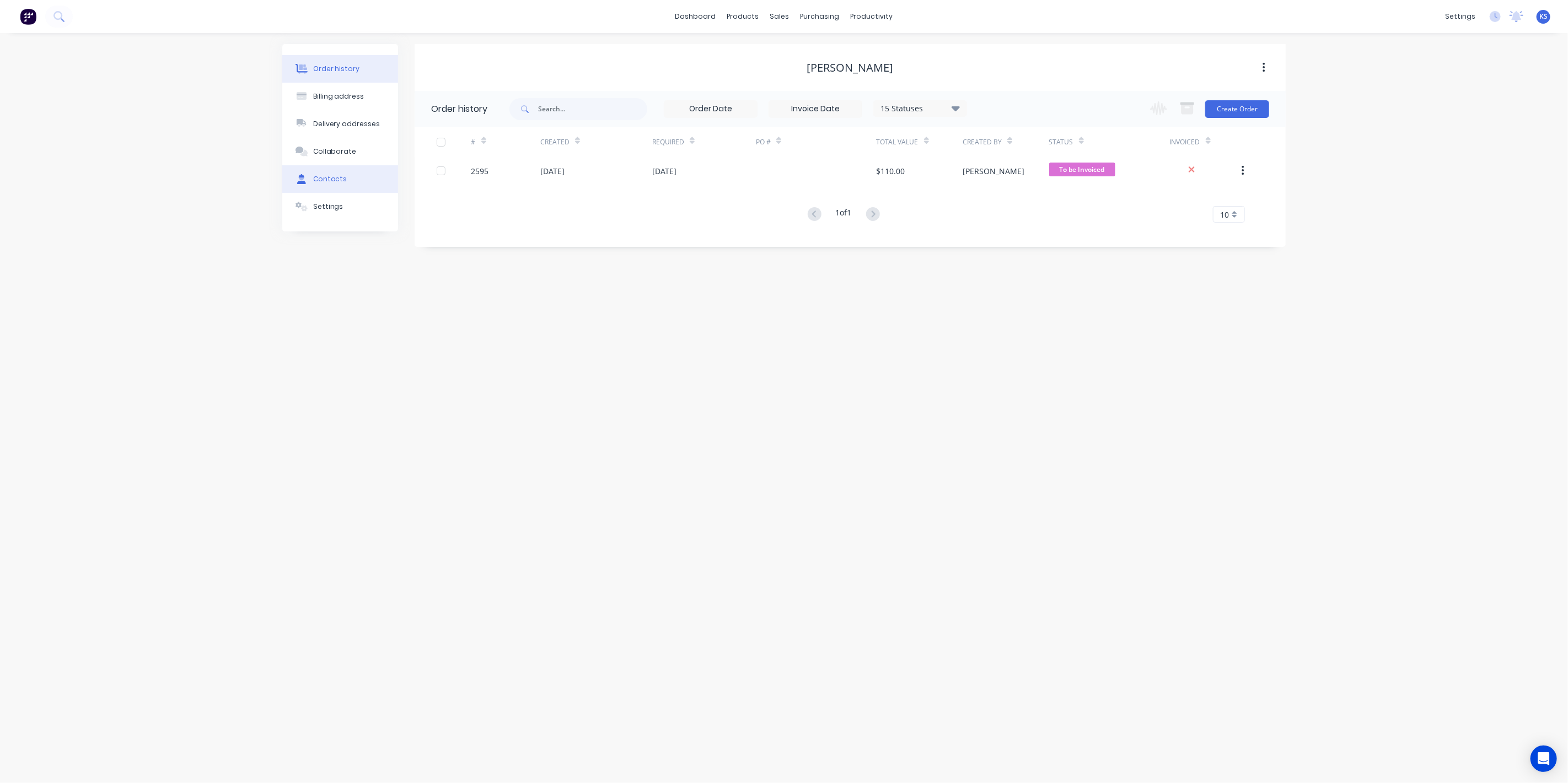
click at [339, 175] on div "Contacts" at bounding box center [330, 179] width 34 height 10
click at [344, 148] on div "Collaborate" at bounding box center [335, 152] width 44 height 10
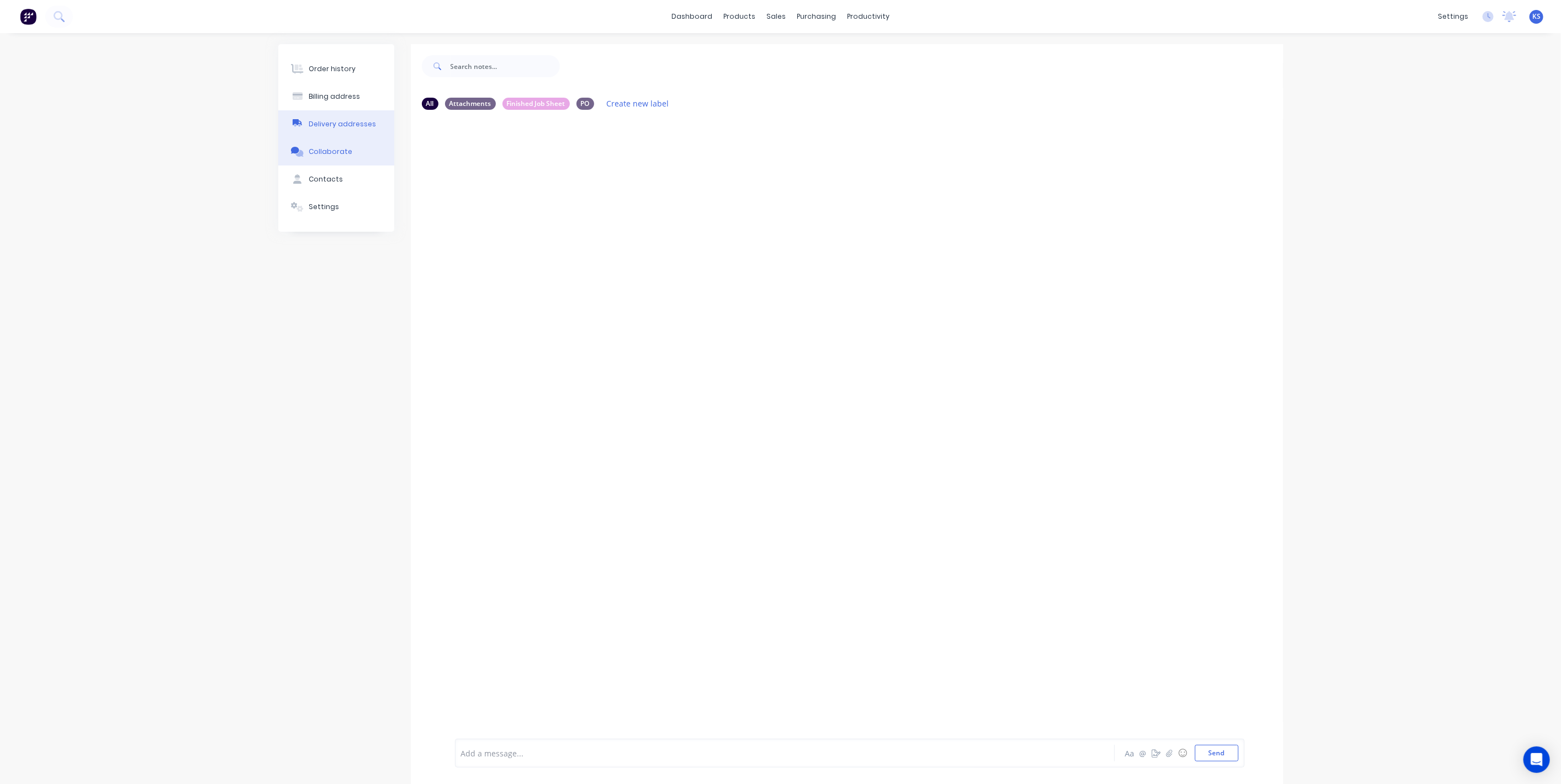
click at [342, 120] on div "Delivery addresses" at bounding box center [342, 124] width 67 height 10
select select "AU"
click at [345, 113] on button "Delivery addresses" at bounding box center [340, 124] width 116 height 28
click at [350, 94] on div "Billing address" at bounding box center [339, 97] width 51 height 10
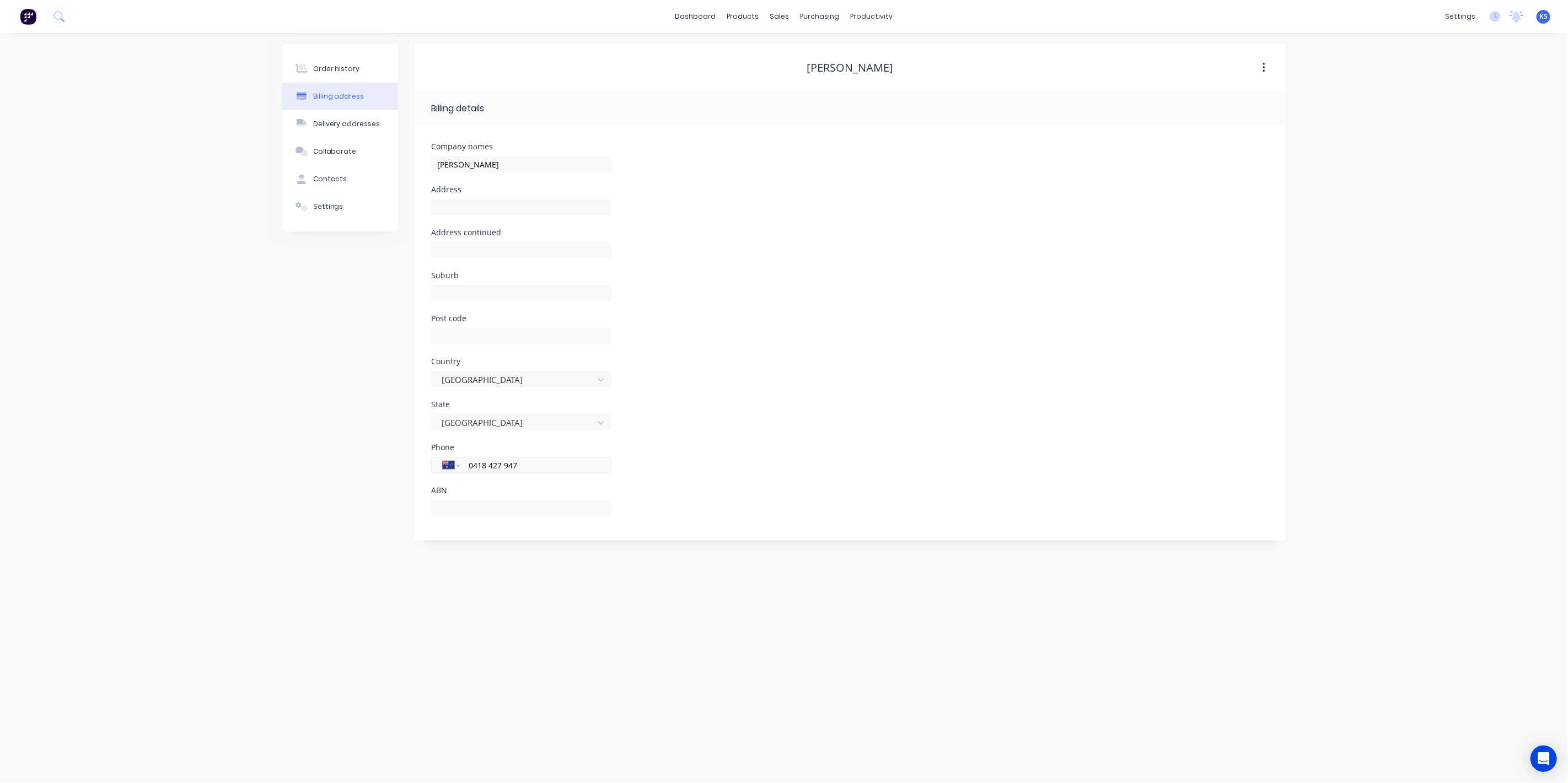
drag, startPoint x: 529, startPoint y: 462, endPoint x: 460, endPoint y: 465, distance: 69.1
click at [460, 465] on div "International Afghanistan Åland Islands Albania Algeria American Samoa Andorra …" at bounding box center [521, 465] width 180 height 16
